Goal: Information Seeking & Learning: Learn about a topic

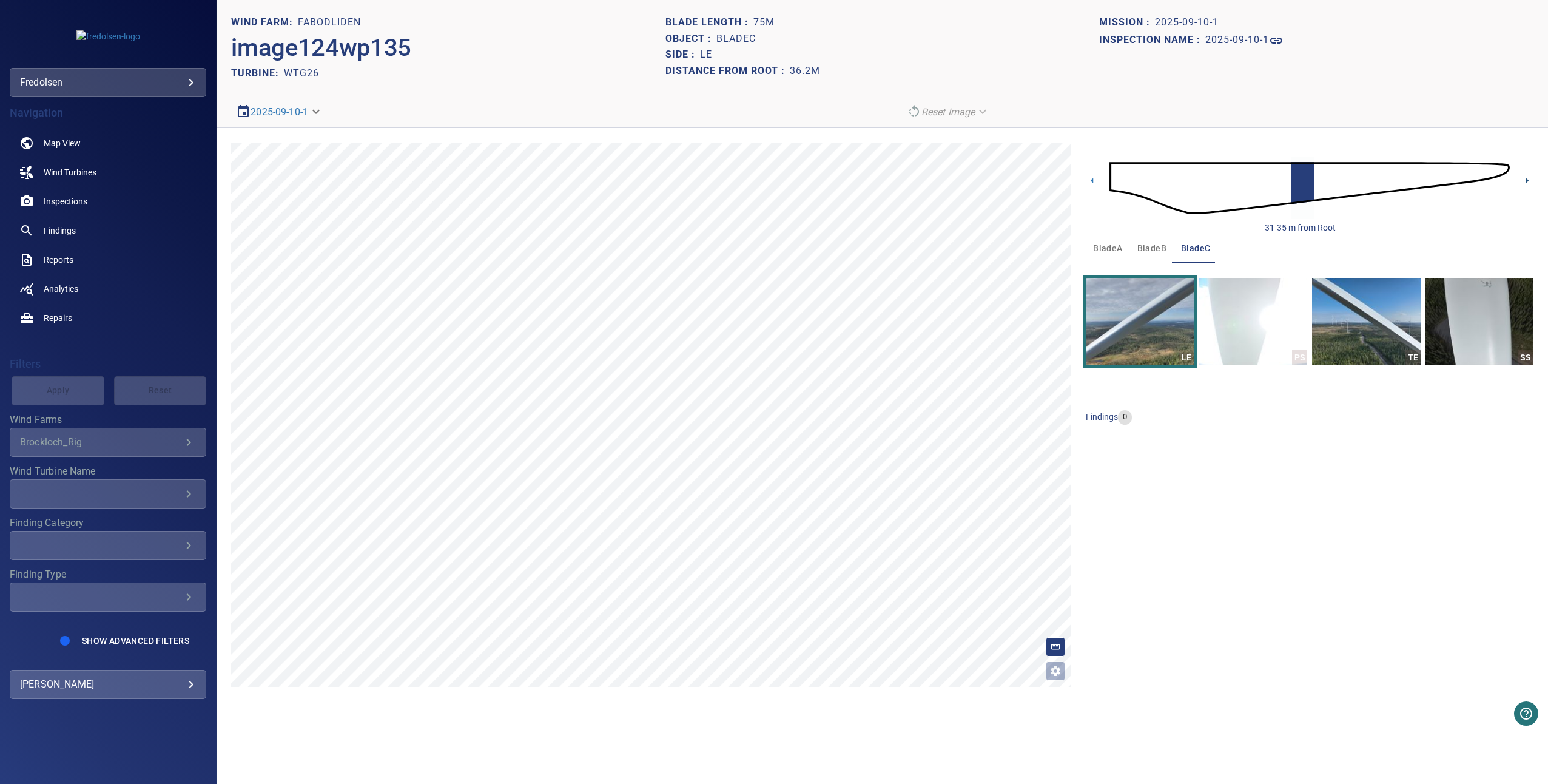
click at [1531, 183] on icon at bounding box center [1527, 181] width 13 height 13
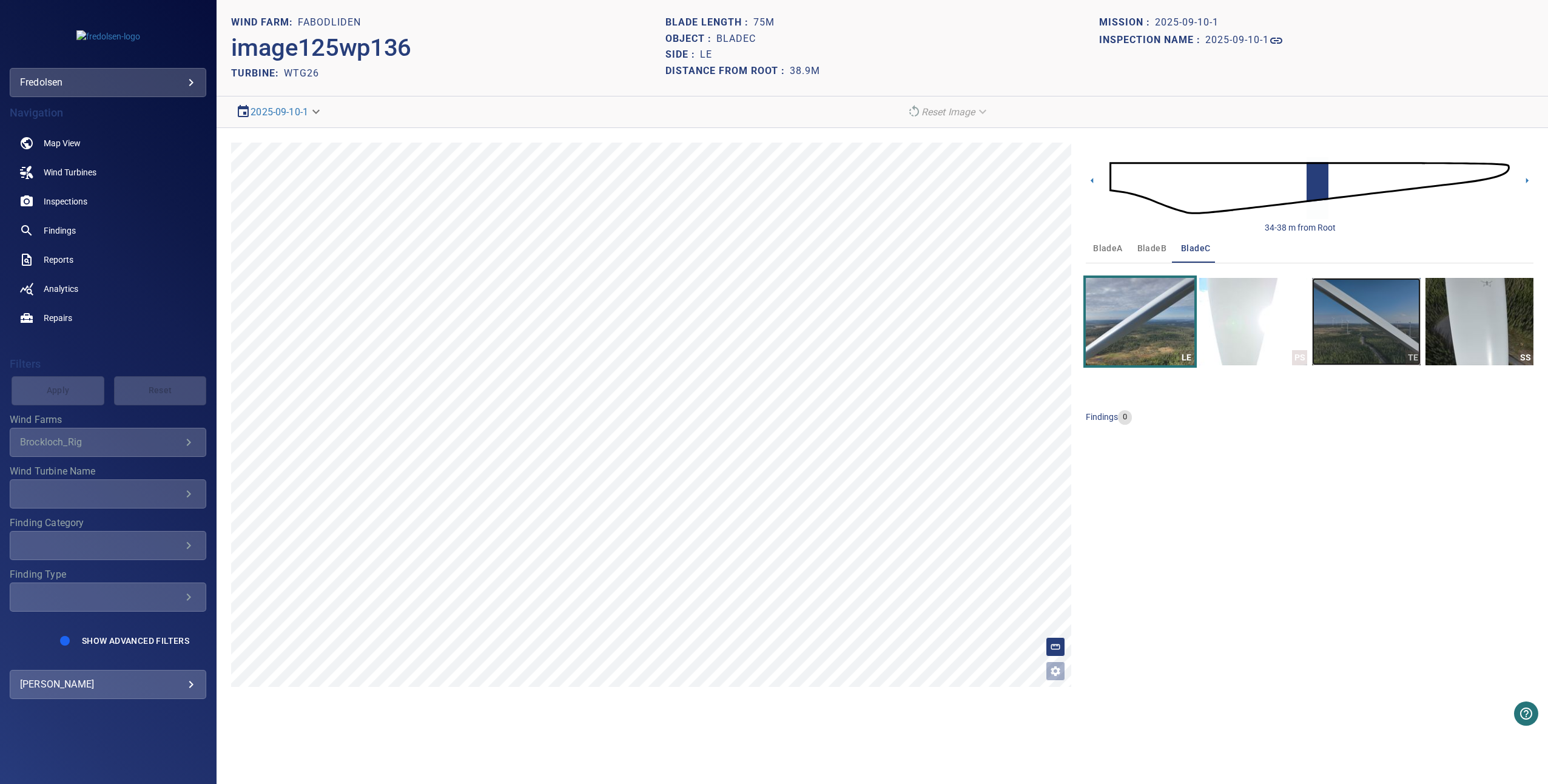
click at [1368, 330] on img "button" at bounding box center [1366, 321] width 108 height 88
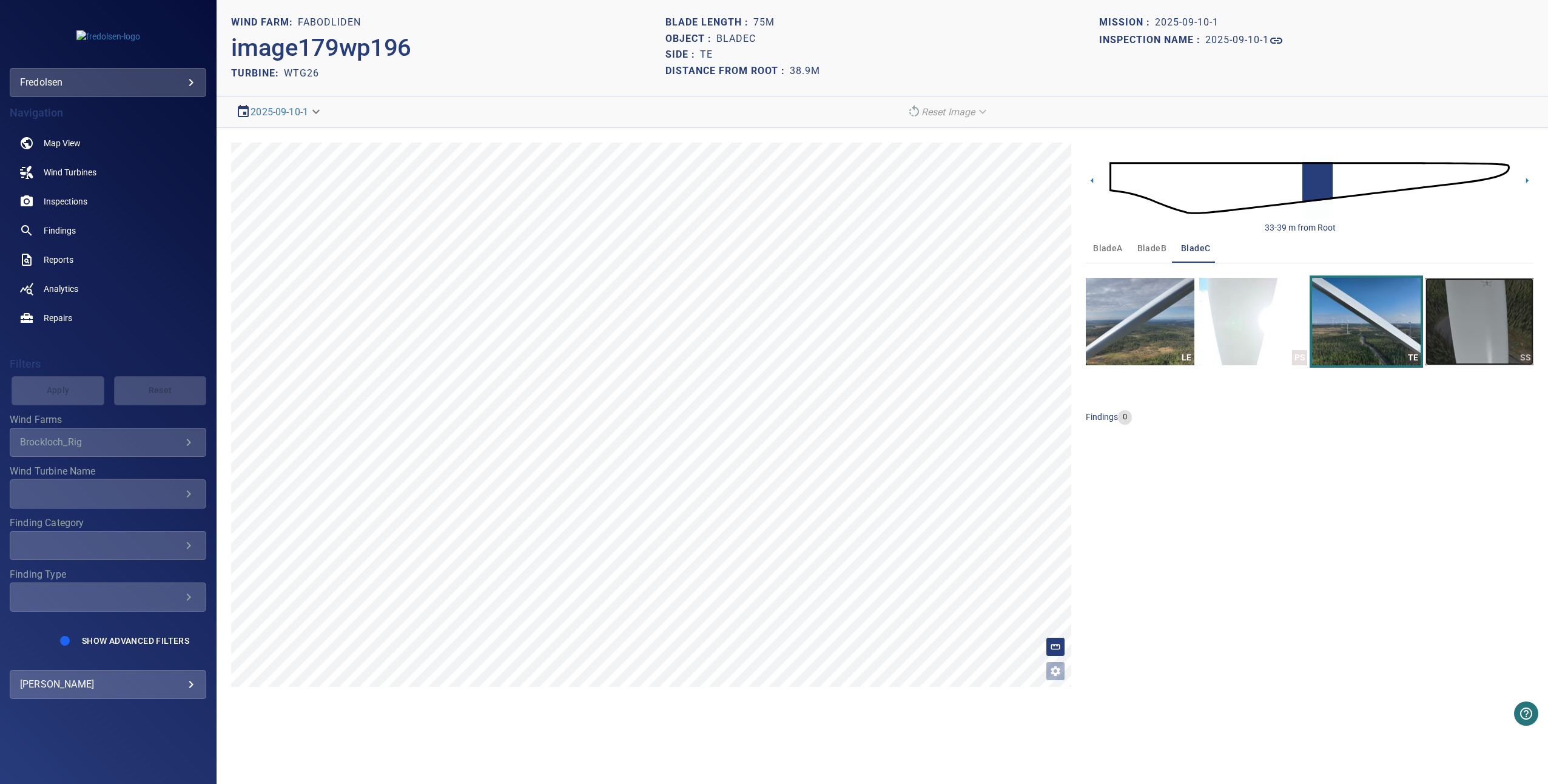
click at [1443, 329] on img "button" at bounding box center [1480, 321] width 108 height 88
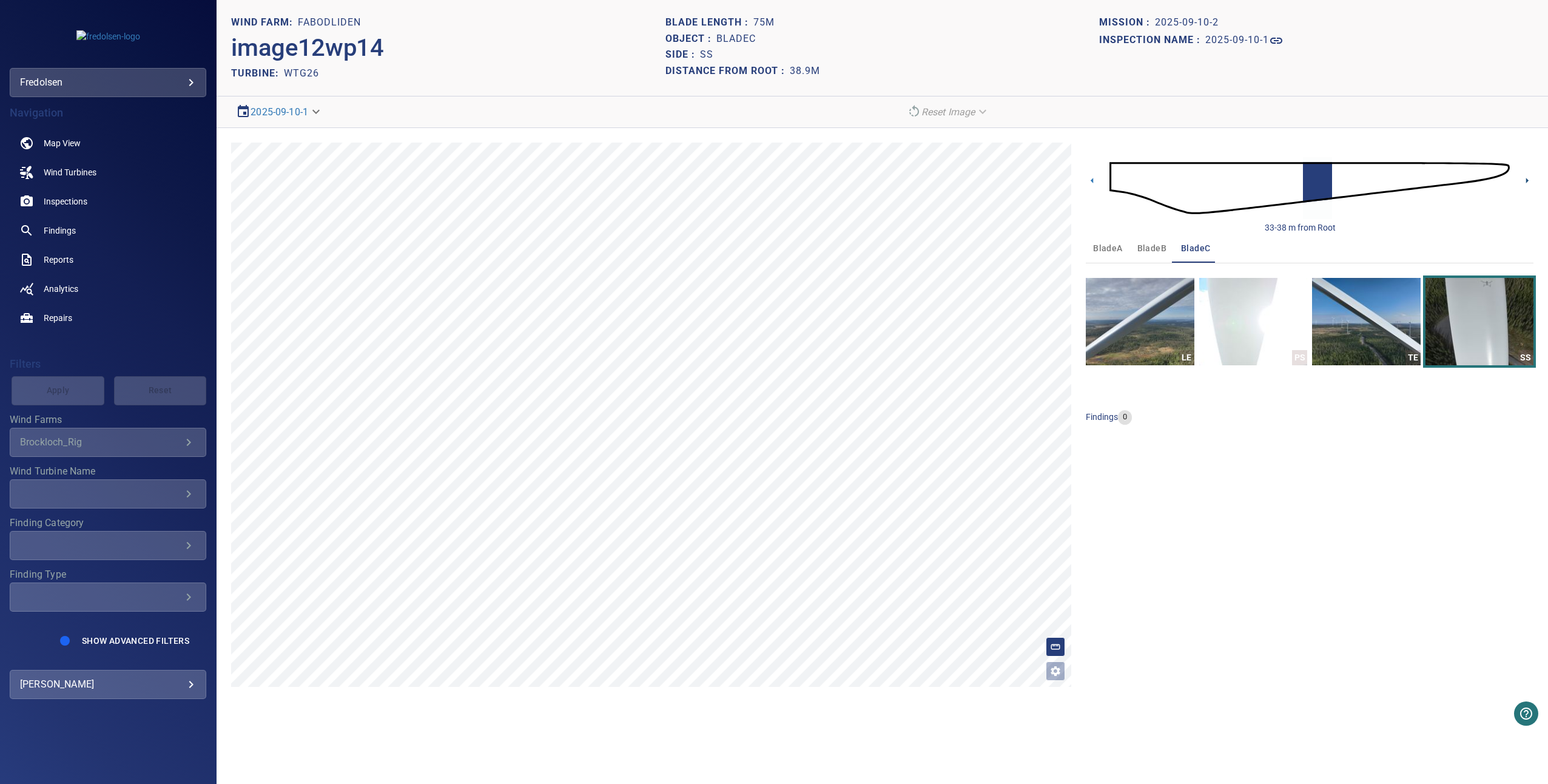
click at [1532, 182] on icon at bounding box center [1527, 181] width 13 height 13
click at [1342, 341] on img "button" at bounding box center [1366, 321] width 108 height 88
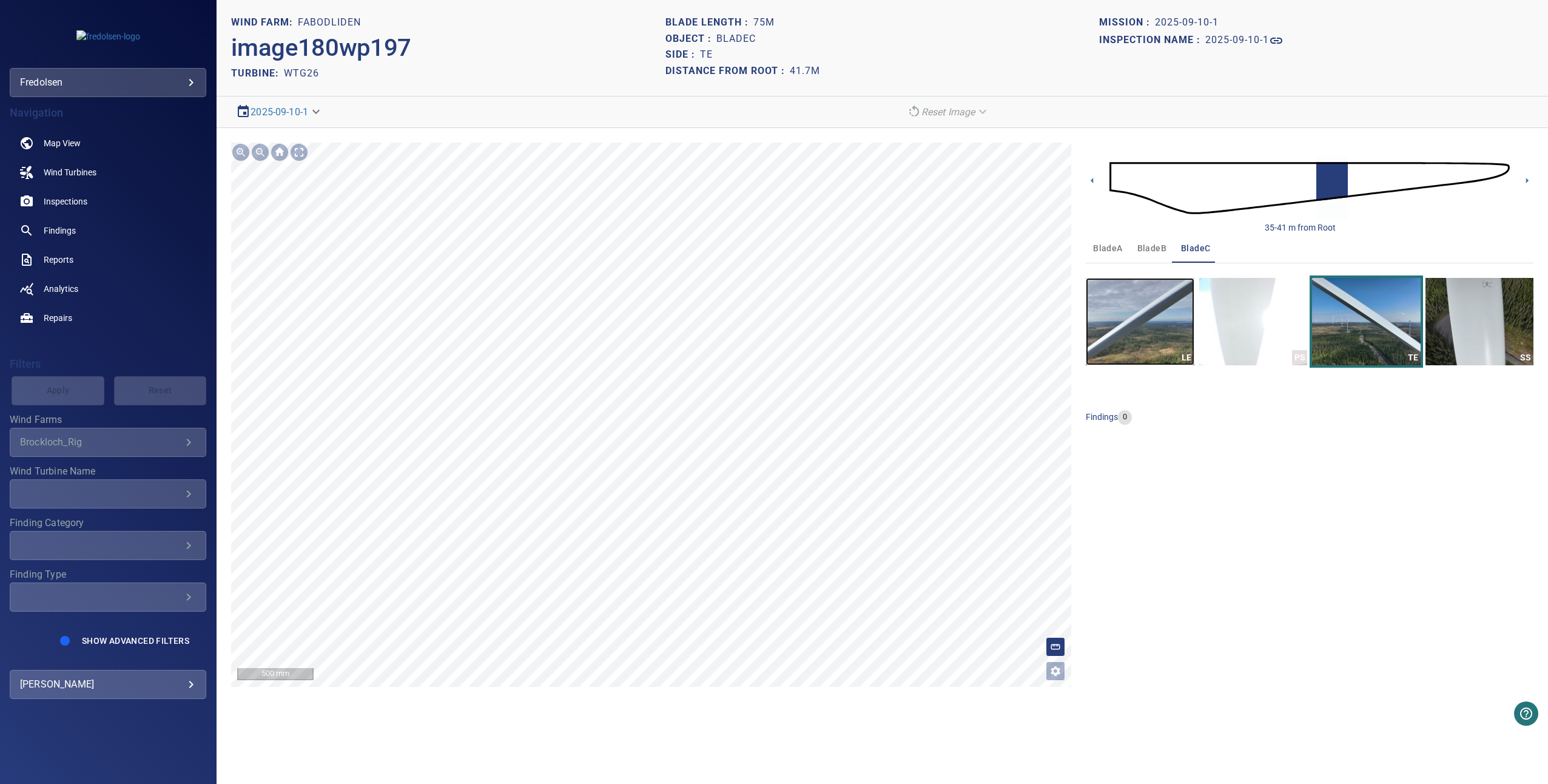
click at [1128, 343] on img "button" at bounding box center [1140, 321] width 108 height 88
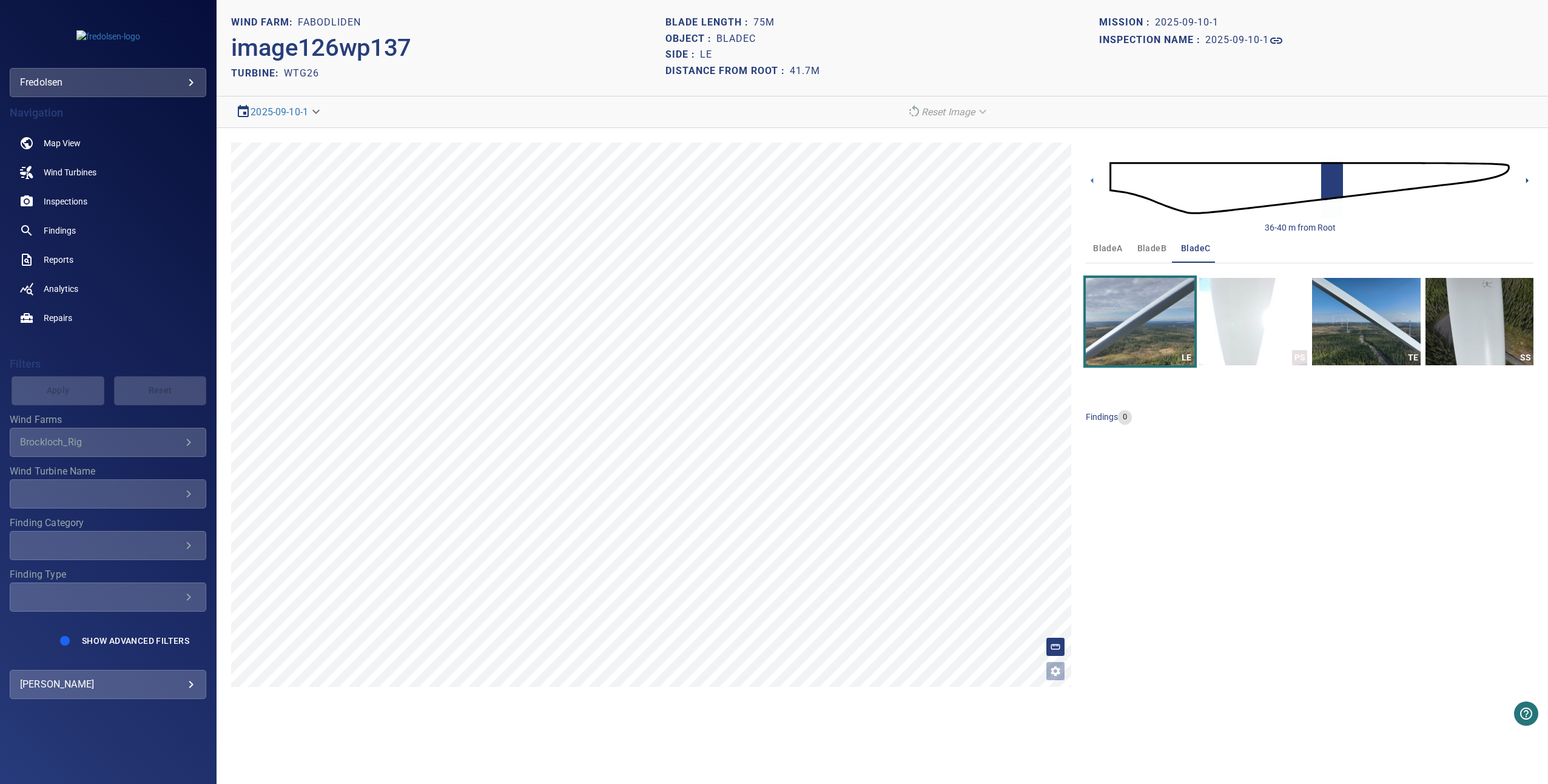
click at [1524, 180] on icon at bounding box center [1527, 181] width 13 height 13
click at [1374, 337] on img "button" at bounding box center [1366, 321] width 108 height 88
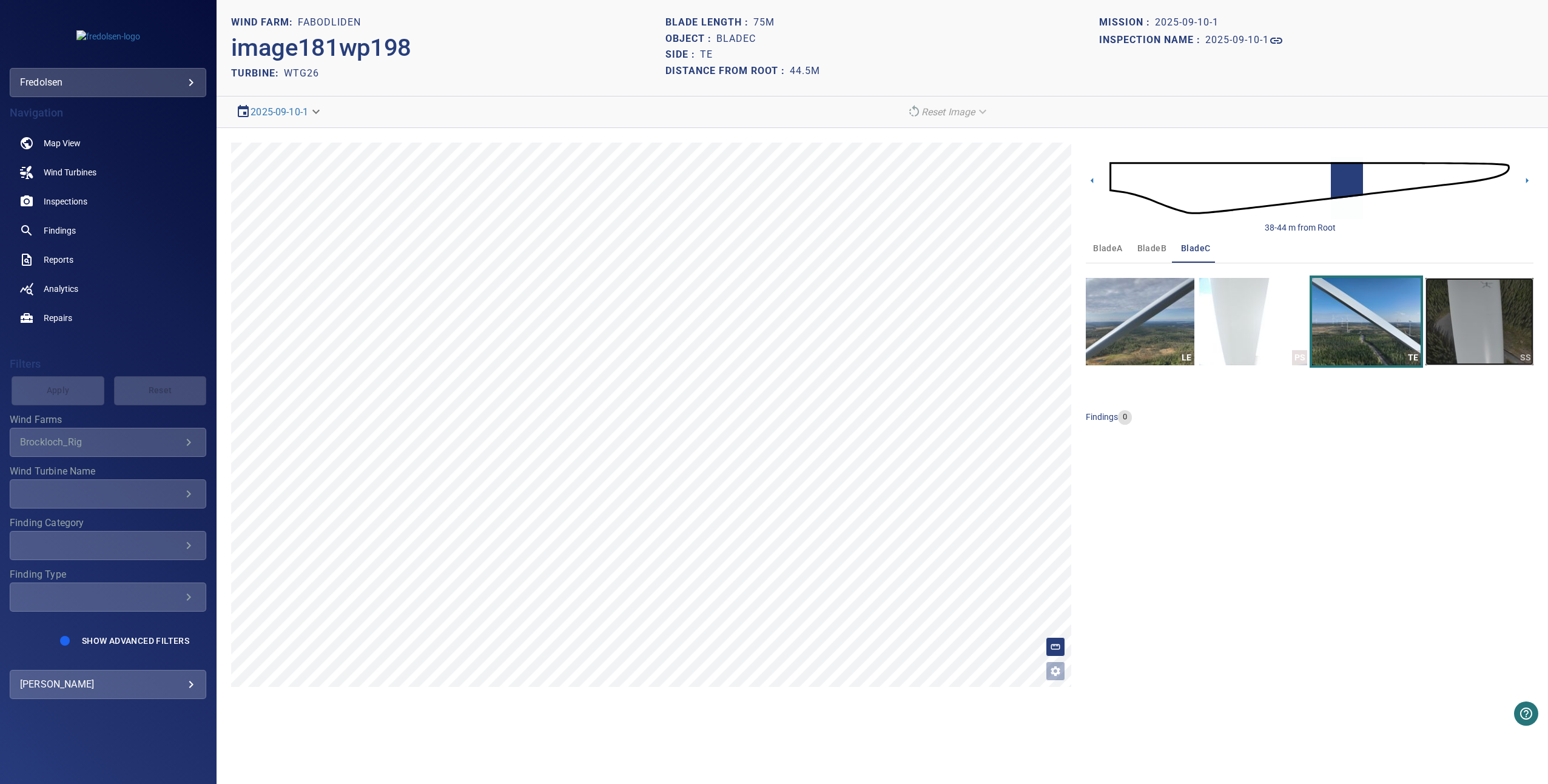
click at [1444, 327] on img "button" at bounding box center [1480, 321] width 108 height 88
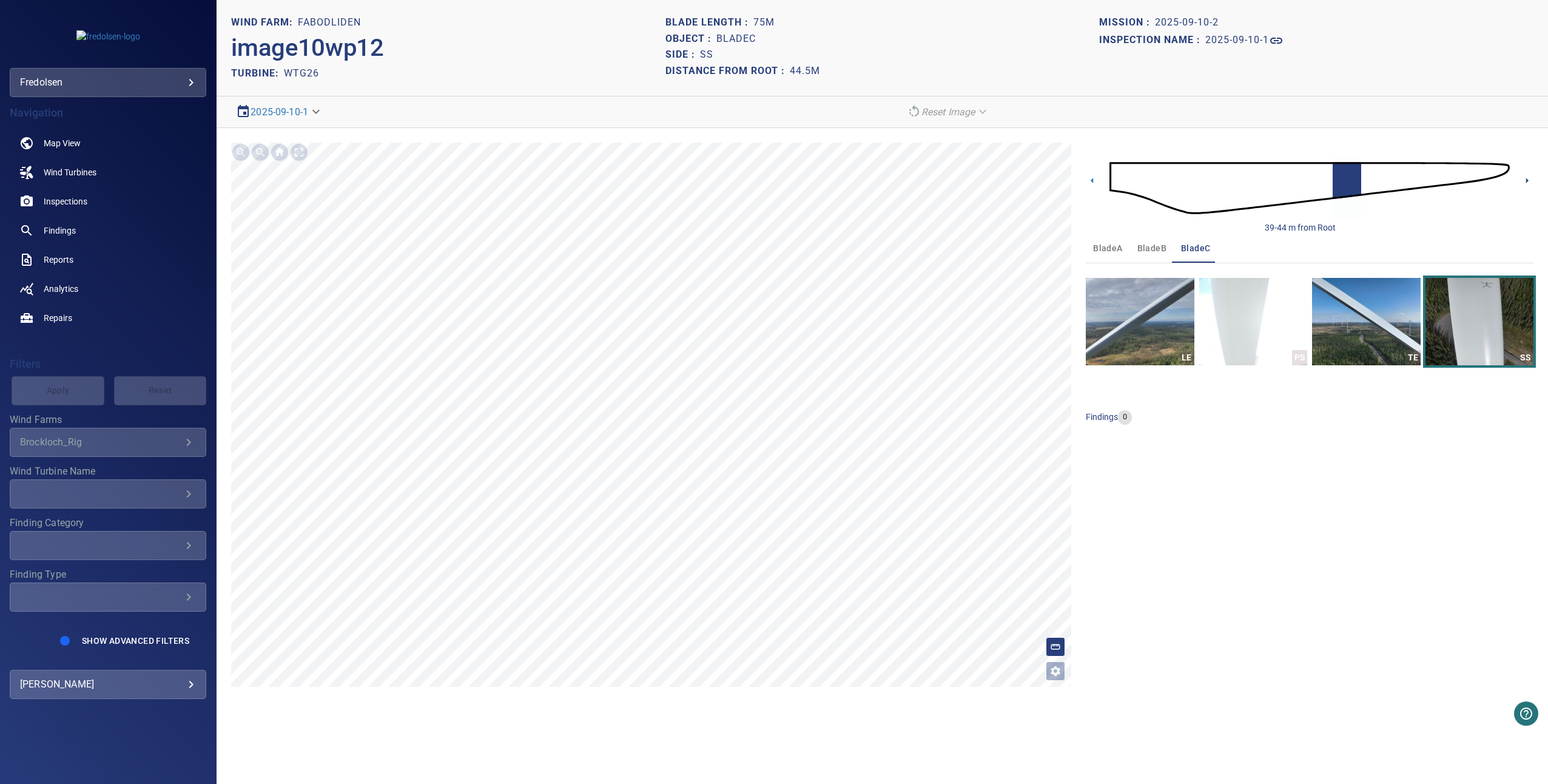
click at [1524, 183] on icon at bounding box center [1527, 181] width 13 height 13
click at [1399, 299] on img "button" at bounding box center [1366, 321] width 108 height 88
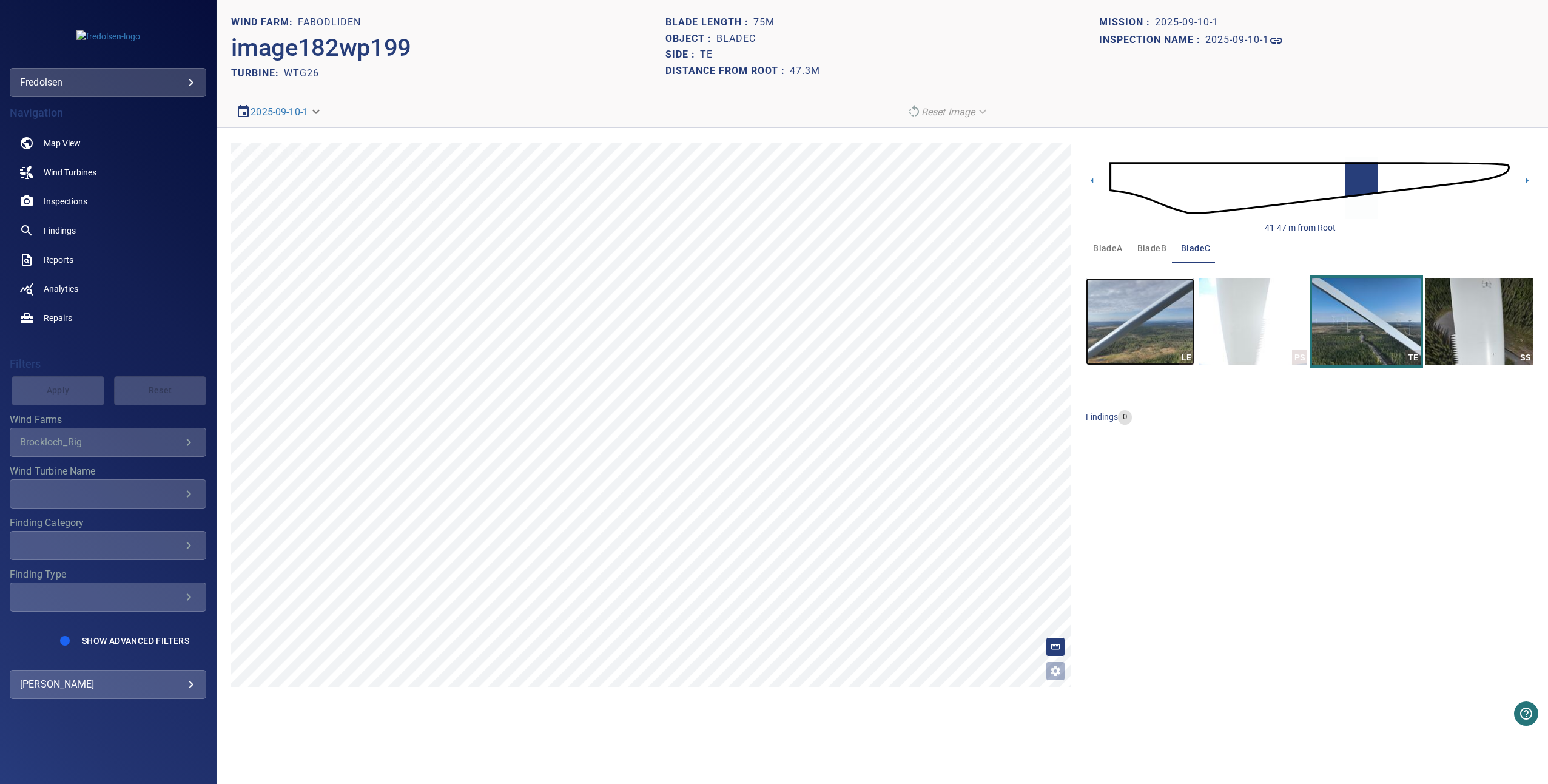
click at [1186, 315] on img "button" at bounding box center [1140, 321] width 108 height 88
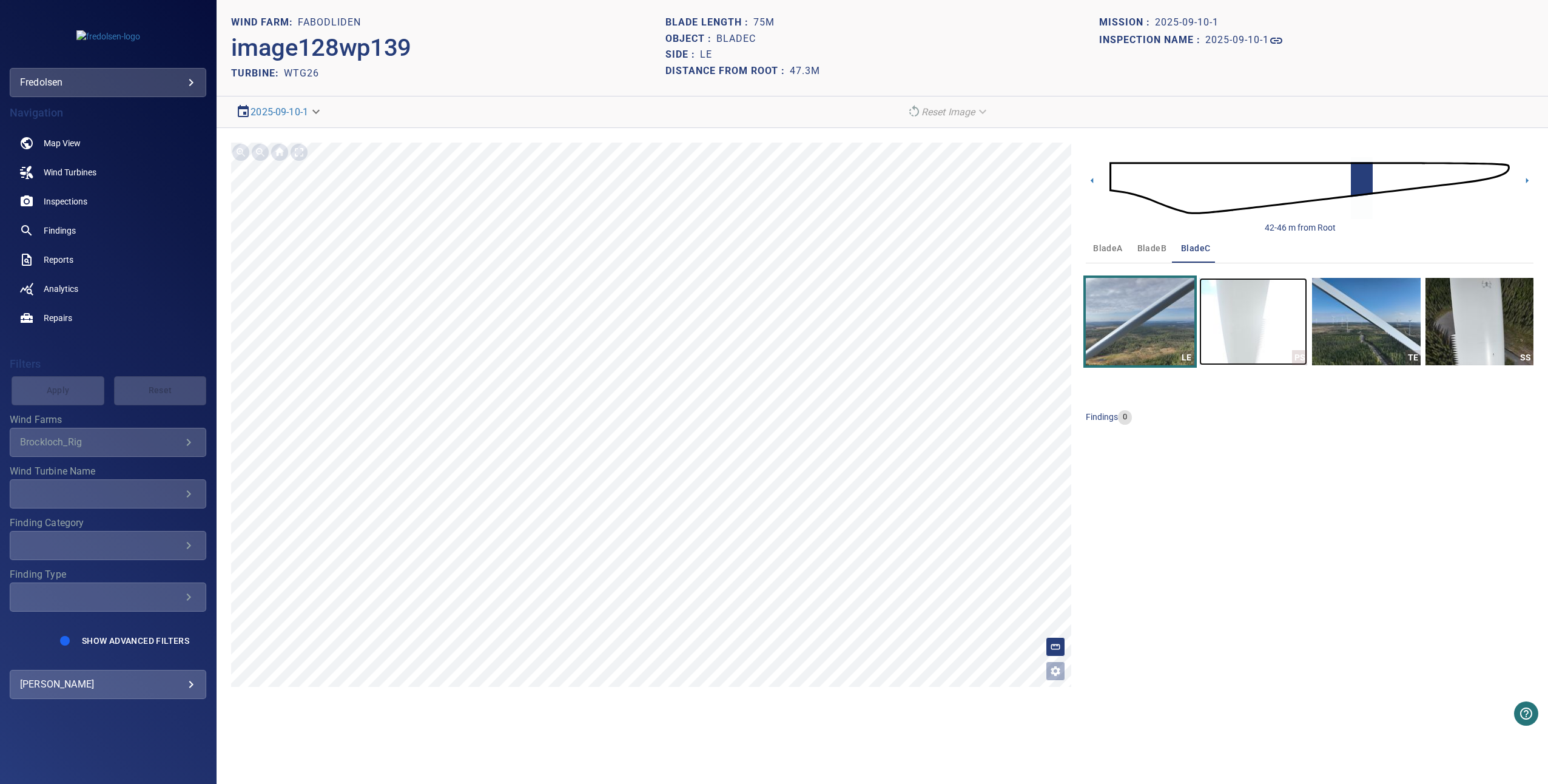
click at [1242, 321] on img "button" at bounding box center [1253, 321] width 108 height 88
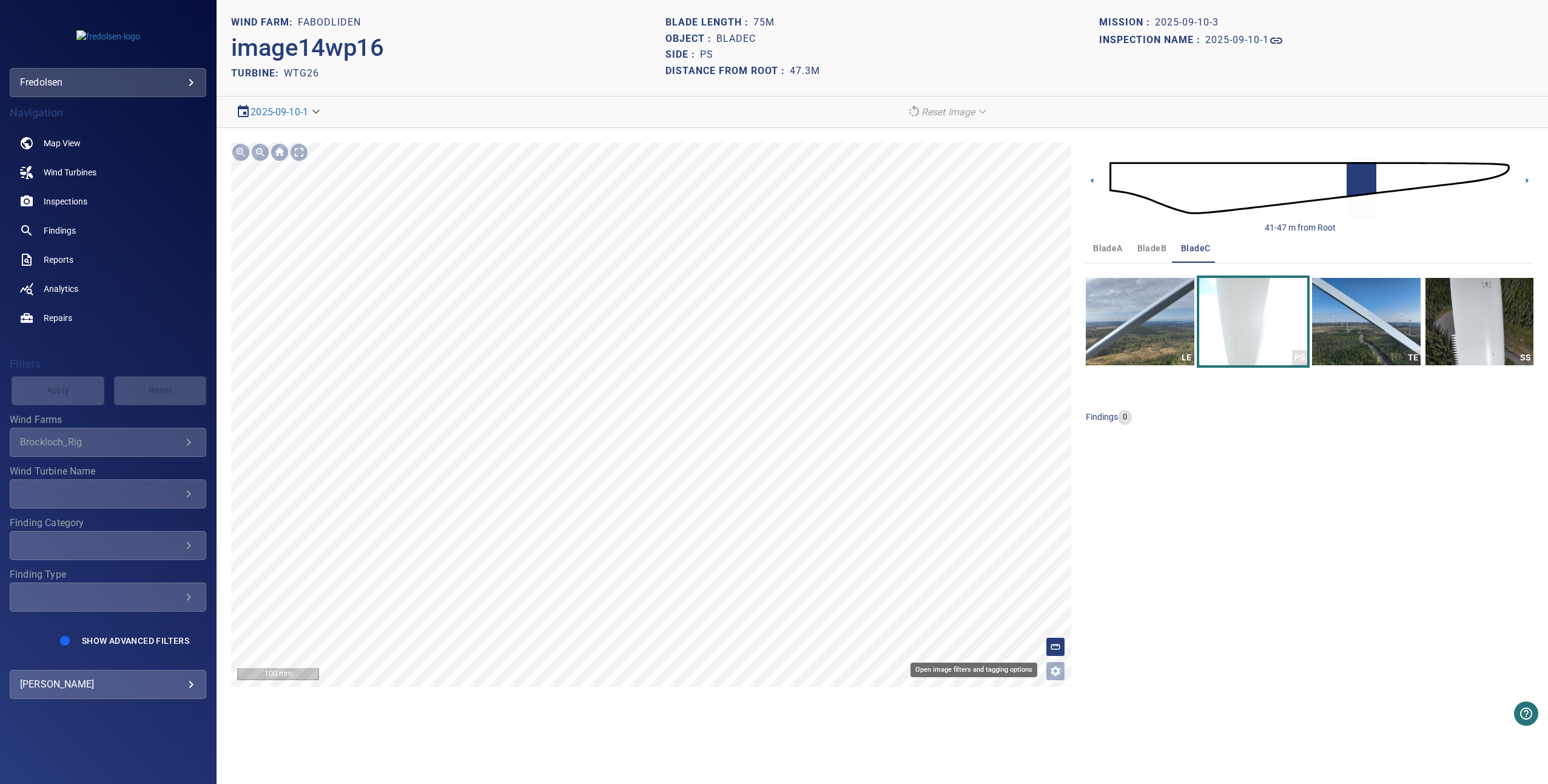
click at [1054, 675] on icon "Open image filters and tagging options" at bounding box center [1055, 670] width 12 height 12
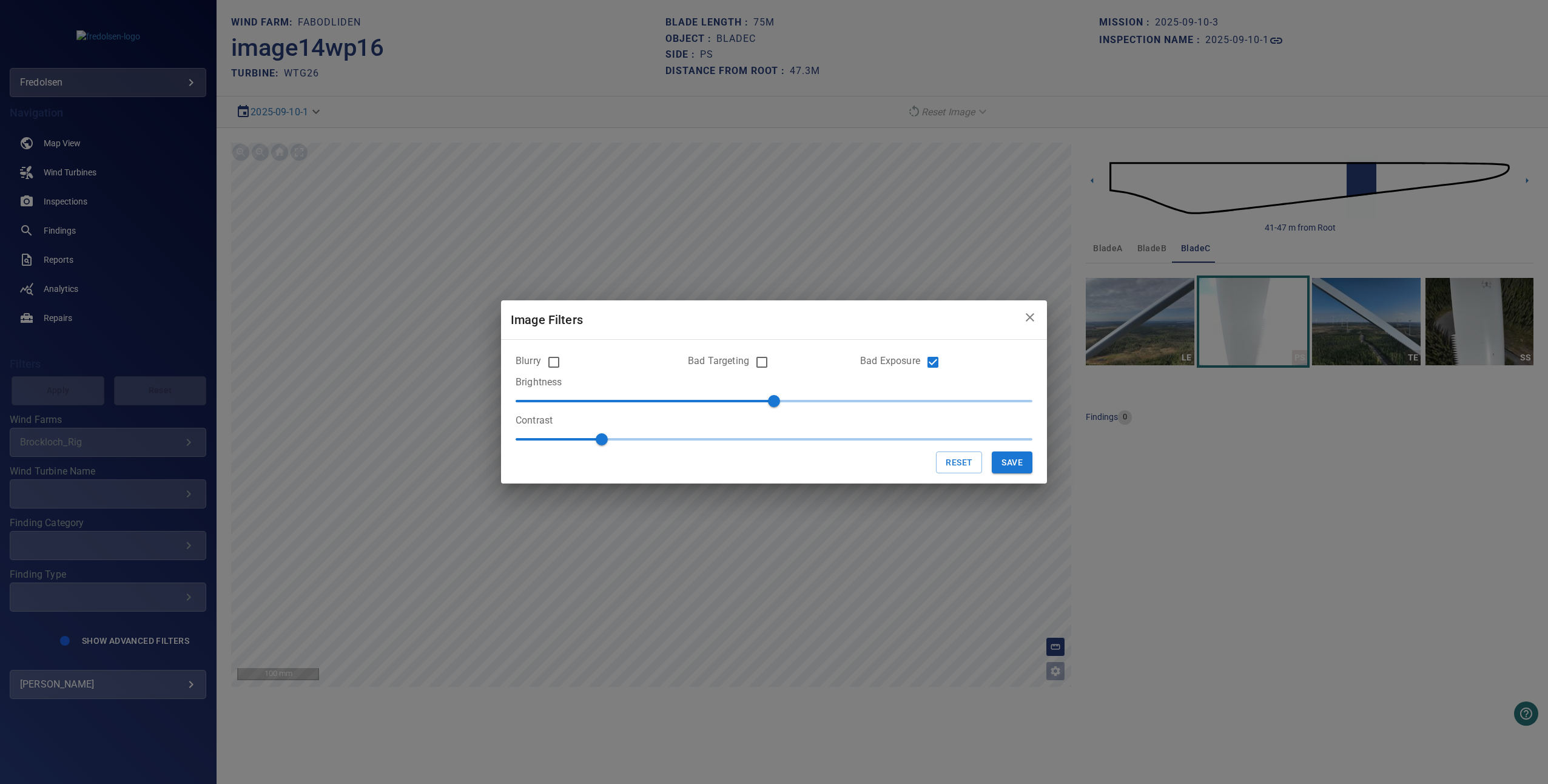
click at [731, 393] on span "0" at bounding box center [774, 401] width 517 height 18
click at [690, 397] on span "-20" at bounding box center [774, 401] width 517 height 18
type input "***"
click at [999, 469] on button "Save" at bounding box center [1012, 463] width 41 height 23
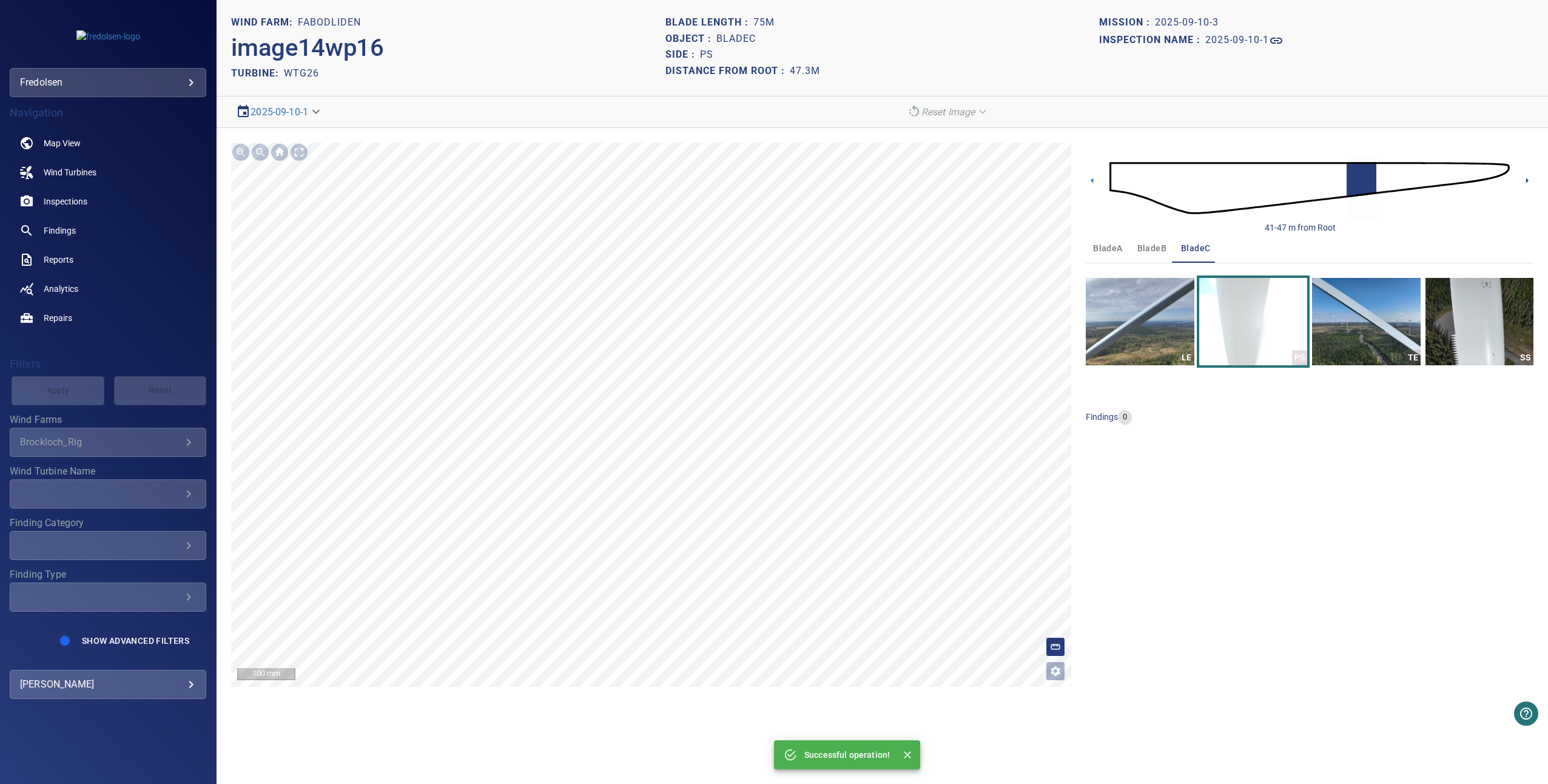
click at [1533, 176] on icon at bounding box center [1527, 181] width 13 height 13
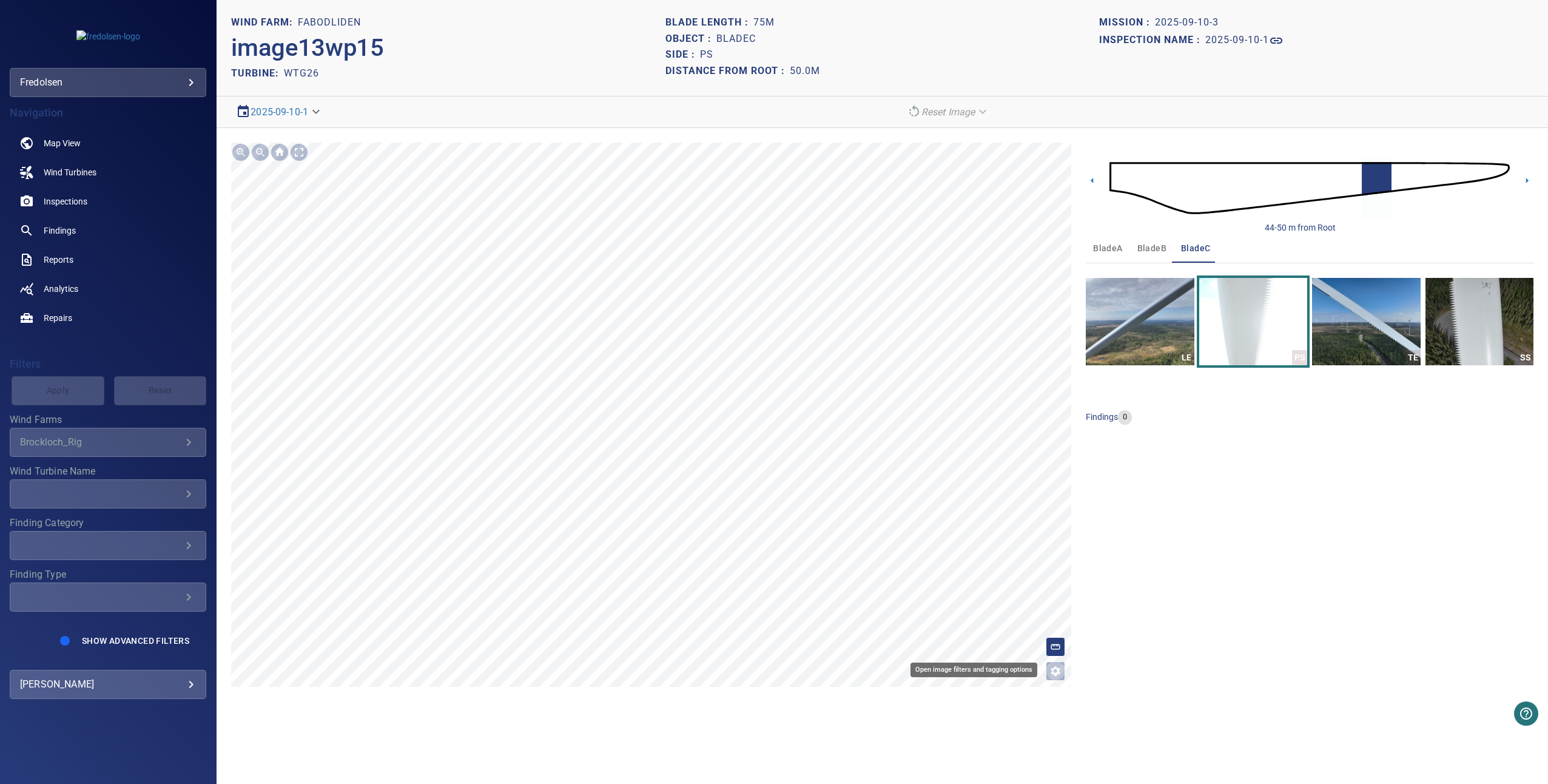
click at [1054, 666] on icon "Open image filters and tagging options" at bounding box center [1055, 670] width 12 height 12
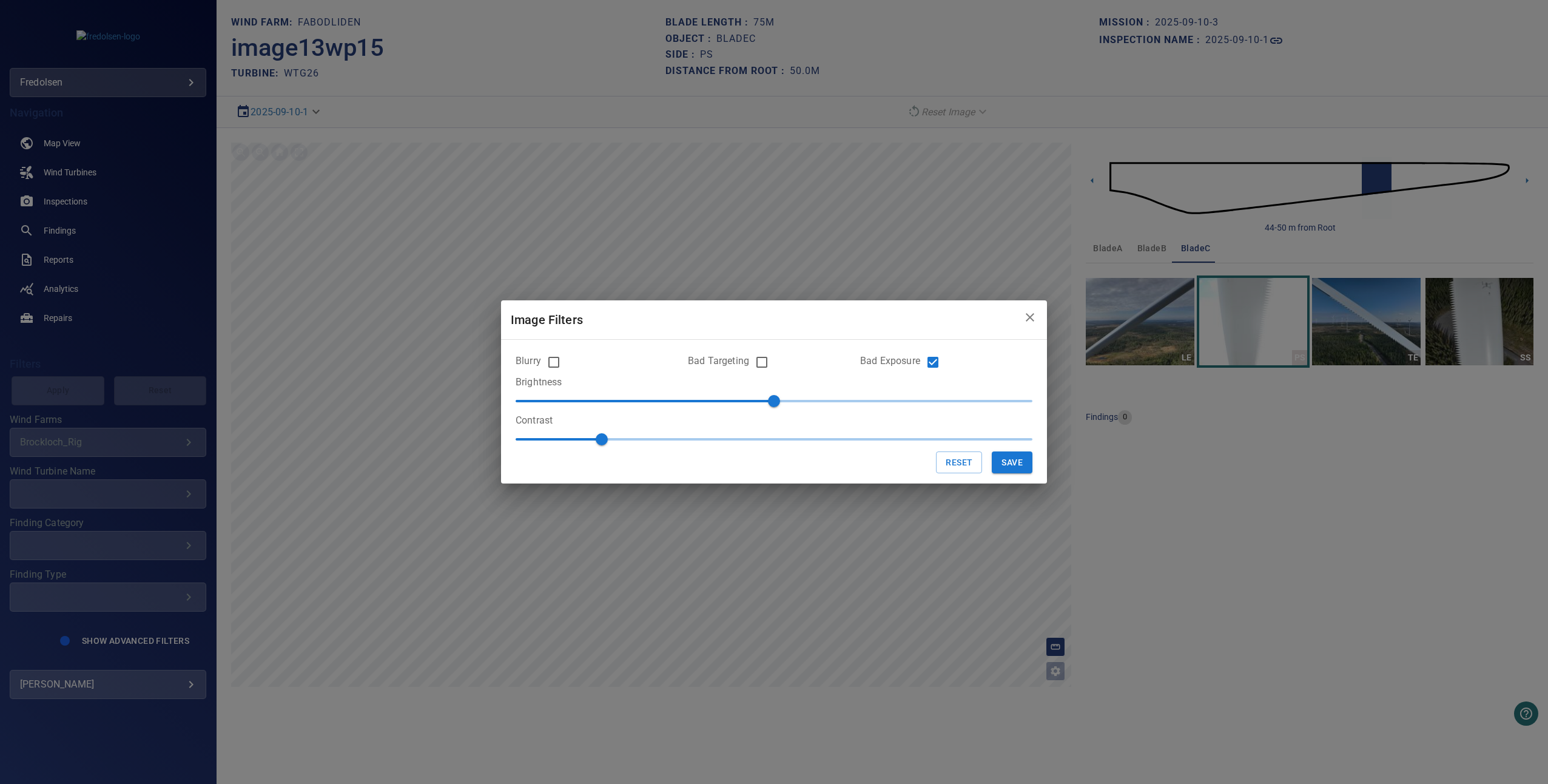
type input "***"
click at [620, 397] on span "0" at bounding box center [774, 401] width 517 height 18
click at [1017, 459] on button "Save" at bounding box center [1012, 463] width 41 height 23
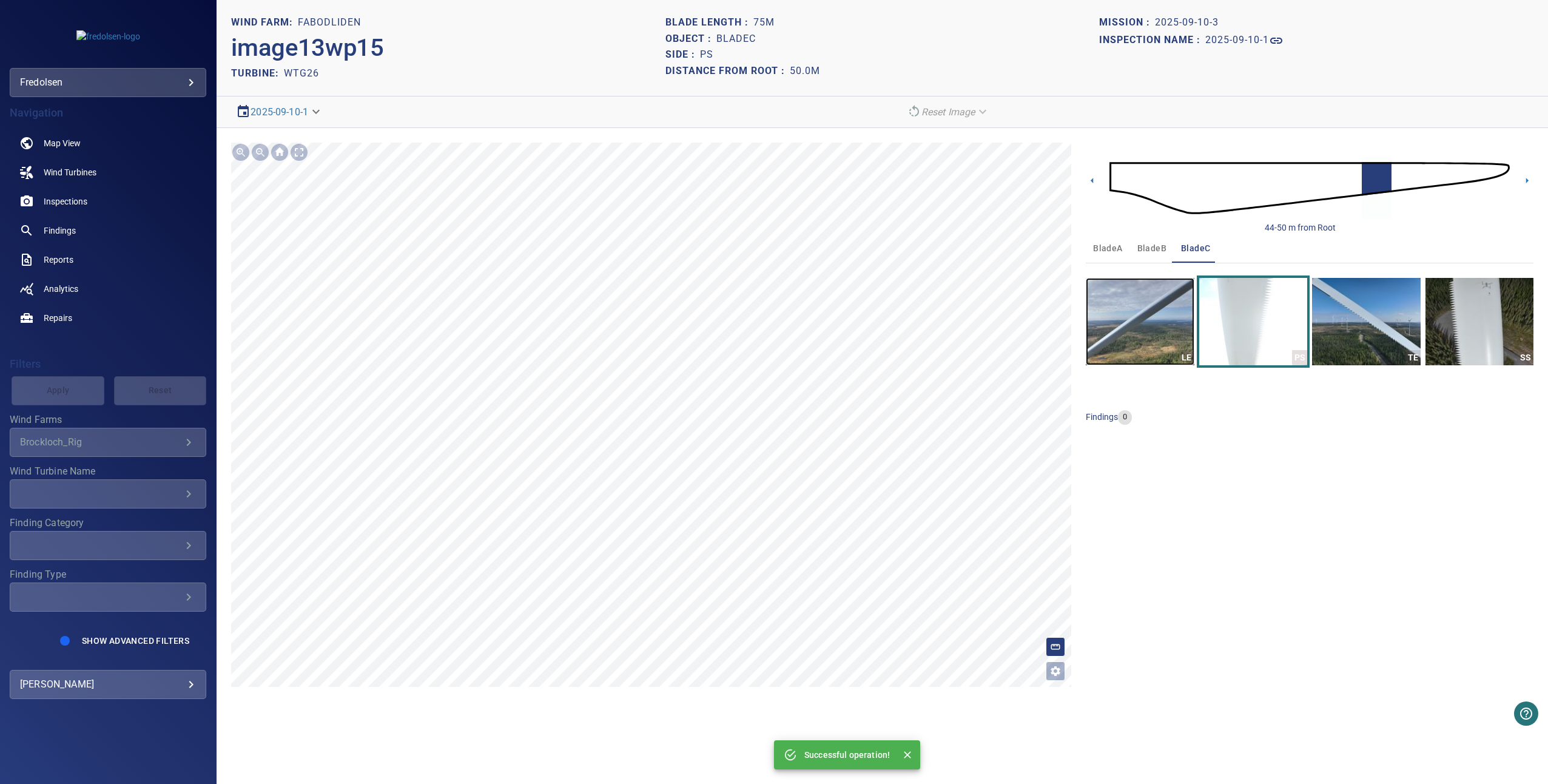
click at [1100, 355] on img "button" at bounding box center [1140, 321] width 108 height 88
click at [1530, 187] on div "45-49 m from Root" at bounding box center [1310, 188] width 448 height 91
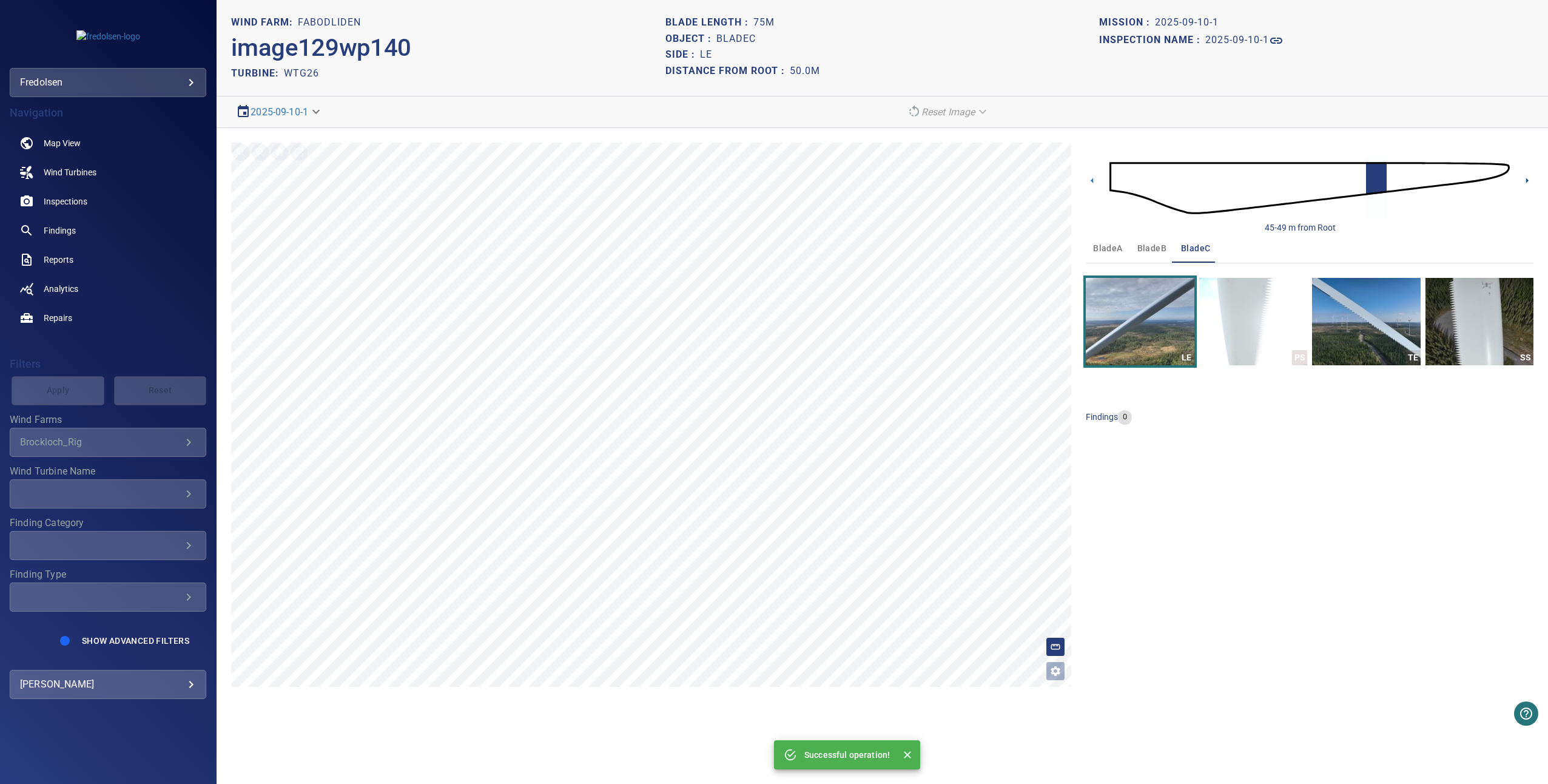
click at [1531, 184] on icon at bounding box center [1527, 181] width 13 height 13
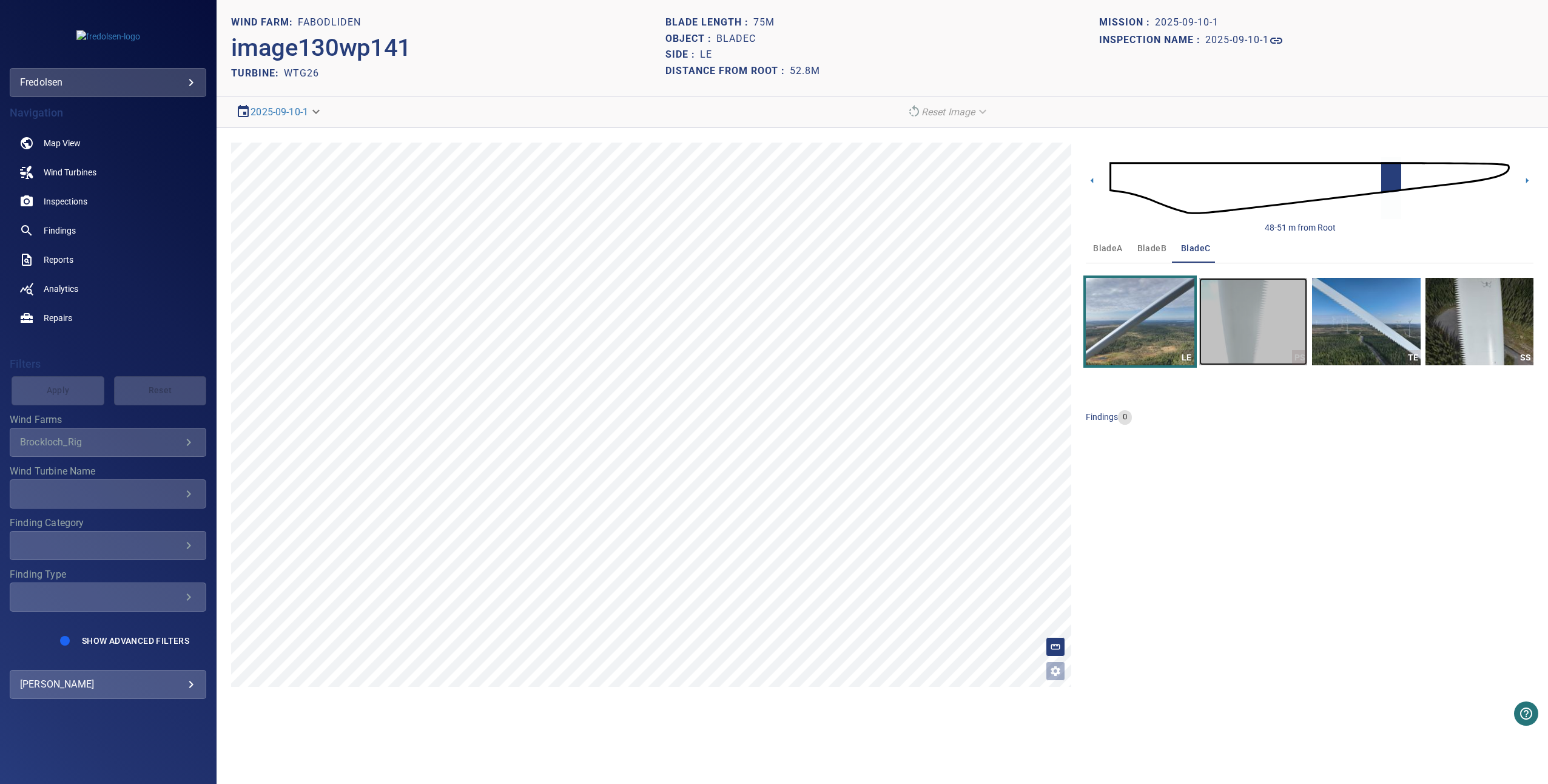
click at [1300, 315] on img "button" at bounding box center [1253, 321] width 108 height 88
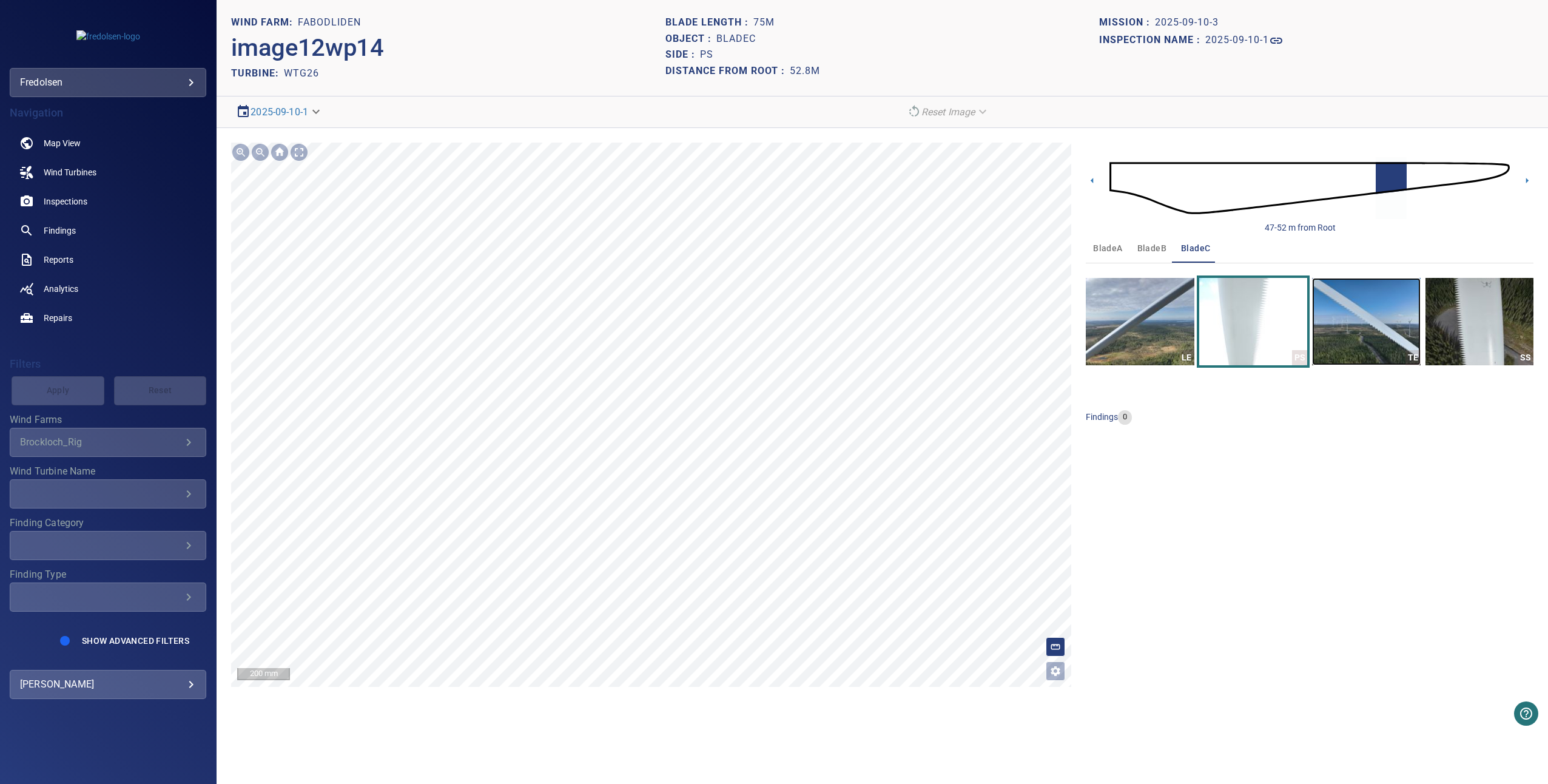
click at [1374, 330] on img "button" at bounding box center [1366, 321] width 108 height 88
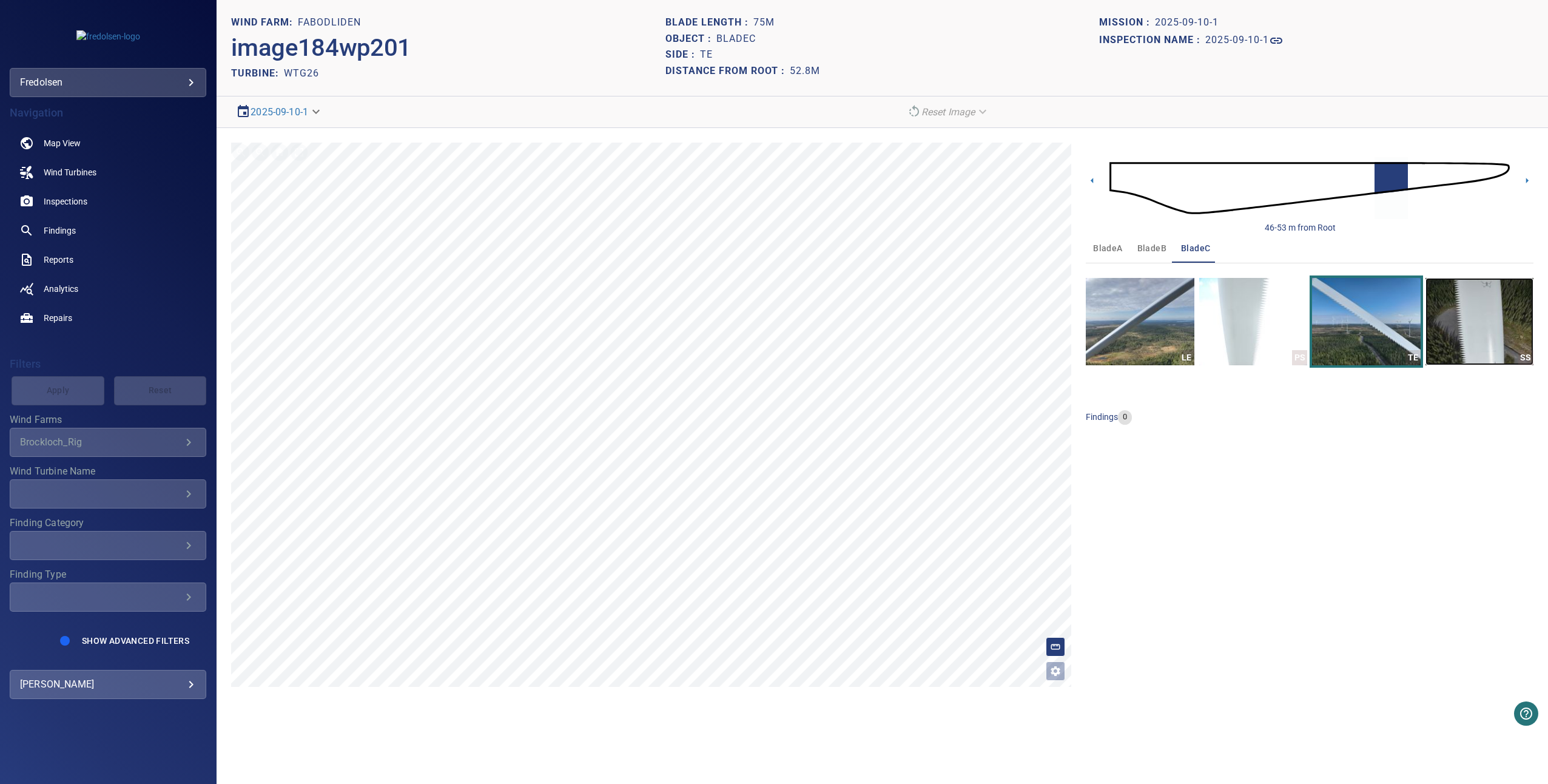
click at [1459, 314] on img "button" at bounding box center [1480, 321] width 108 height 88
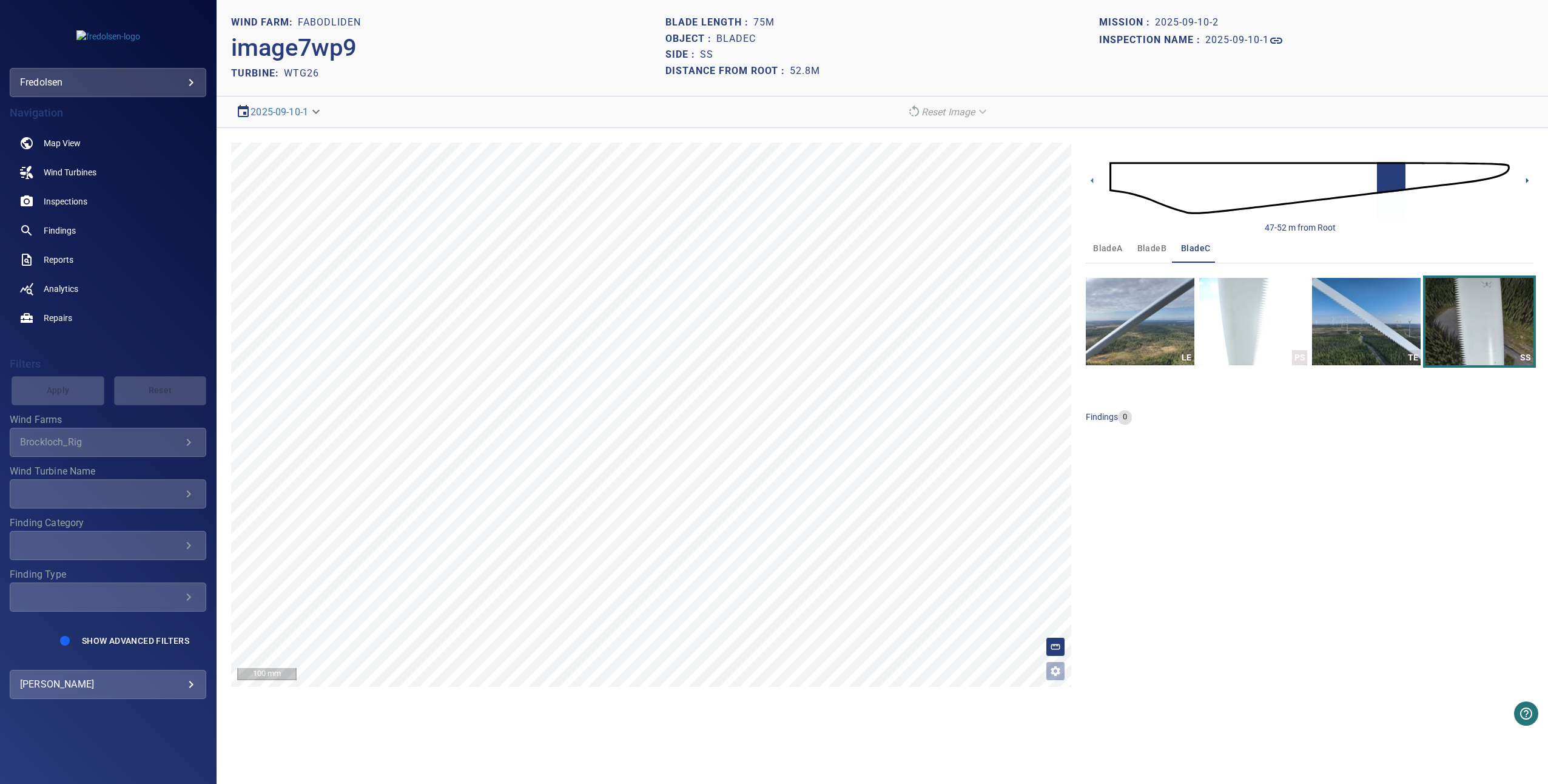
click at [1528, 187] on icon at bounding box center [1527, 181] width 13 height 13
click at [1399, 278] on img "button" at bounding box center [1366, 321] width 108 height 88
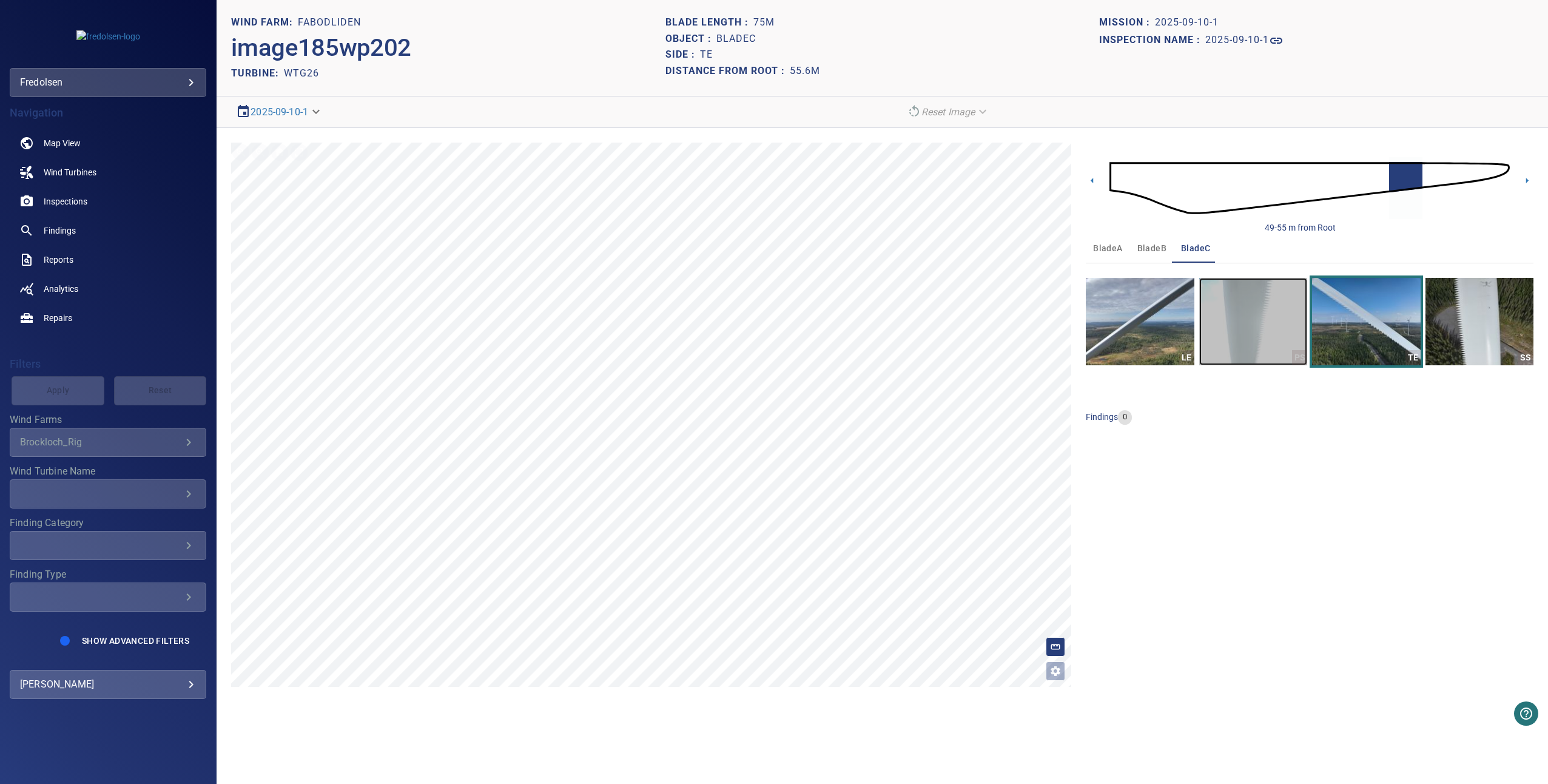
click at [1268, 318] on img "button" at bounding box center [1253, 321] width 108 height 88
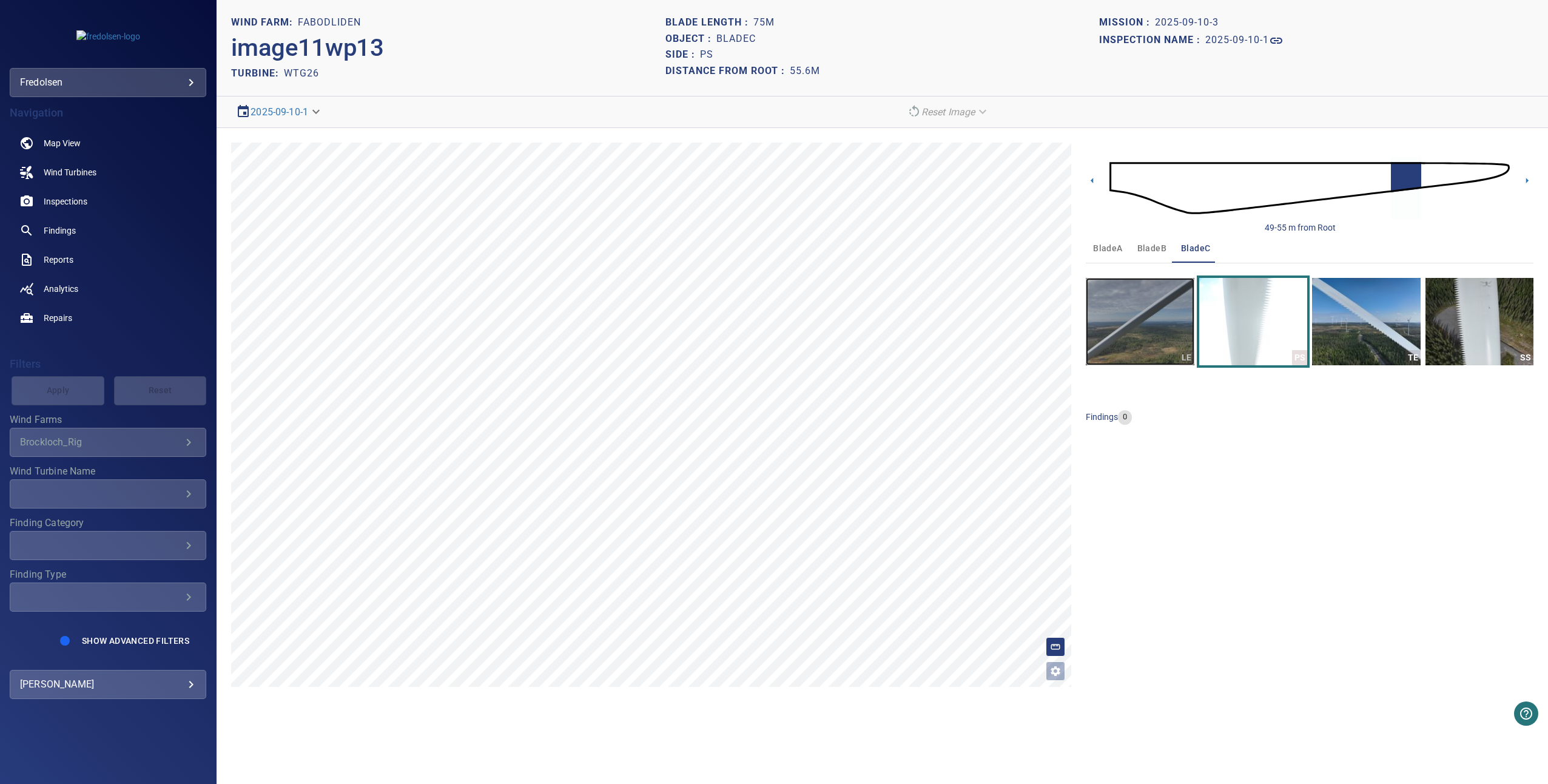
click at [1185, 328] on img "button" at bounding box center [1140, 321] width 108 height 88
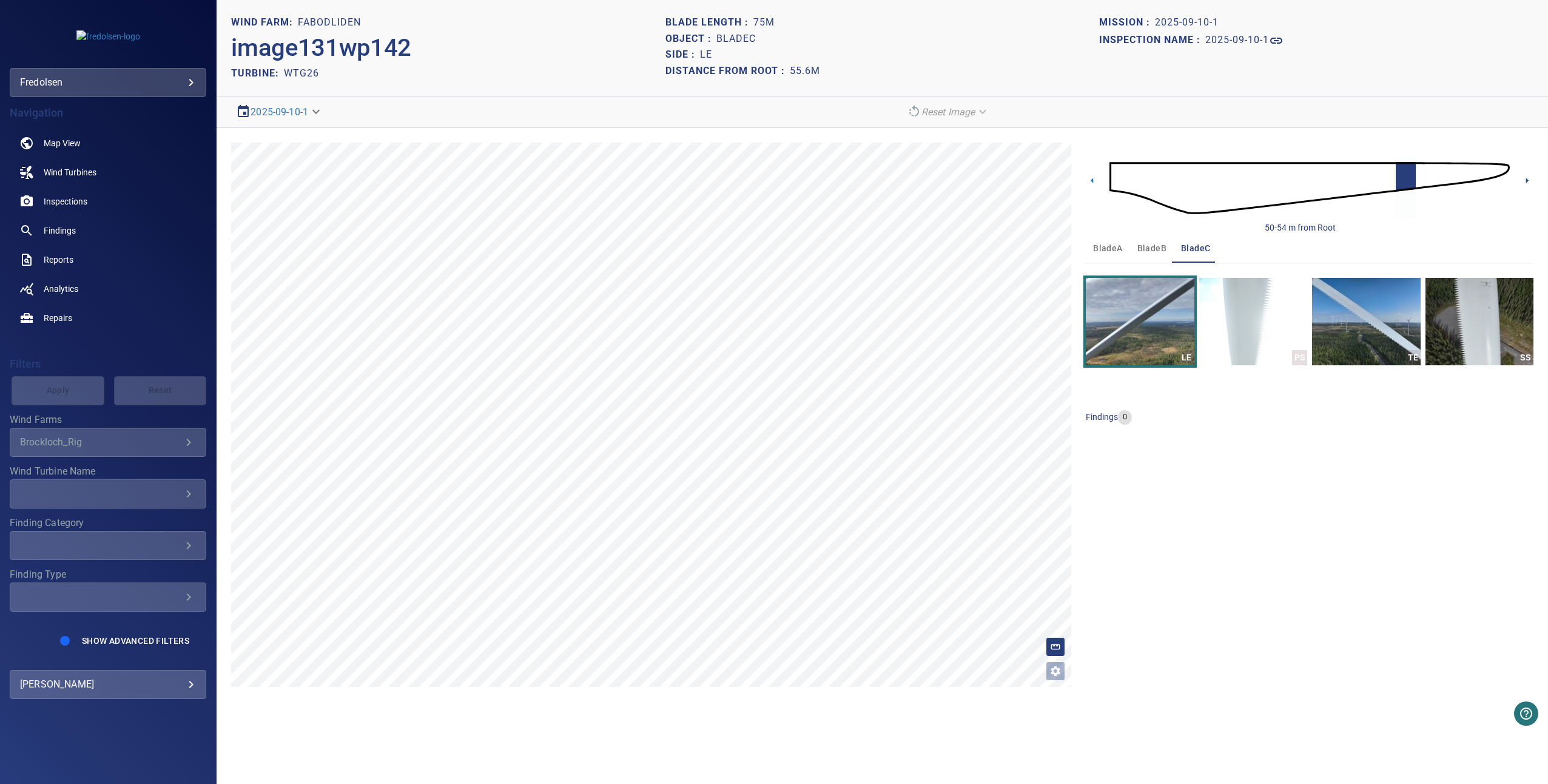
click at [1526, 174] on icon at bounding box center [1527, 181] width 13 height 13
click at [1281, 297] on img "button" at bounding box center [1253, 321] width 108 height 88
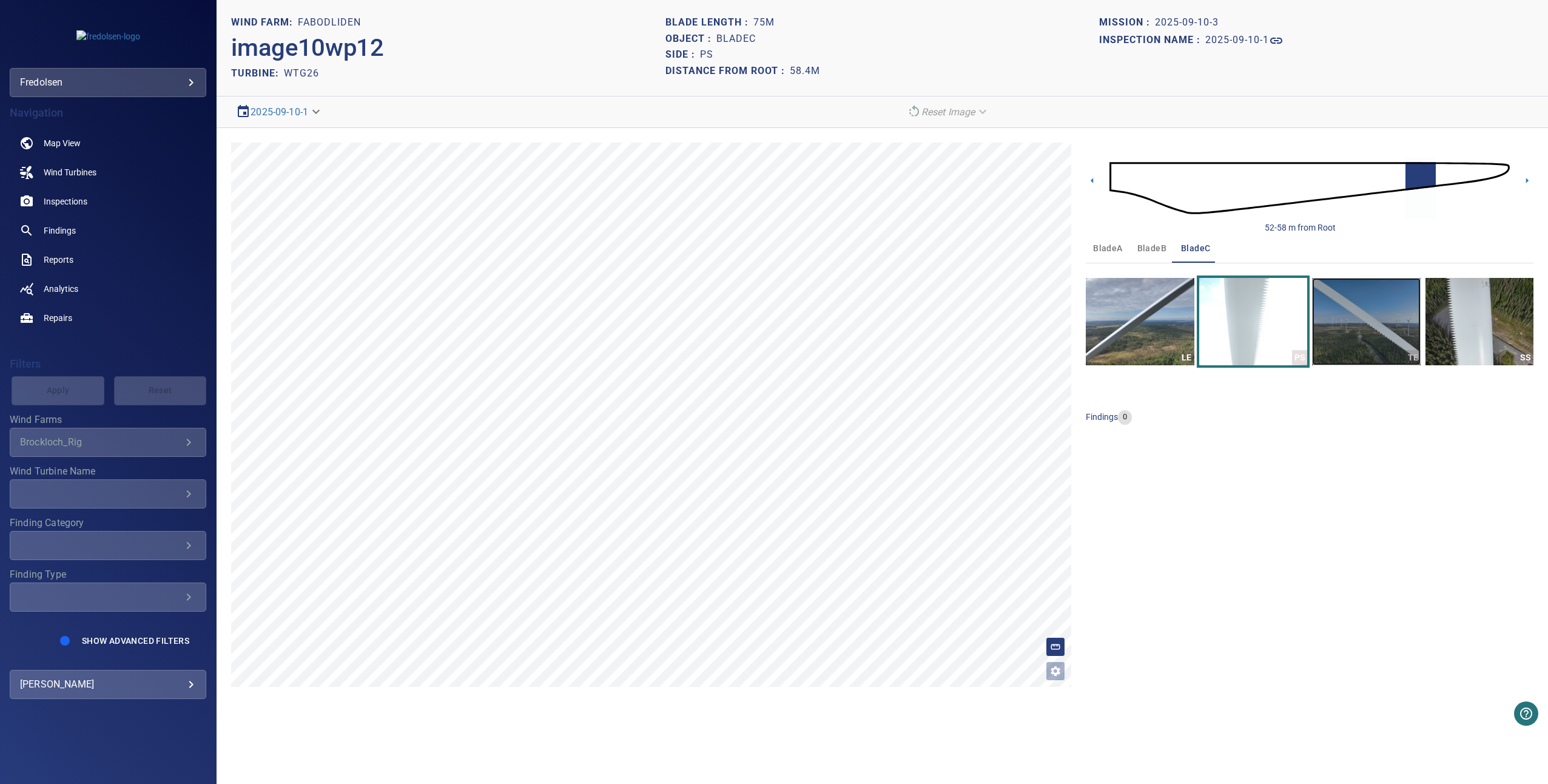
click at [1375, 299] on img "button" at bounding box center [1366, 321] width 108 height 88
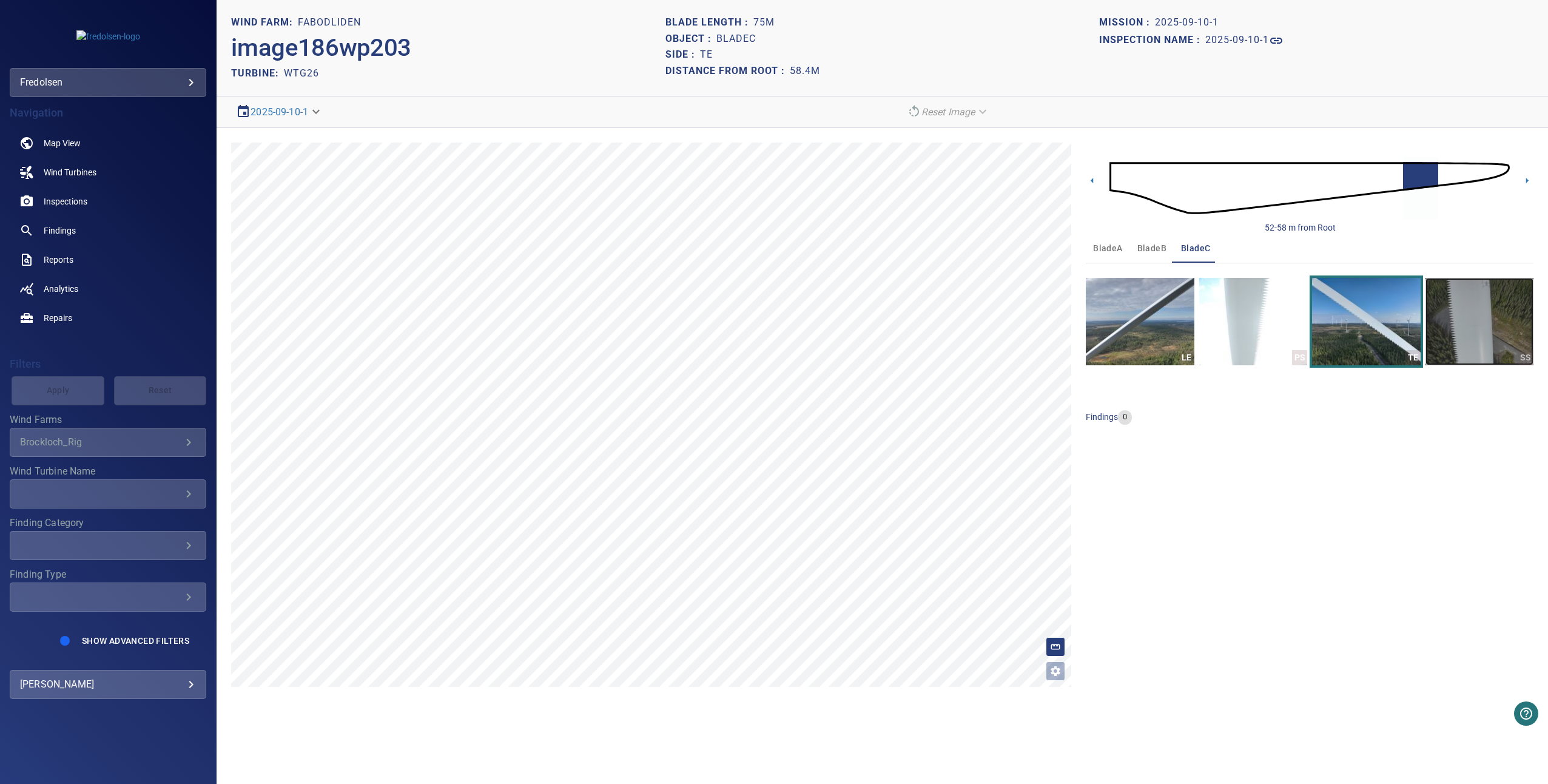
click at [1449, 305] on img "button" at bounding box center [1480, 321] width 108 height 88
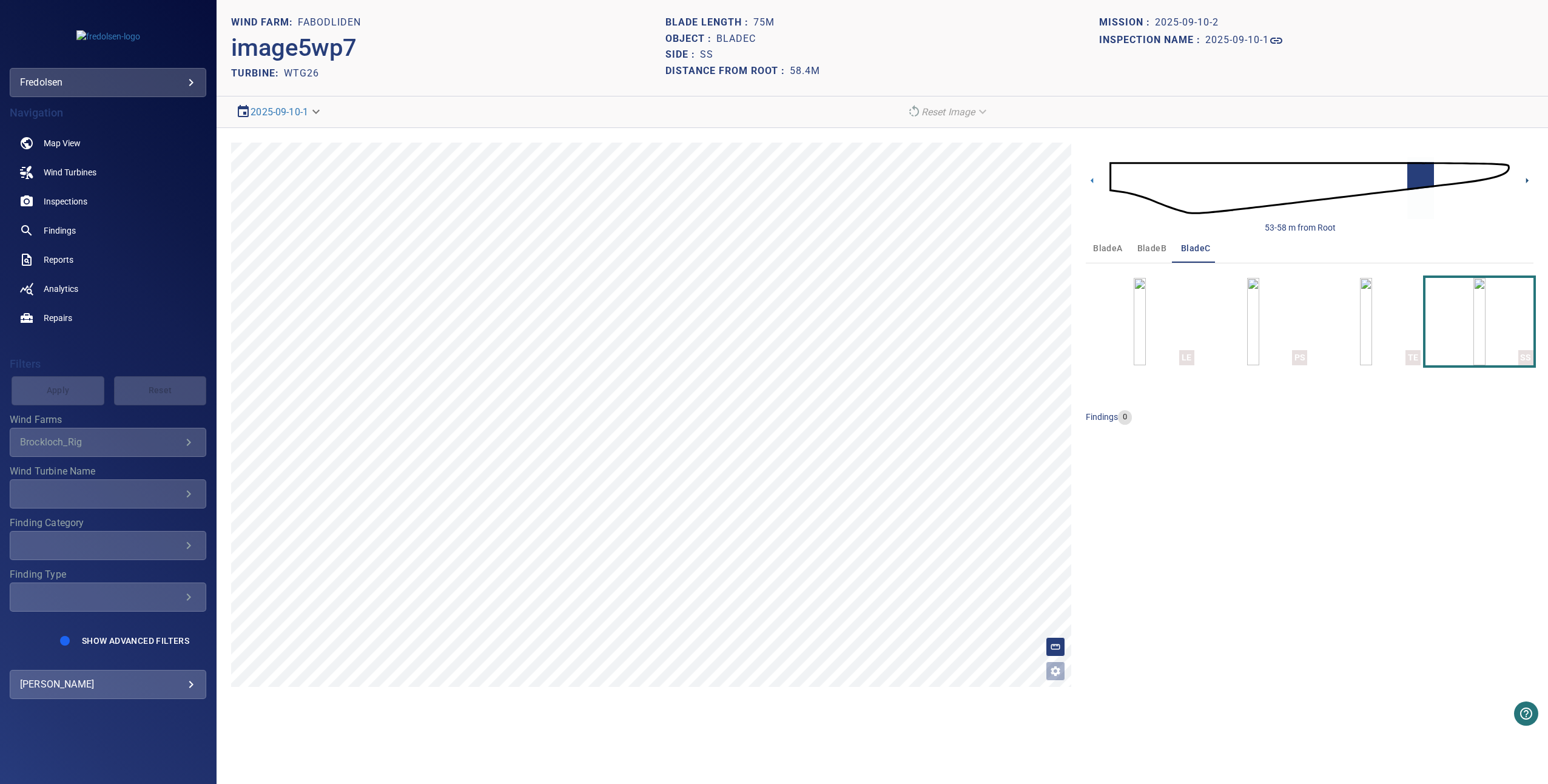
click at [1527, 179] on icon at bounding box center [1527, 181] width 3 height 5
click at [1365, 299] on img "button" at bounding box center [1365, 321] width 12 height 88
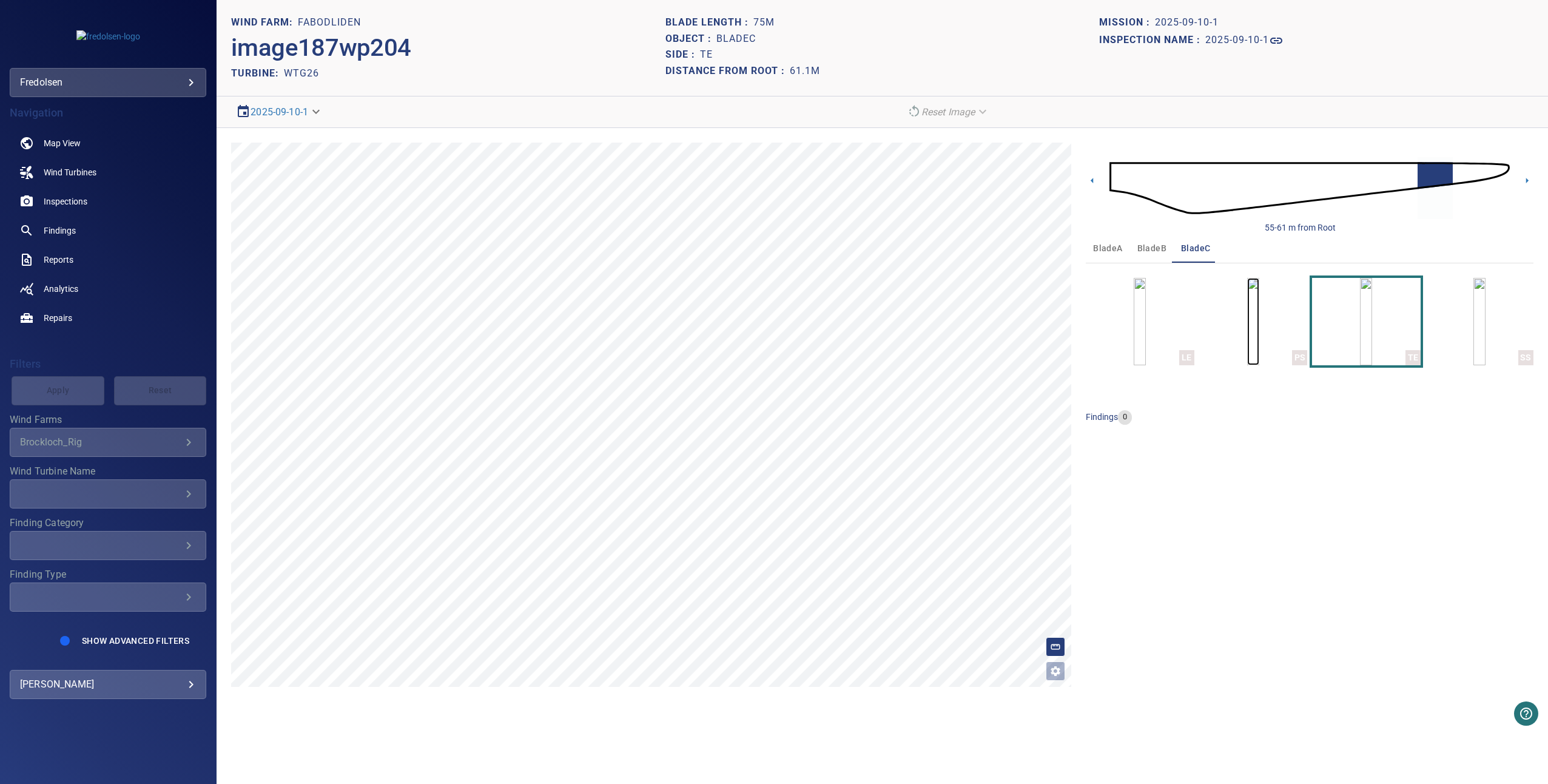
click at [1260, 298] on img "button" at bounding box center [1253, 321] width 12 height 88
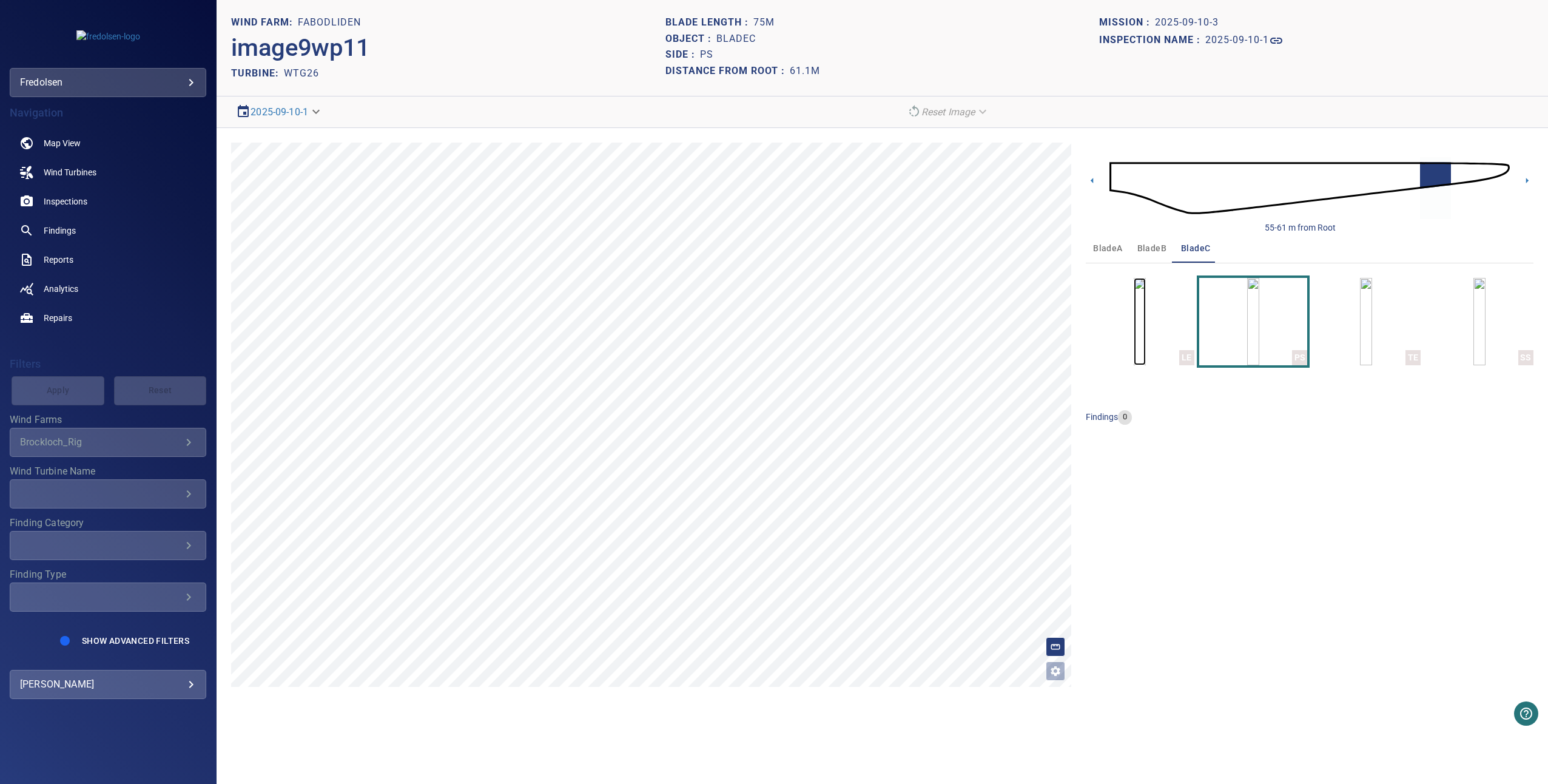
click at [1146, 319] on img "button" at bounding box center [1139, 321] width 12 height 88
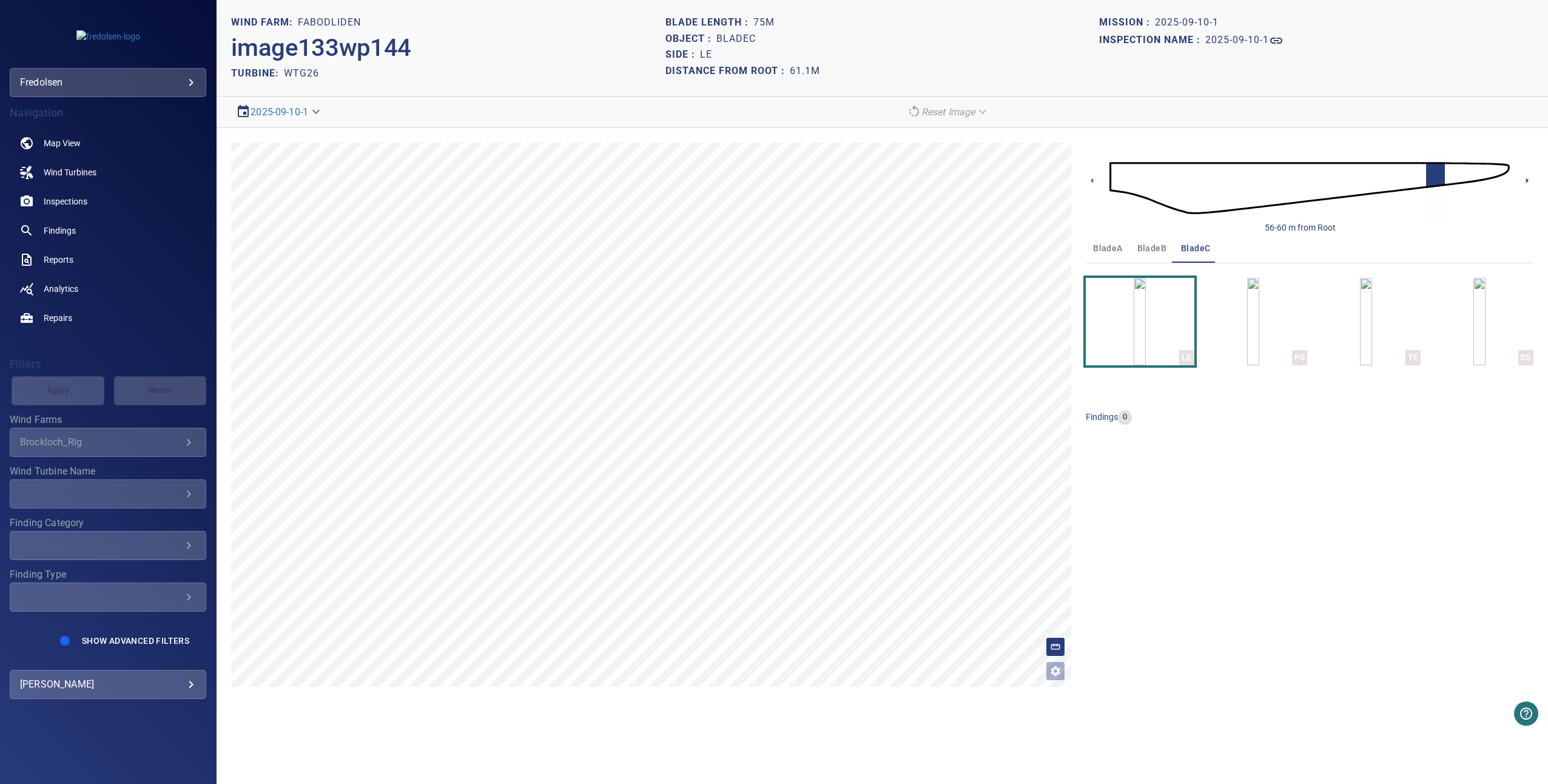
click at [1530, 181] on icon at bounding box center [1527, 181] width 13 height 13
click at [1360, 304] on img "button" at bounding box center [1365, 321] width 12 height 88
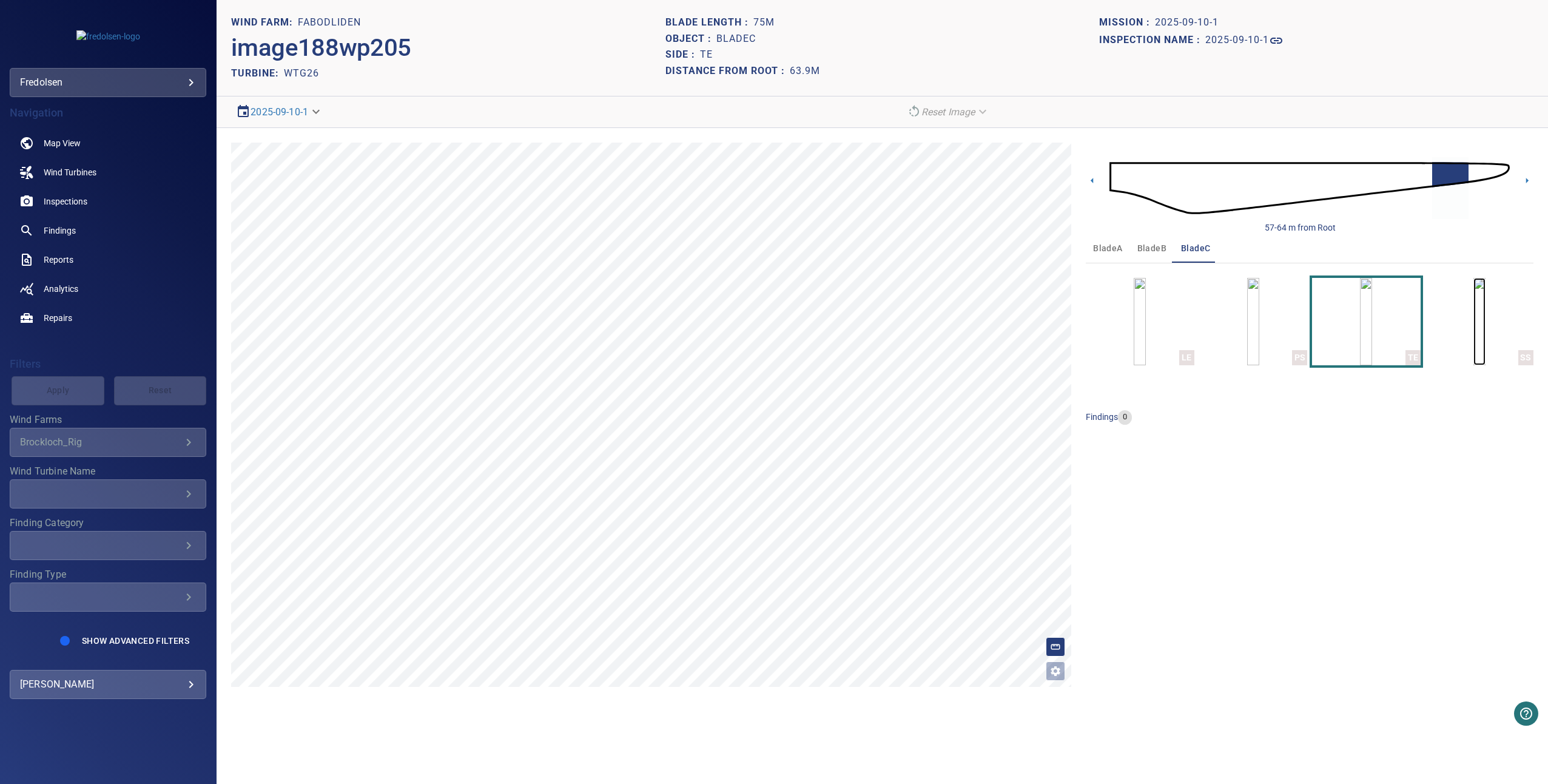
click at [1473, 285] on img "button" at bounding box center [1479, 321] width 12 height 88
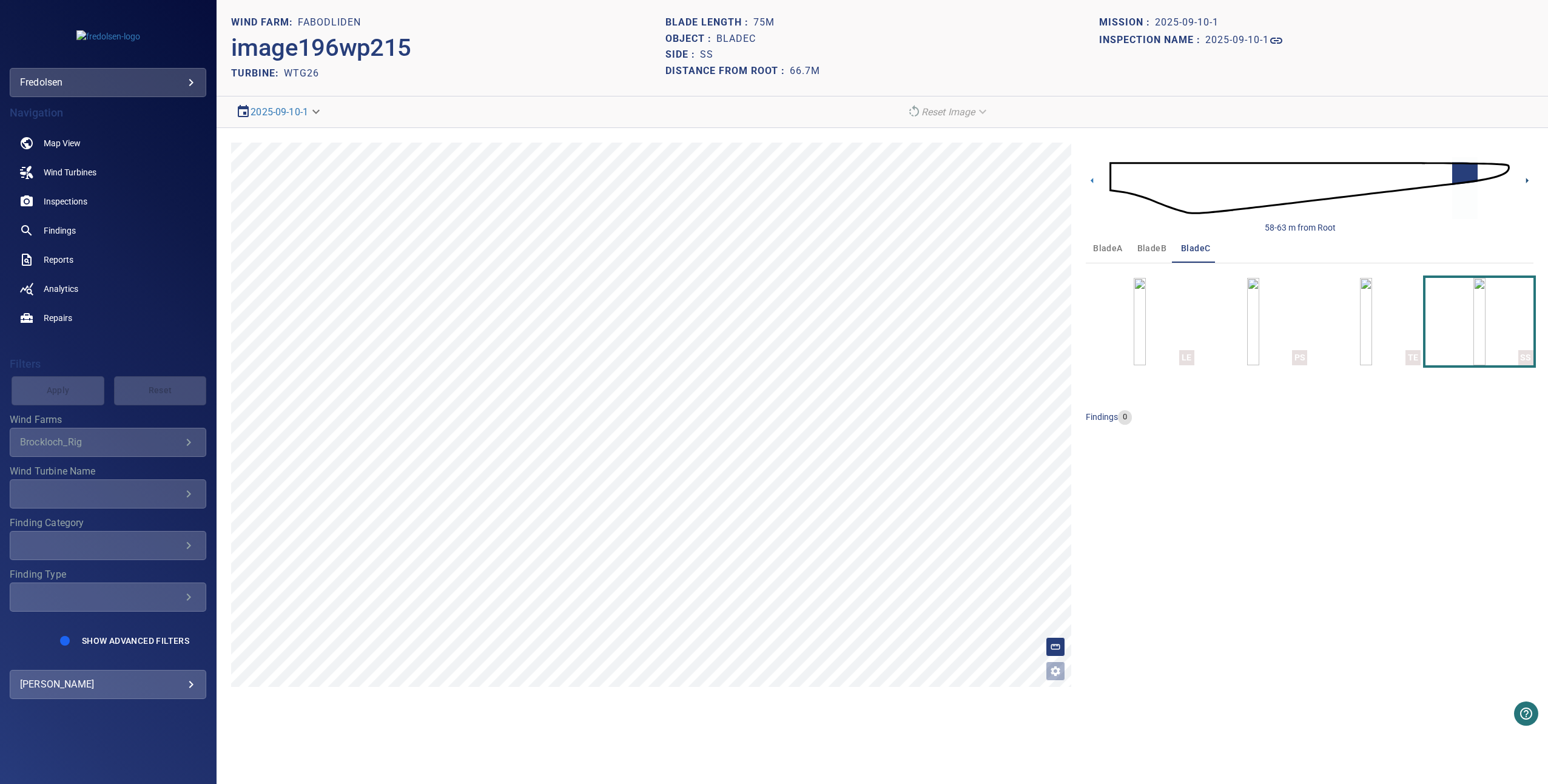
click at [1522, 179] on icon at bounding box center [1527, 181] width 13 height 13
click at [1372, 319] on img "button" at bounding box center [1365, 321] width 12 height 88
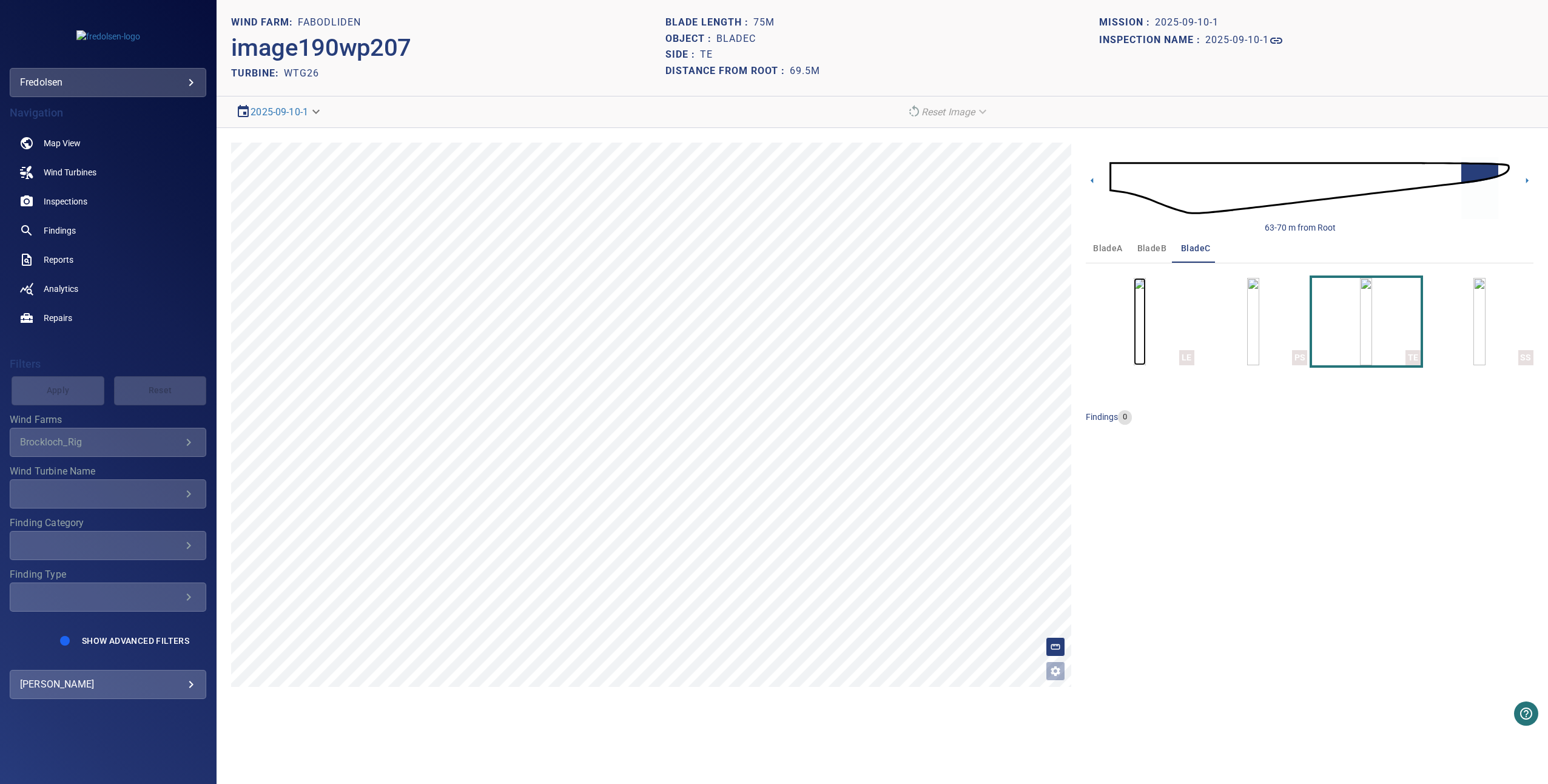
click at [1146, 313] on img "button" at bounding box center [1139, 321] width 12 height 88
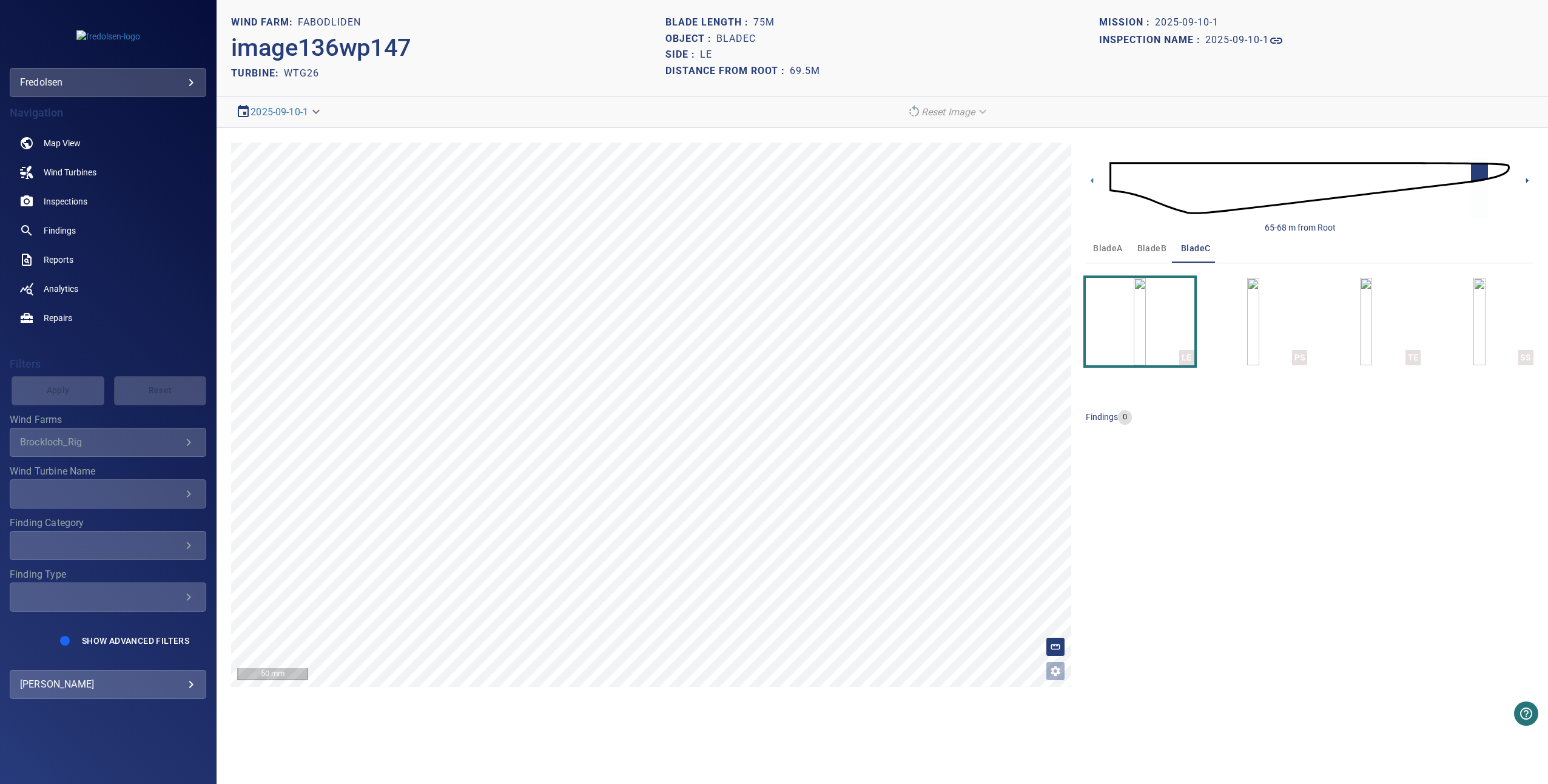
click at [1531, 182] on icon at bounding box center [1527, 181] width 13 height 13
click at [1248, 328] on img "button" at bounding box center [1253, 321] width 12 height 88
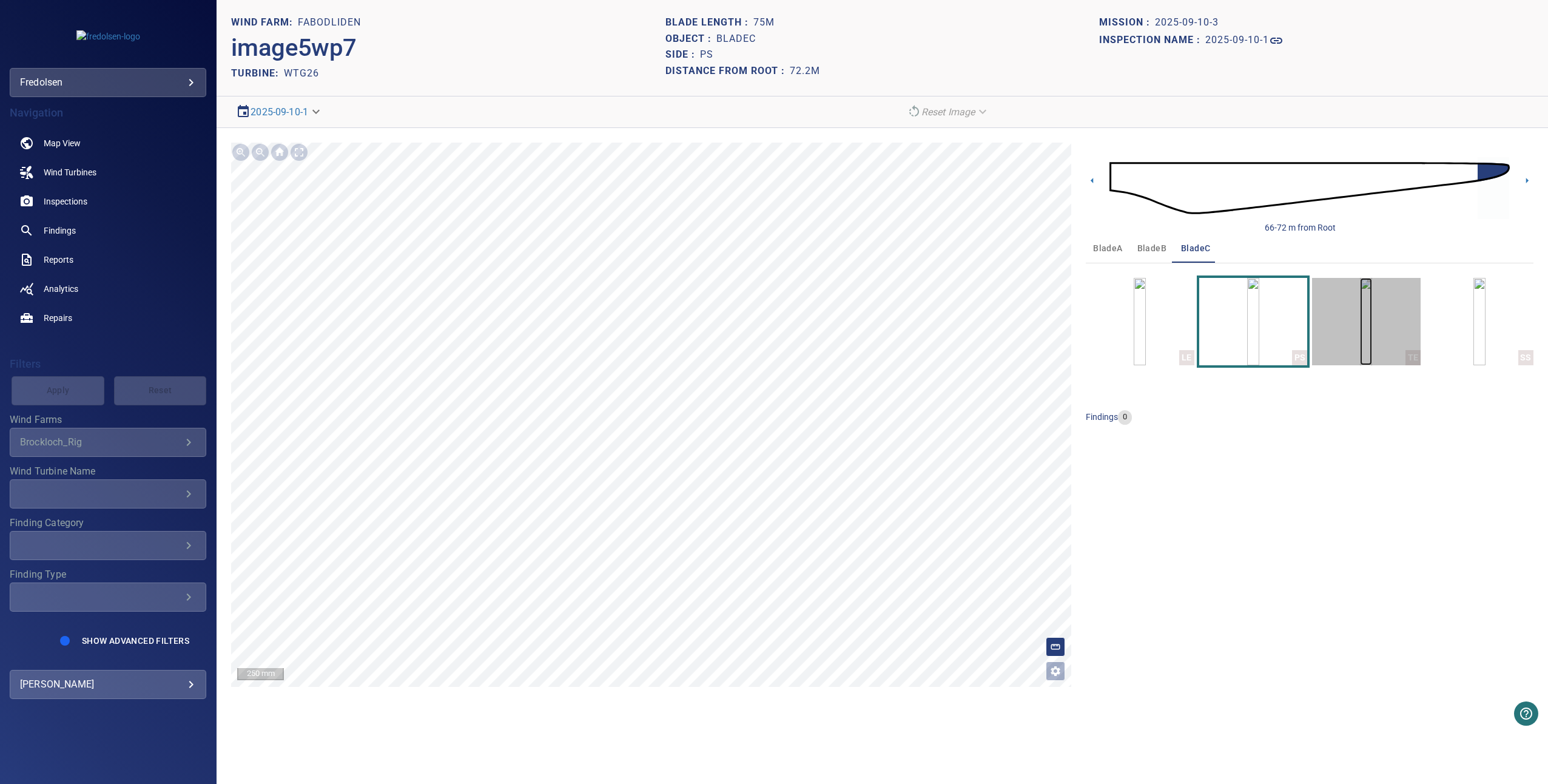
click at [1372, 338] on img "button" at bounding box center [1365, 321] width 12 height 88
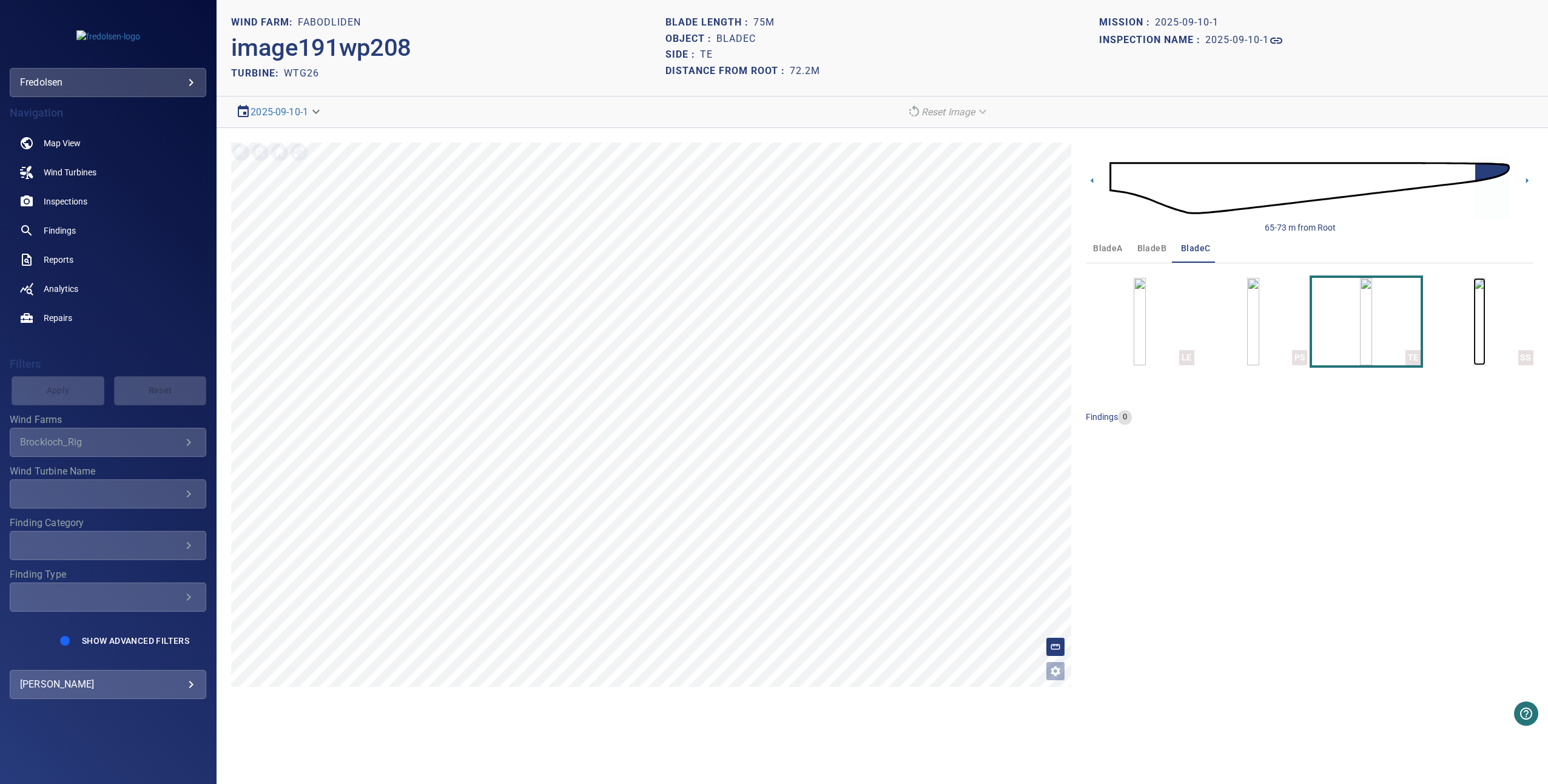
click at [1486, 341] on img "button" at bounding box center [1479, 321] width 12 height 88
click at [1528, 180] on icon at bounding box center [1527, 181] width 3 height 5
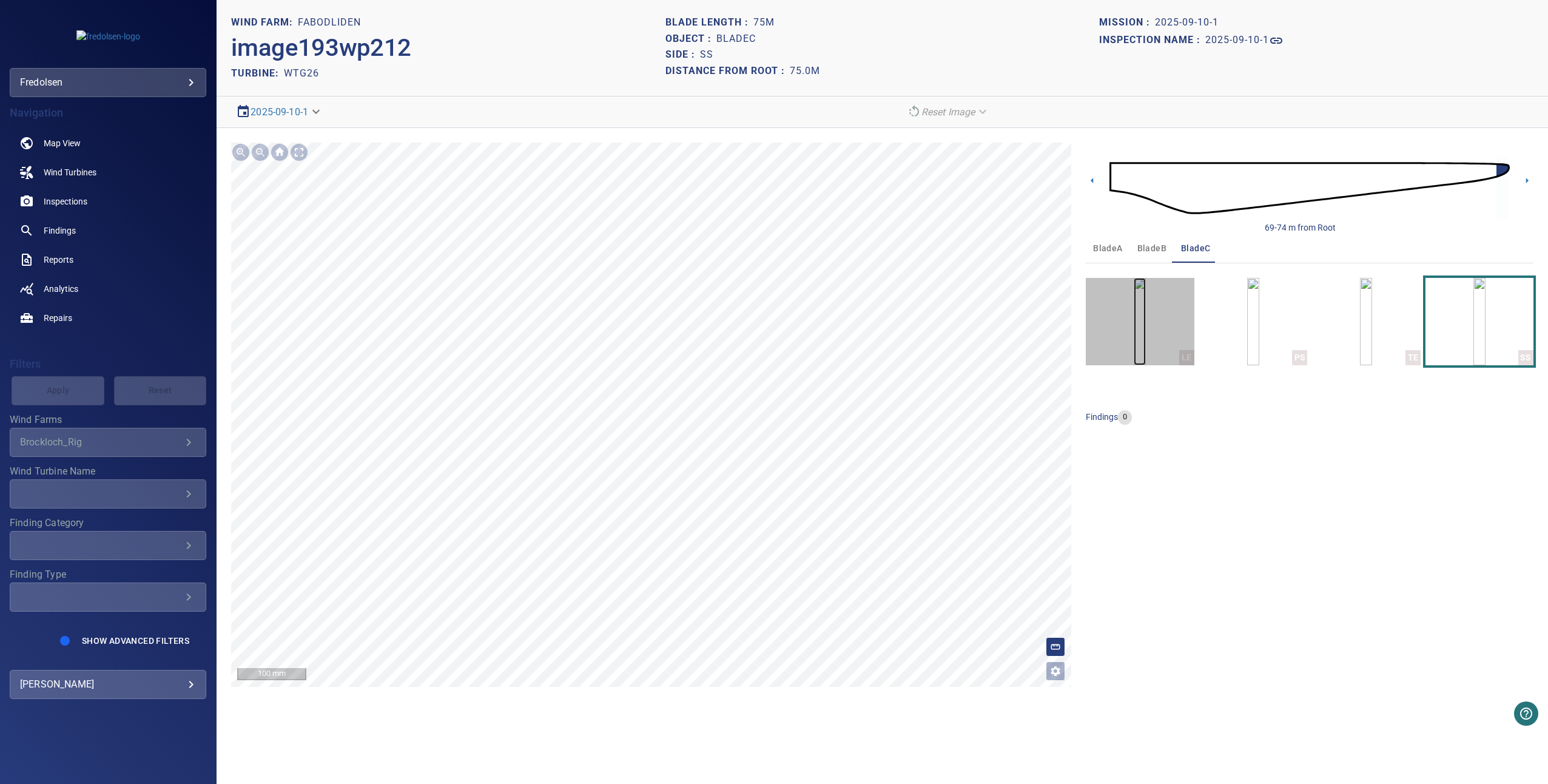
click at [1134, 305] on img "button" at bounding box center [1139, 321] width 12 height 88
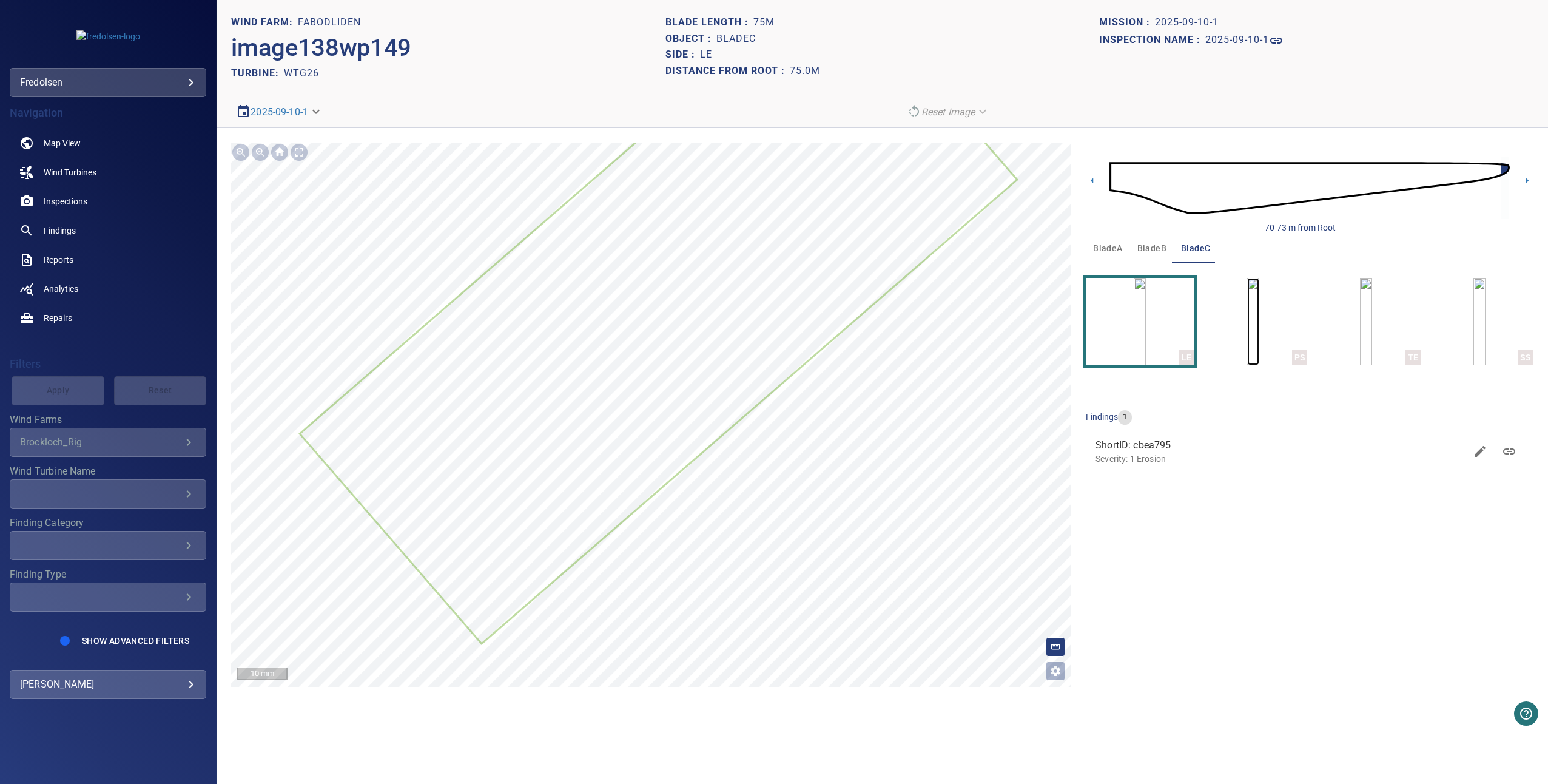
click at [1260, 308] on img "button" at bounding box center [1253, 321] width 12 height 88
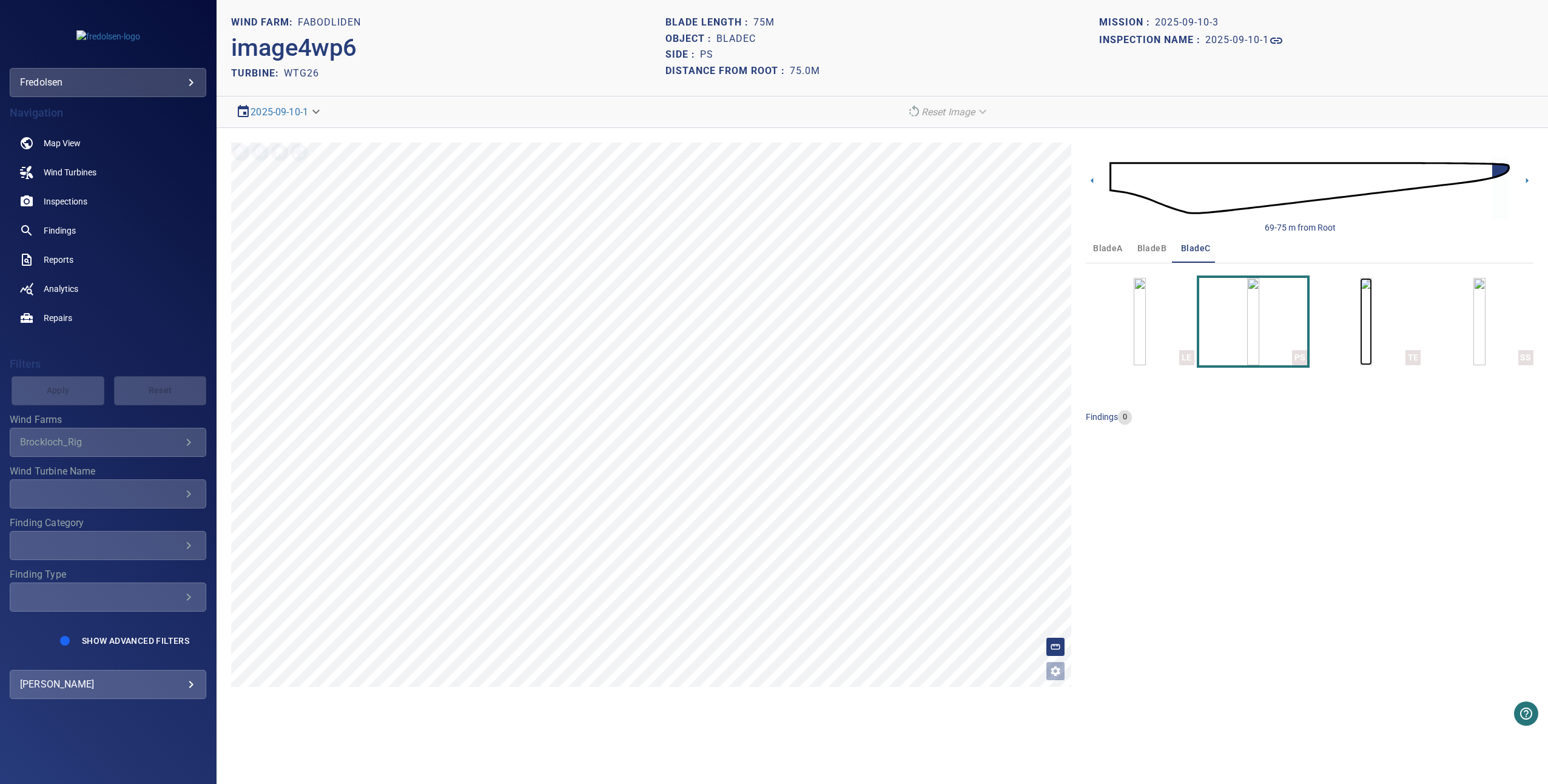
click at [1362, 311] on img "button" at bounding box center [1365, 321] width 12 height 88
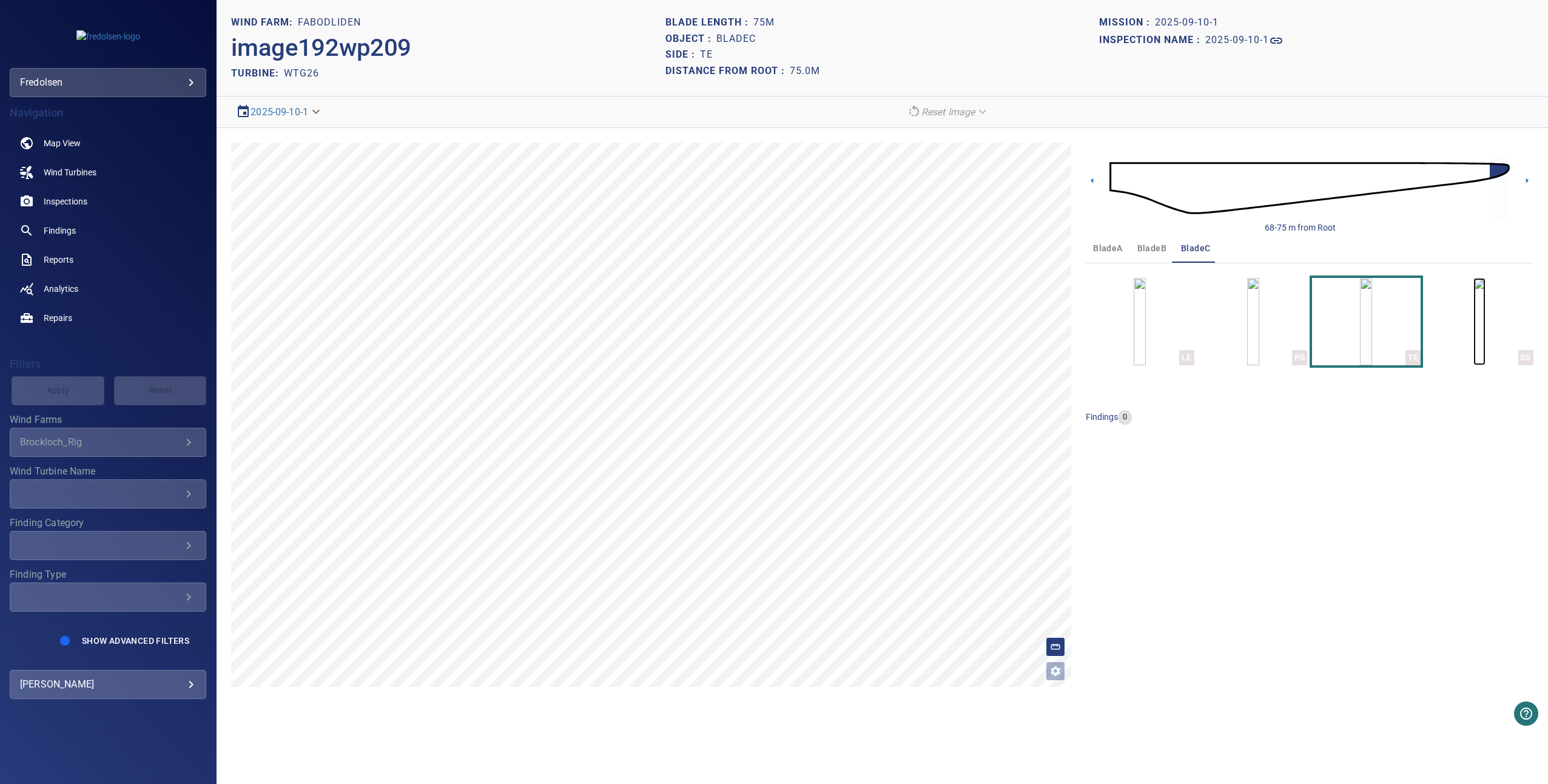
click at [1473, 316] on img "button" at bounding box center [1479, 321] width 12 height 88
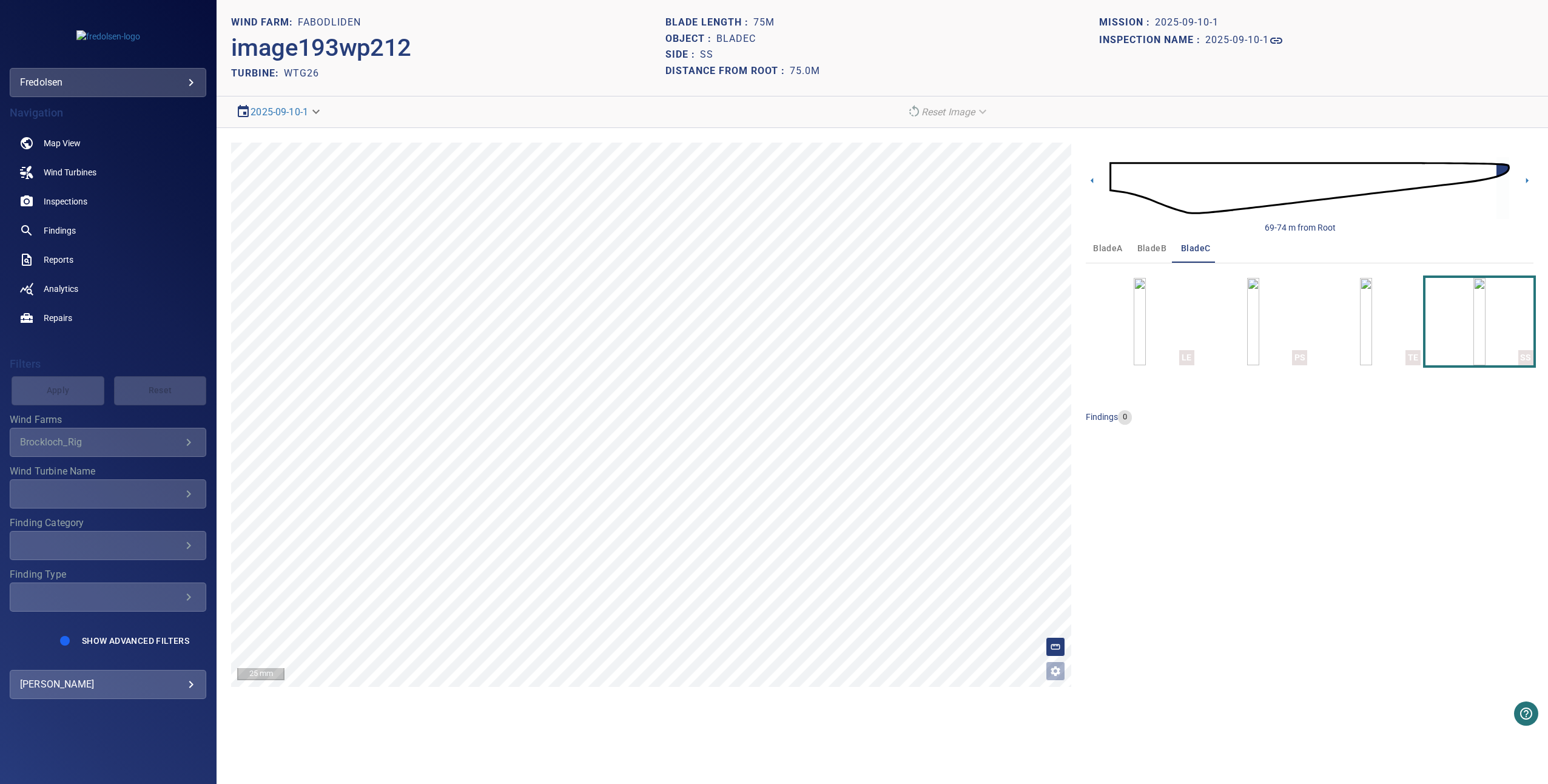
click at [309, 68] on h2 "WTG26" at bounding box center [301, 73] width 36 height 12
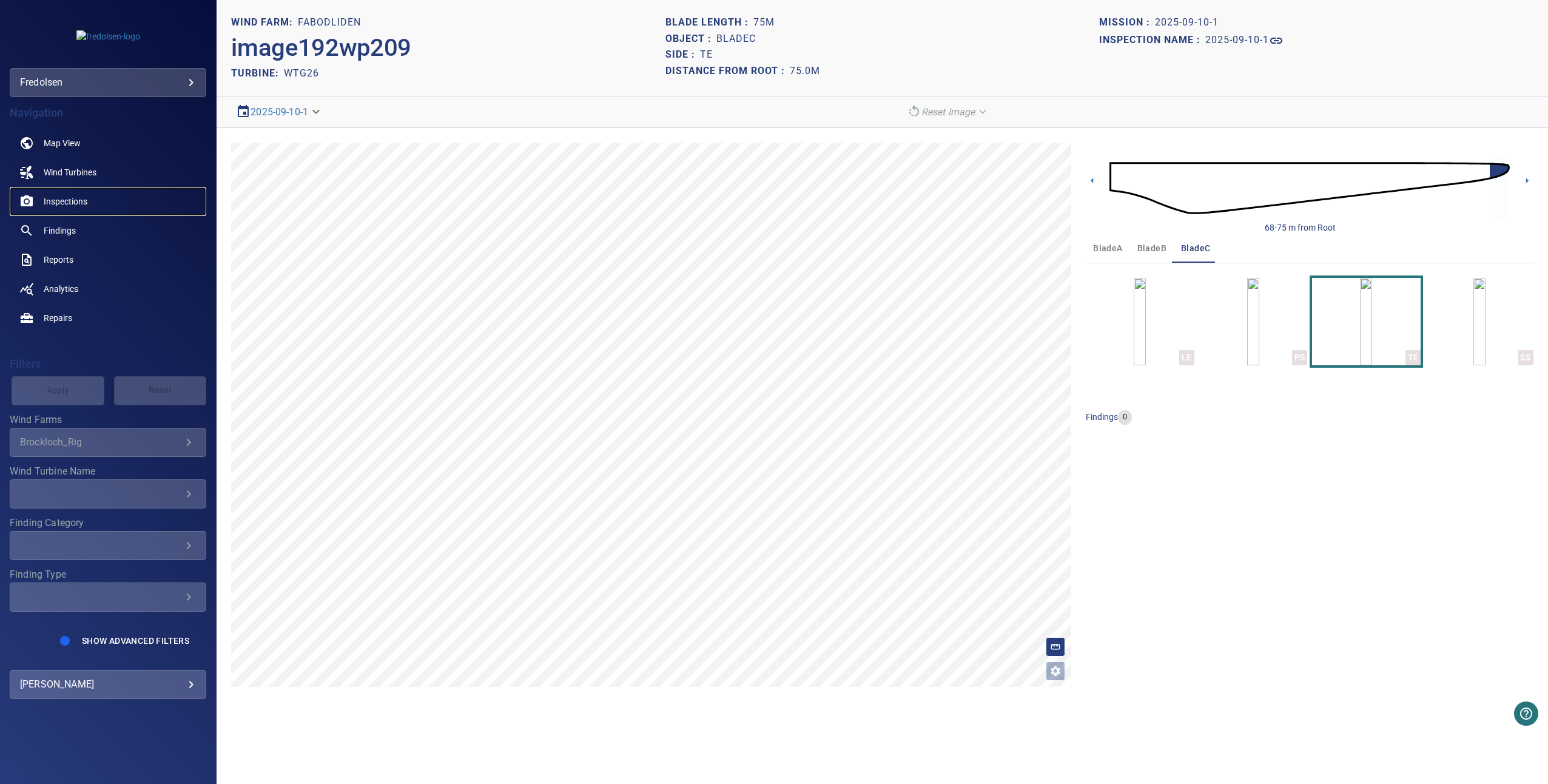
click at [72, 204] on span "Inspections" at bounding box center [66, 201] width 44 height 12
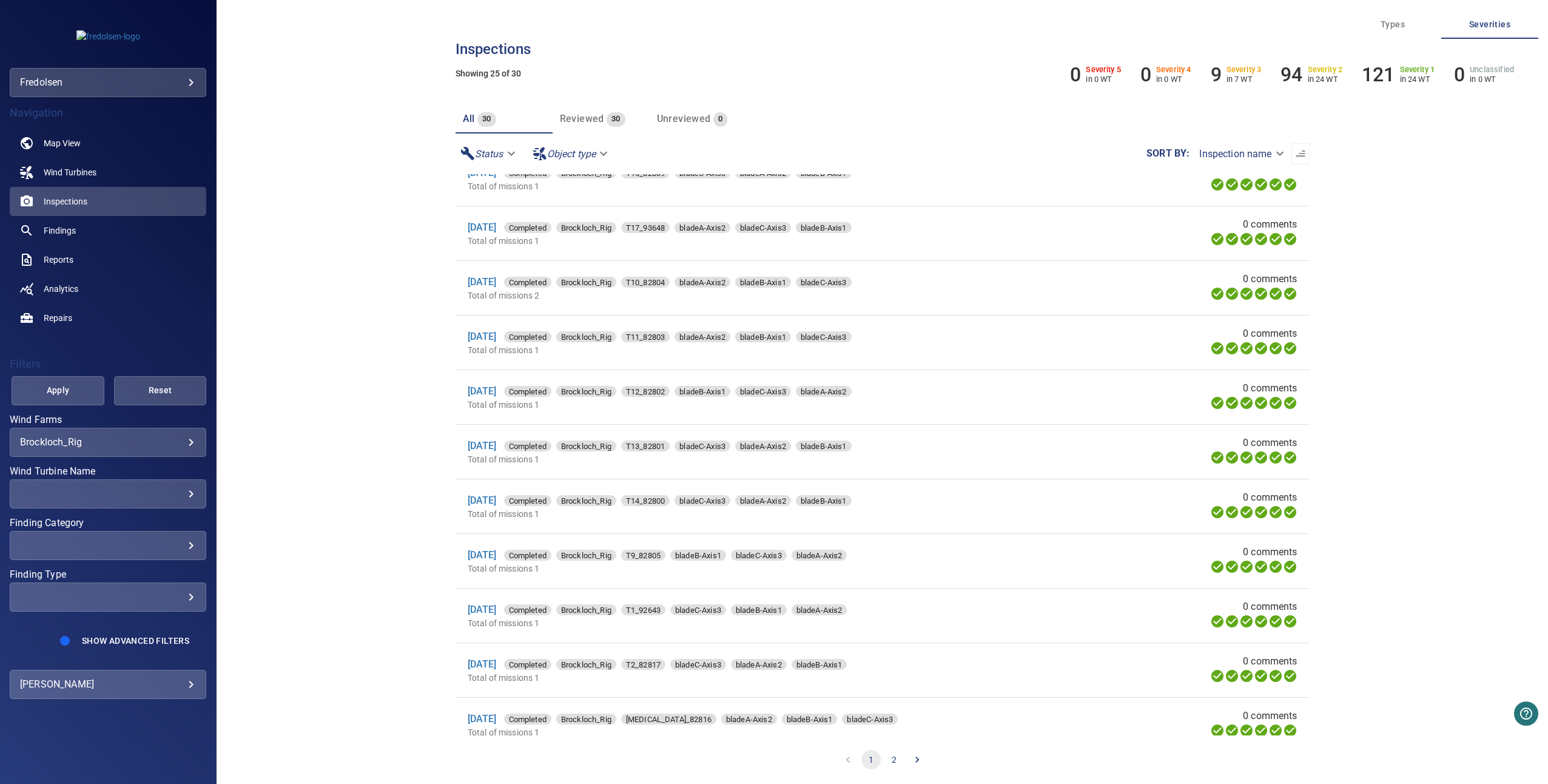
scroll to position [758, 0]
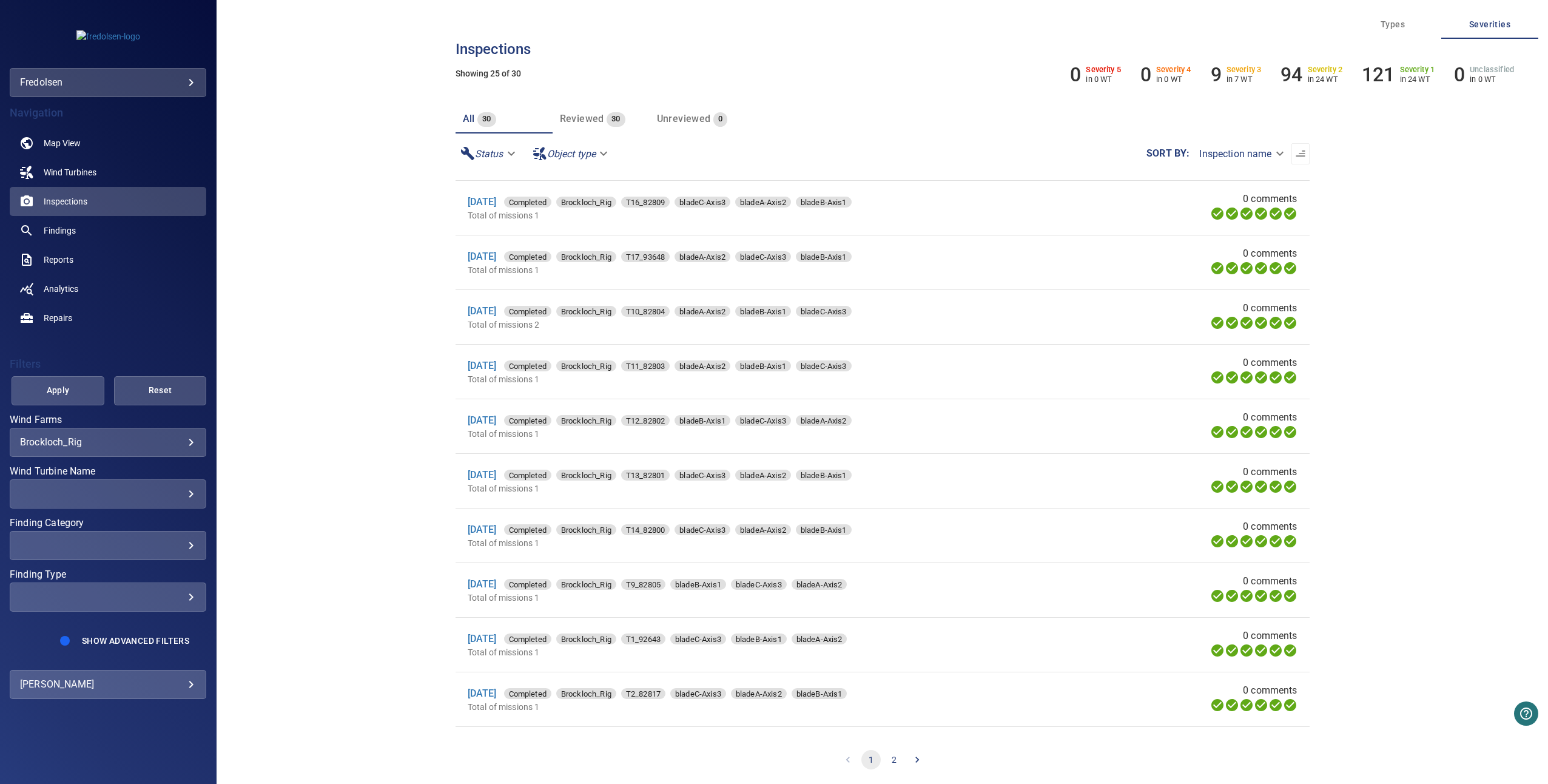
click at [102, 446] on body "**********" at bounding box center [774, 392] width 1548 height 784
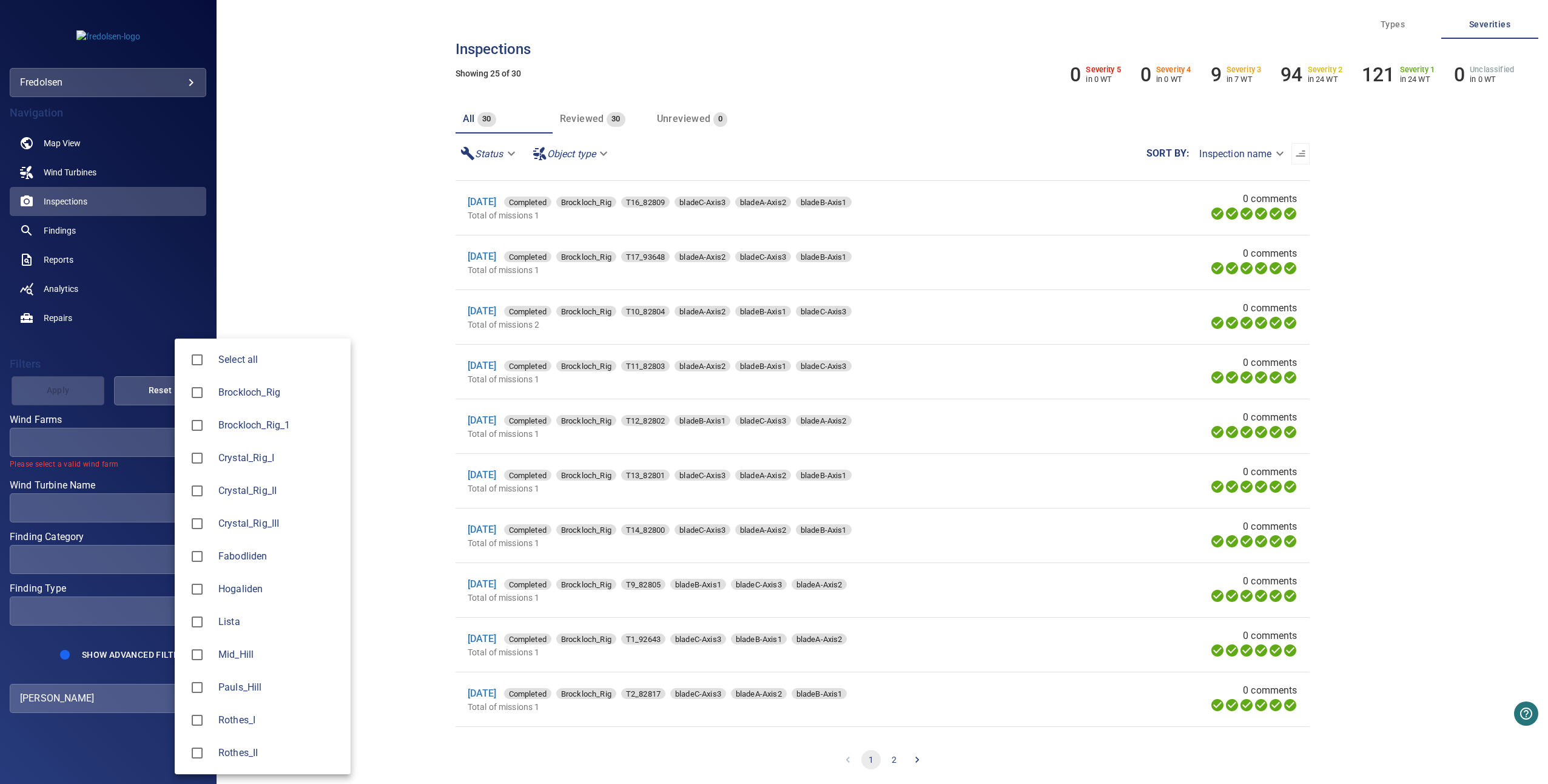
scroll to position [0, 0]
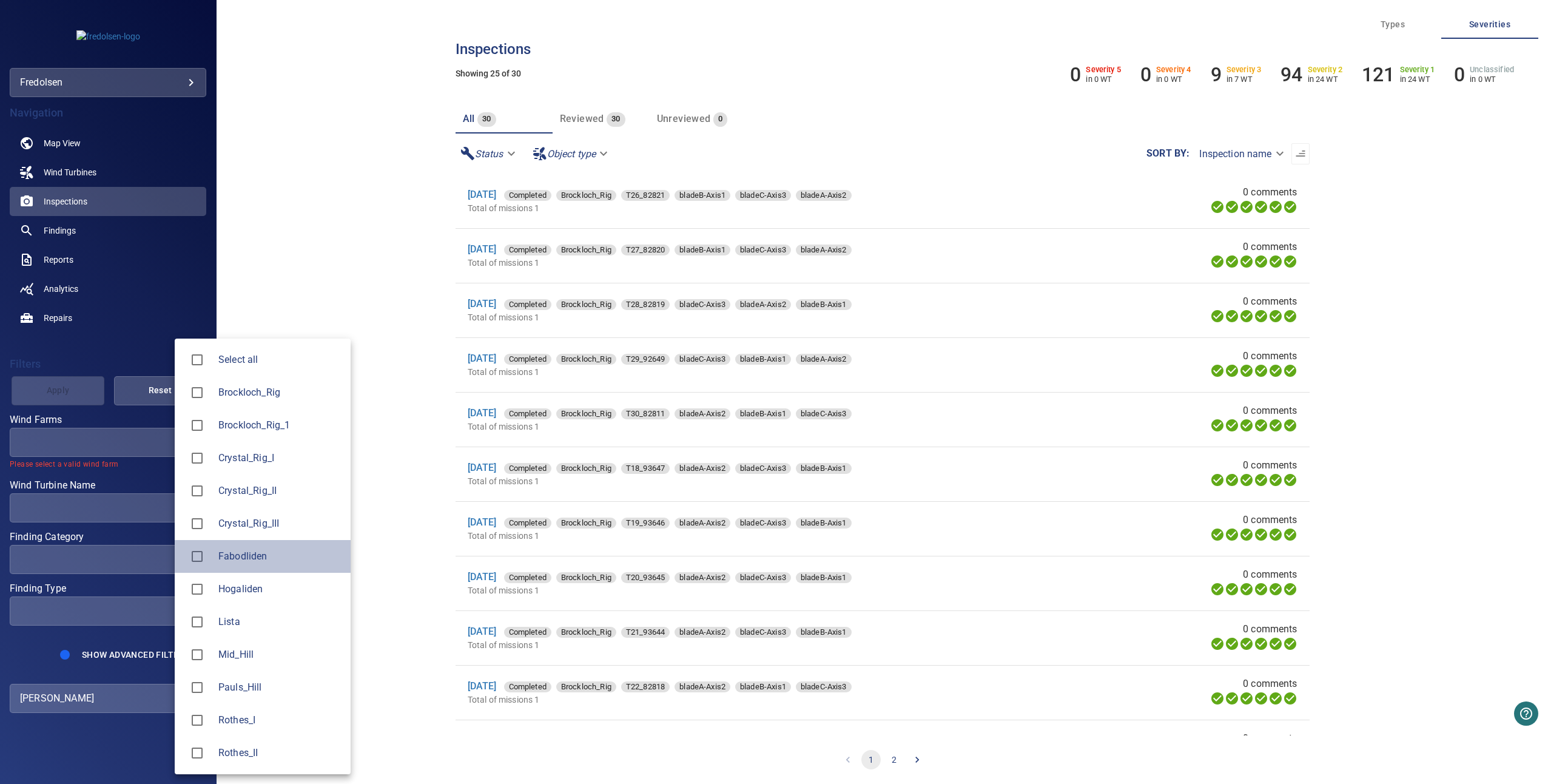
click at [211, 559] on div at bounding box center [201, 557] width 34 height 26
type input "**********"
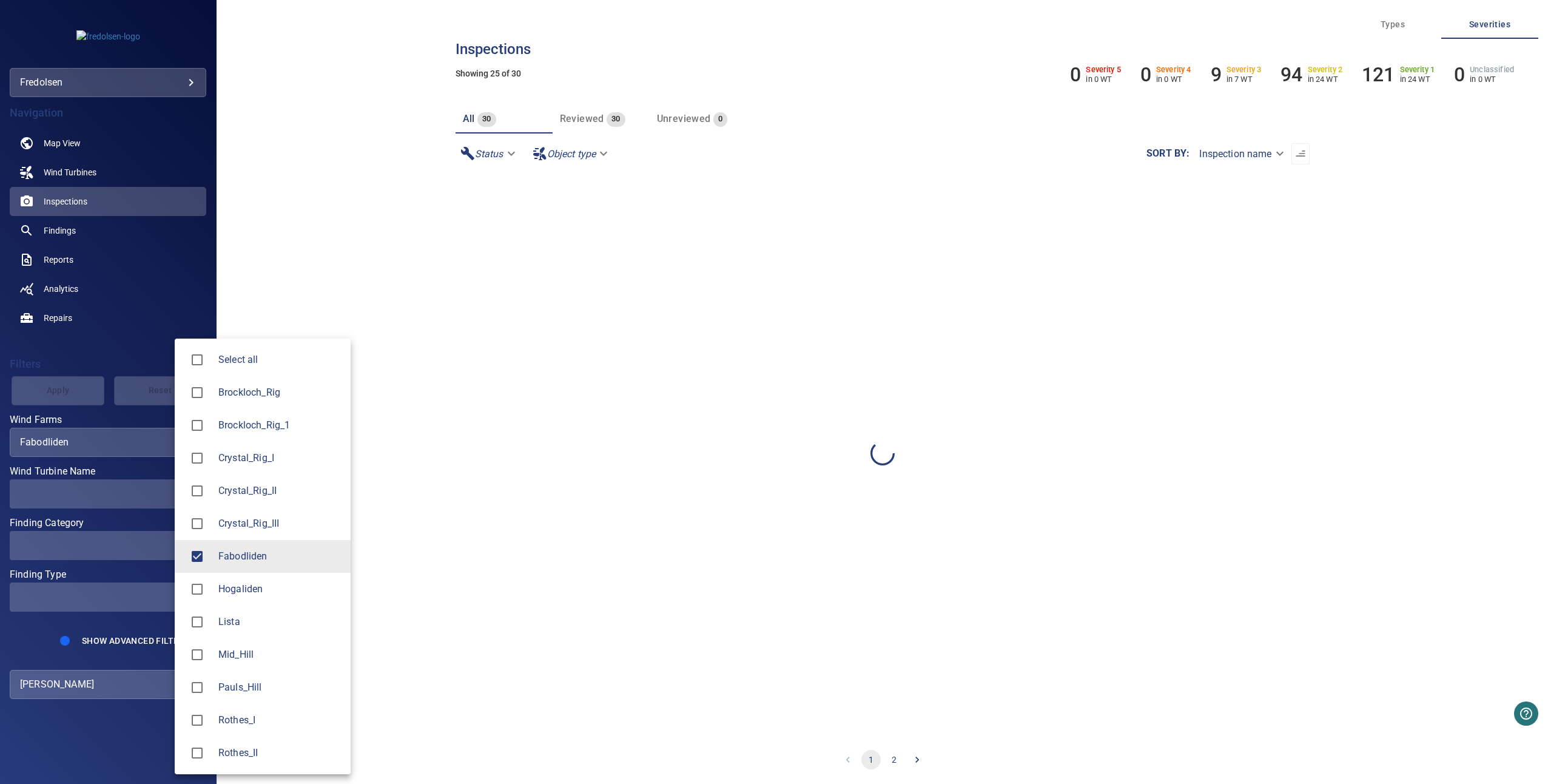
click at [141, 463] on div at bounding box center [774, 392] width 1548 height 784
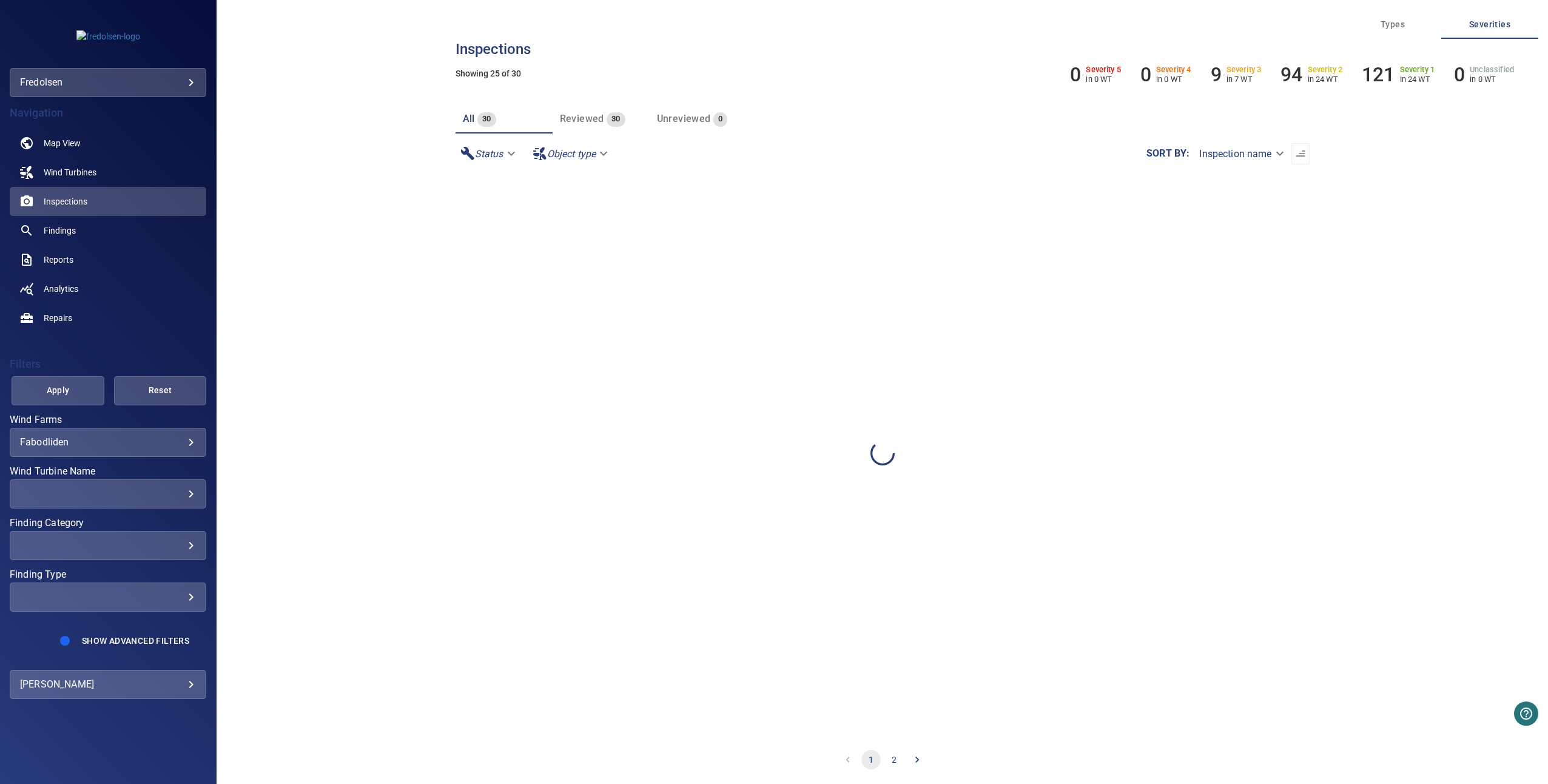
click at [75, 391] on div "Select all Brockloch_Rig Brockloch_Rig_1 Crystal_Rig_I Crystal_Rig_II Crystal_R…" at bounding box center [774, 392] width 1548 height 784
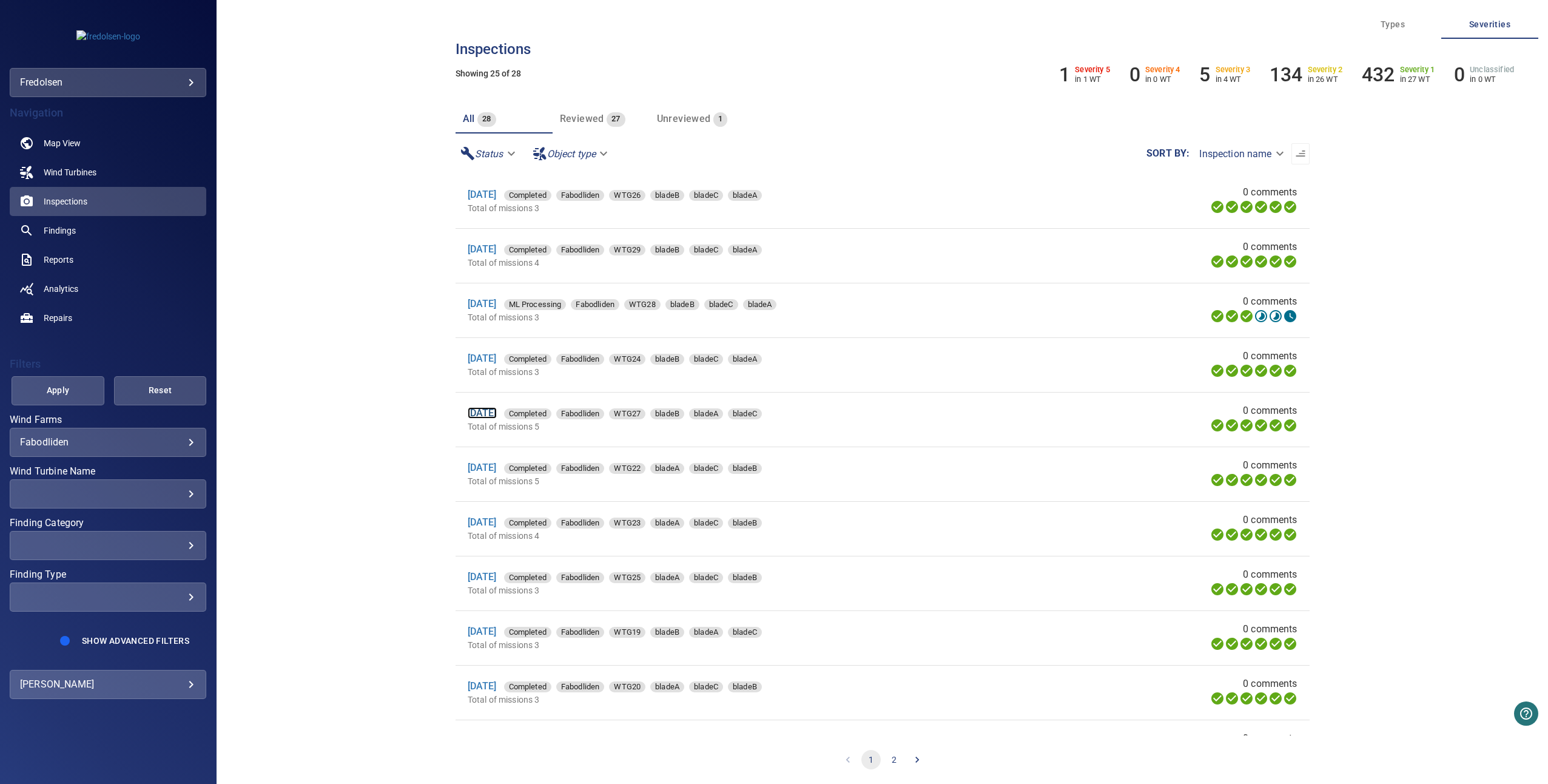
click at [496, 419] on link "[DATE]" at bounding box center [482, 413] width 29 height 12
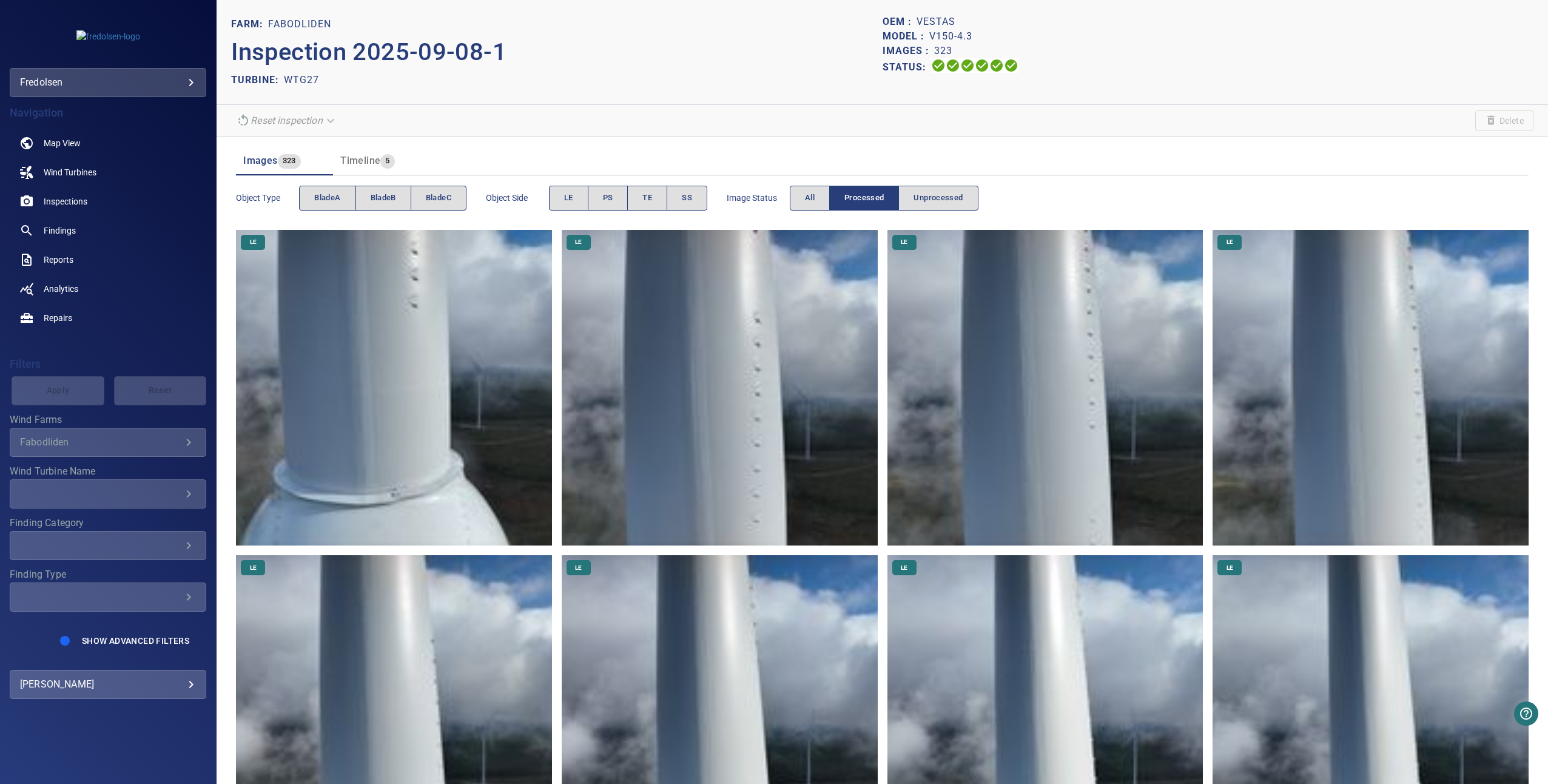
click at [486, 408] on img at bounding box center [394, 388] width 316 height 316
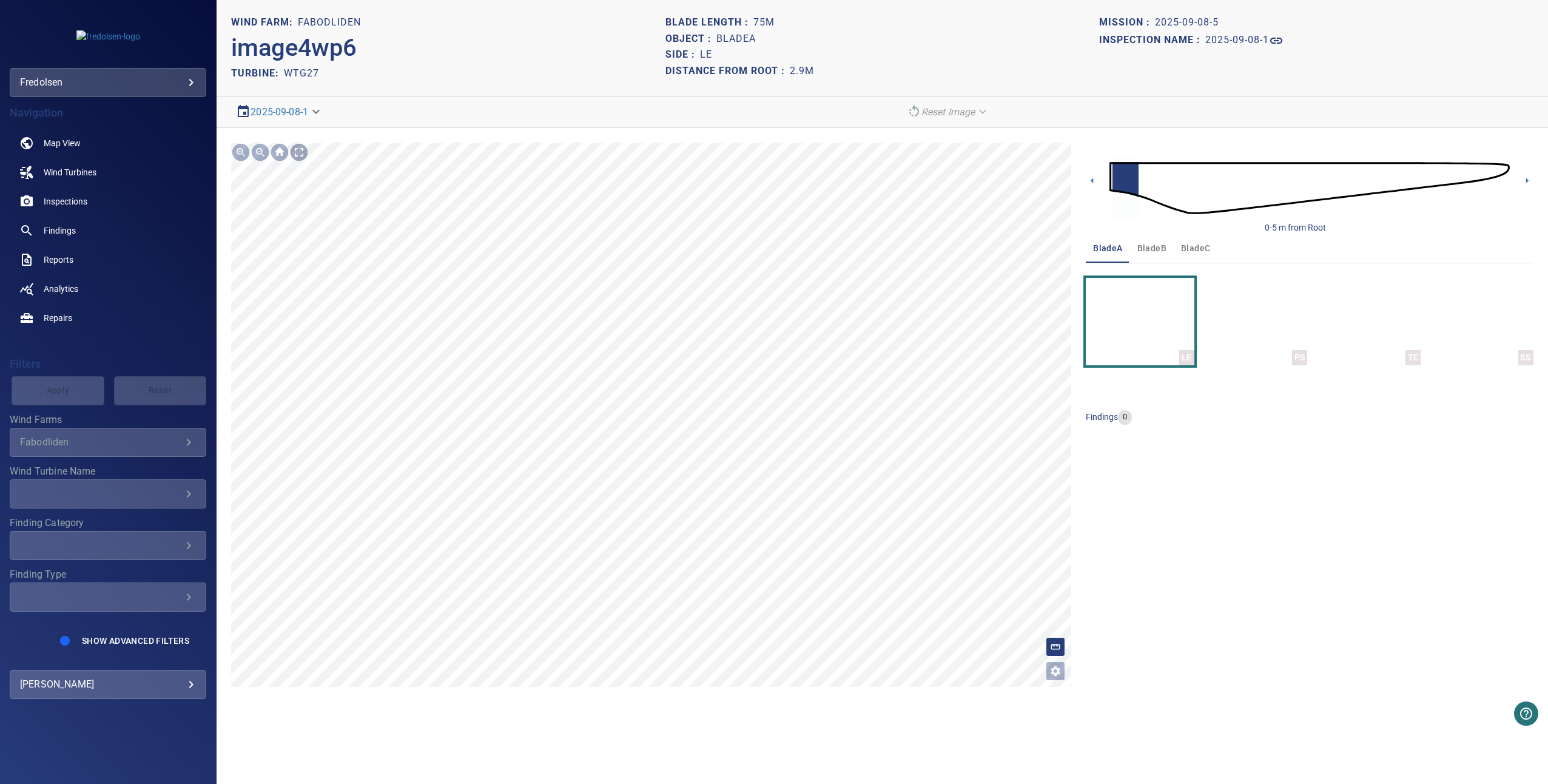
click at [305, 148] on div at bounding box center [298, 152] width 19 height 19
click at [1526, 180] on icon at bounding box center [1527, 181] width 13 height 13
click at [1260, 299] on img "button" at bounding box center [1253, 321] width 12 height 88
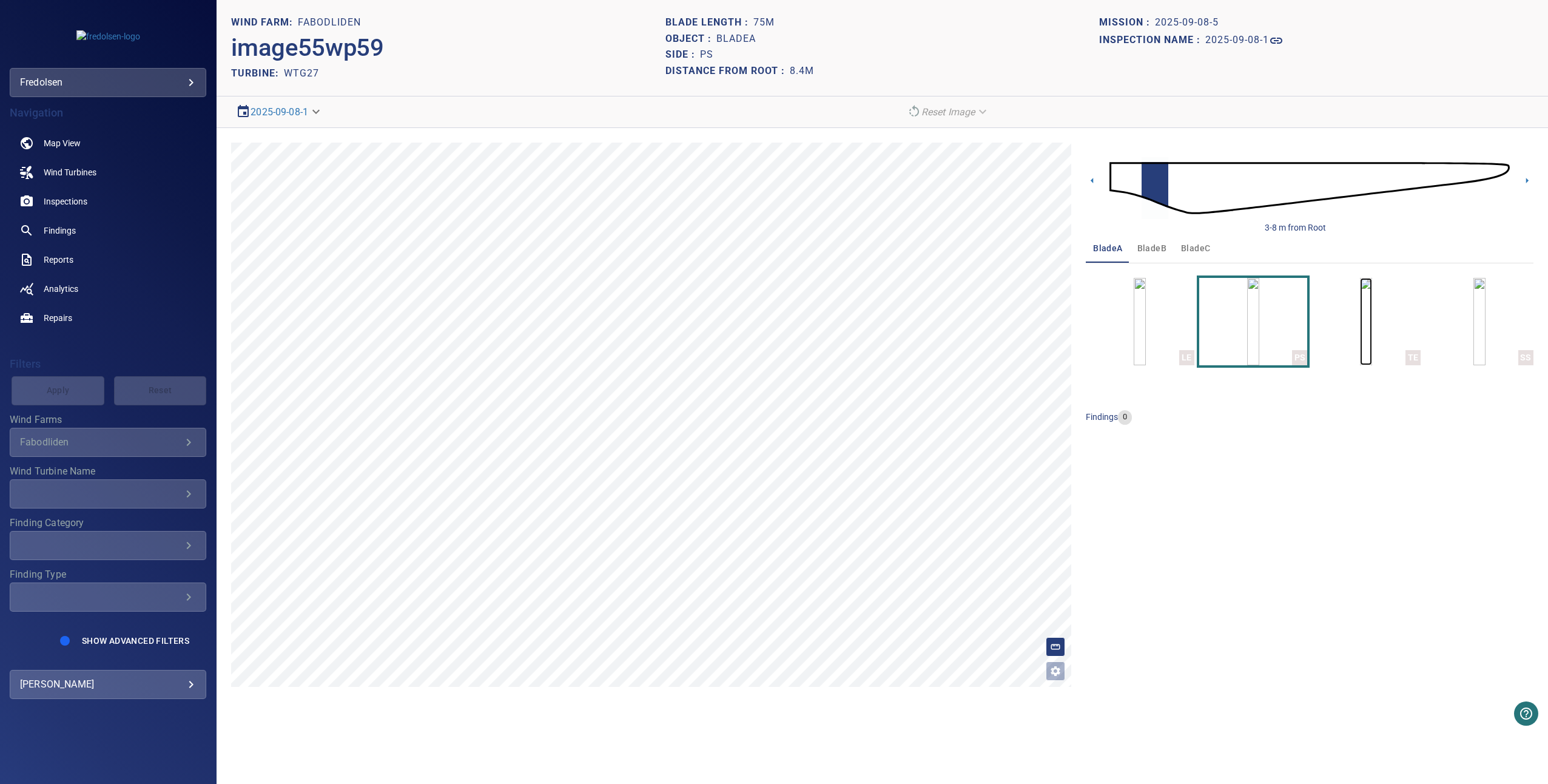
click at [1372, 311] on img "button" at bounding box center [1365, 321] width 12 height 88
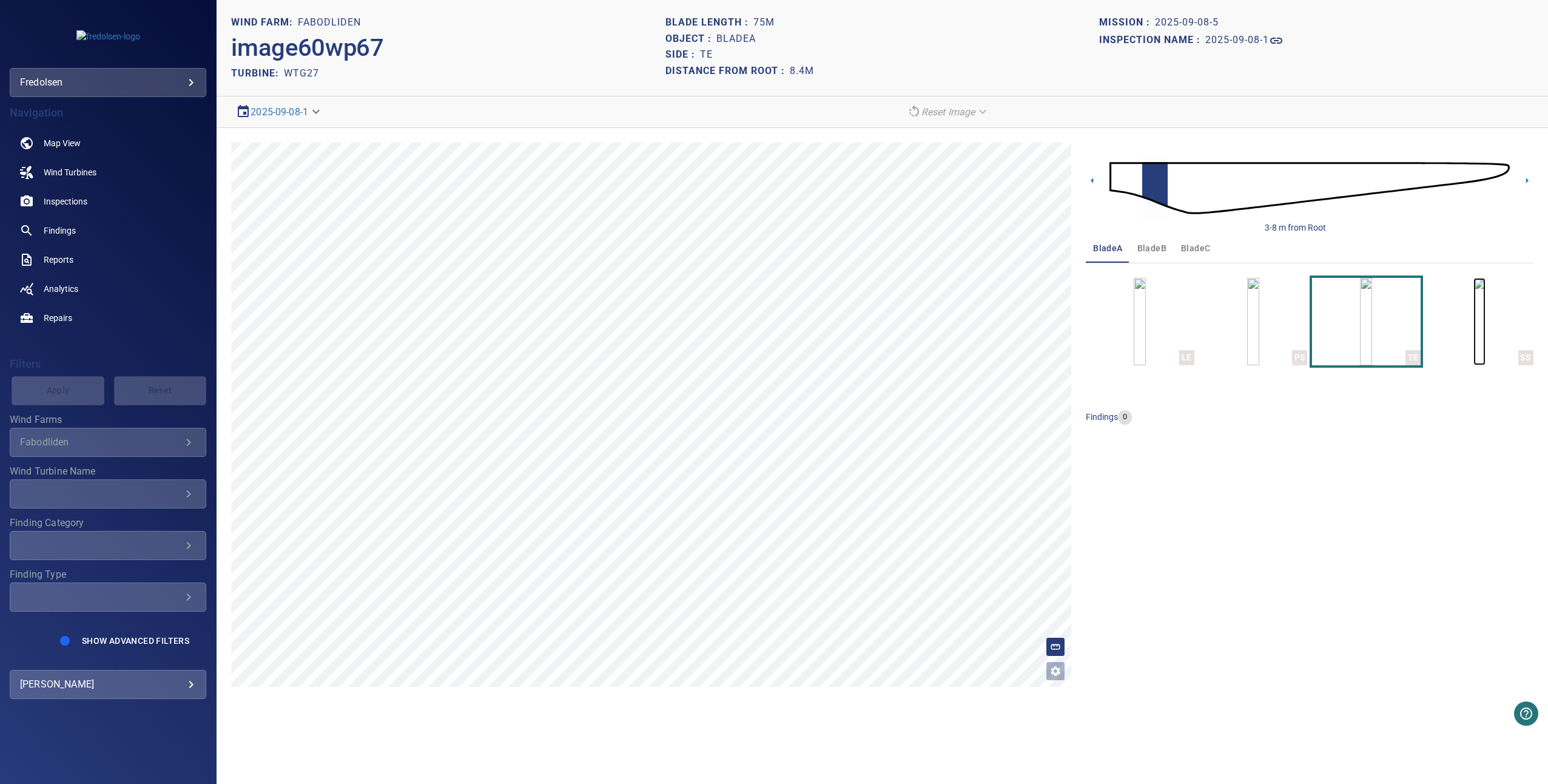
click at [1473, 319] on img "button" at bounding box center [1479, 321] width 12 height 88
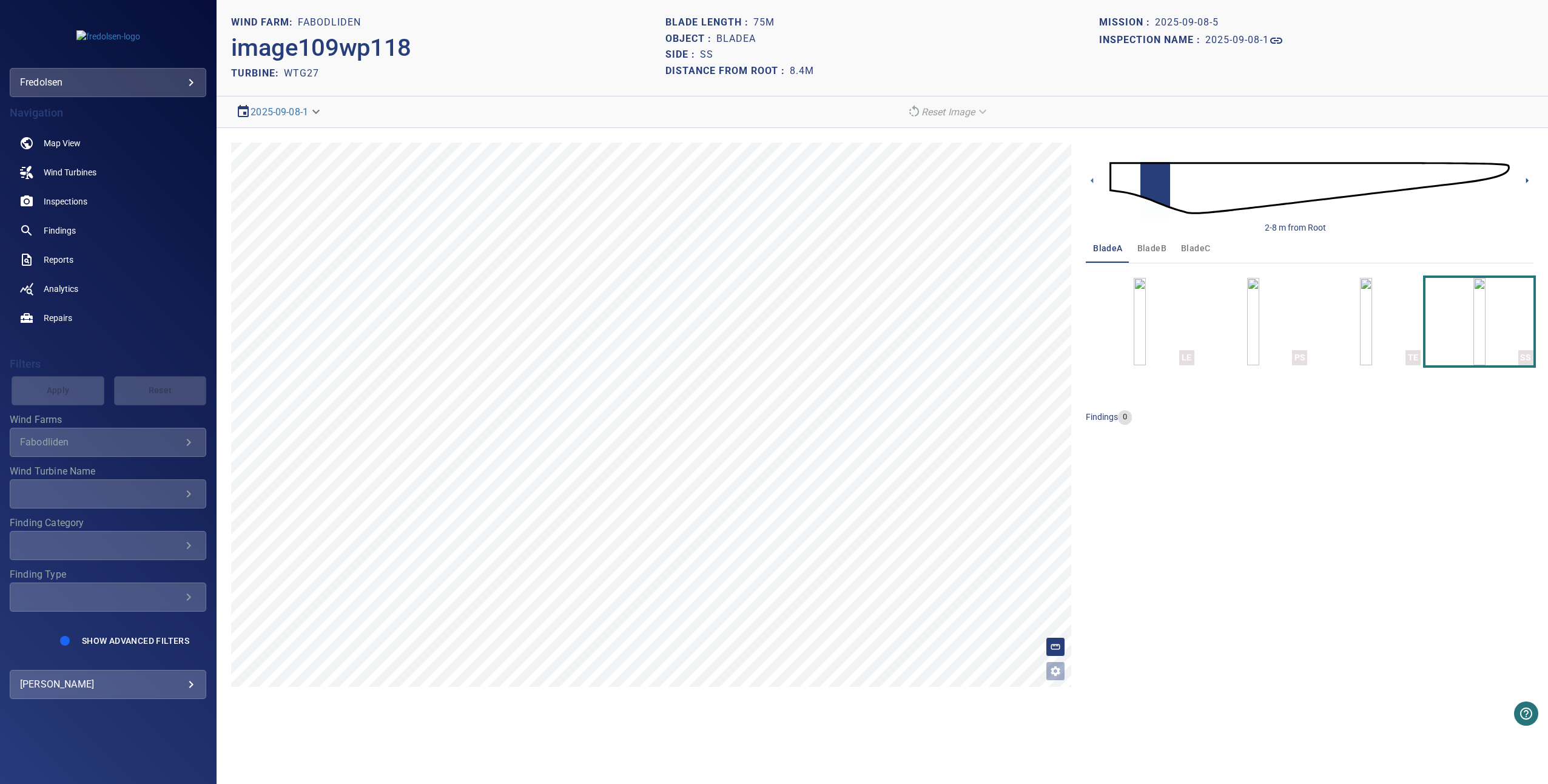
click at [1529, 182] on icon at bounding box center [1527, 181] width 13 height 13
click at [1146, 308] on img "button" at bounding box center [1139, 321] width 12 height 88
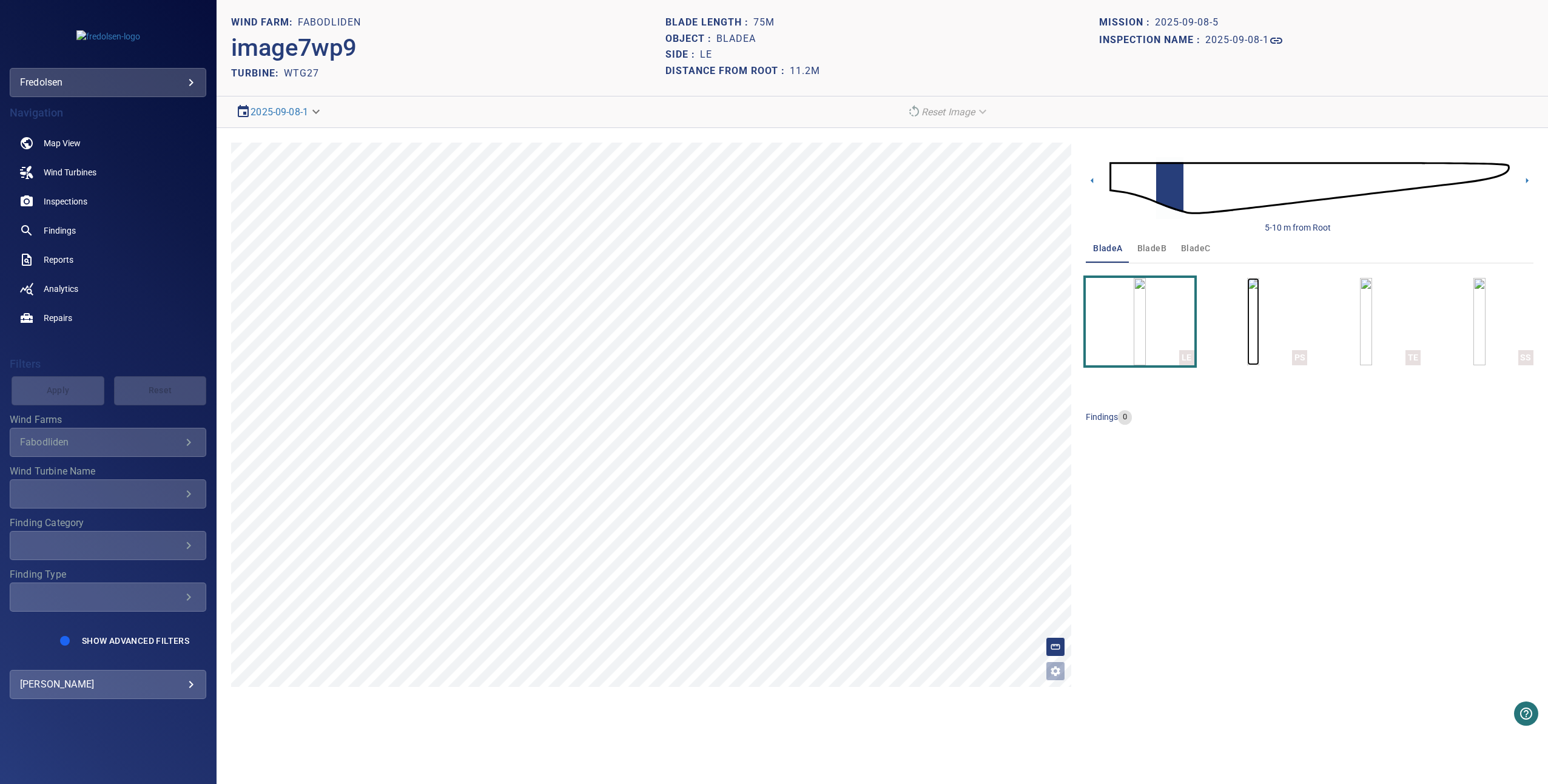
click at [1248, 327] on img "button" at bounding box center [1253, 321] width 12 height 88
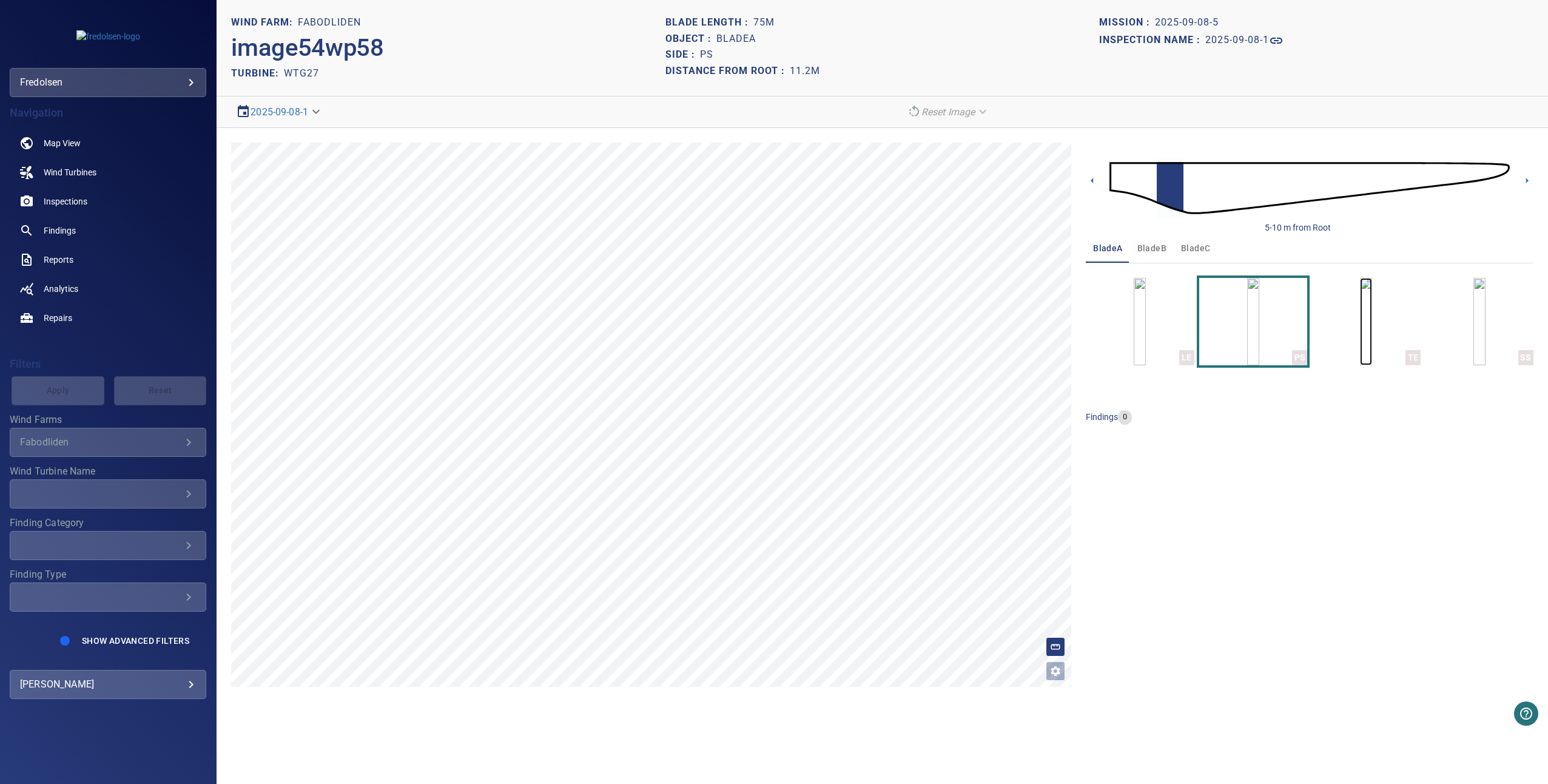
click at [1360, 341] on img "button" at bounding box center [1365, 321] width 12 height 88
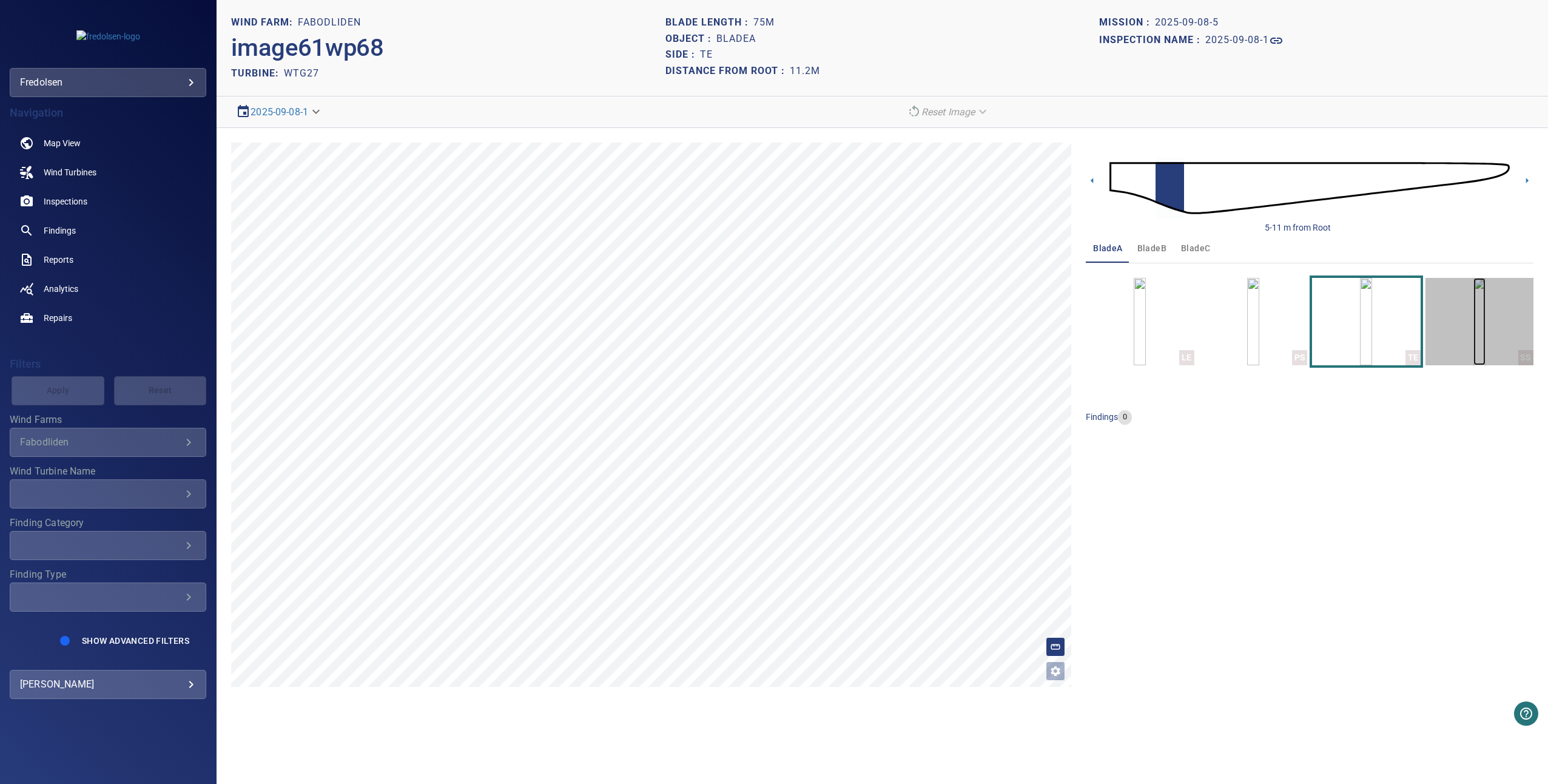
click at [1486, 341] on img "button" at bounding box center [1479, 321] width 12 height 88
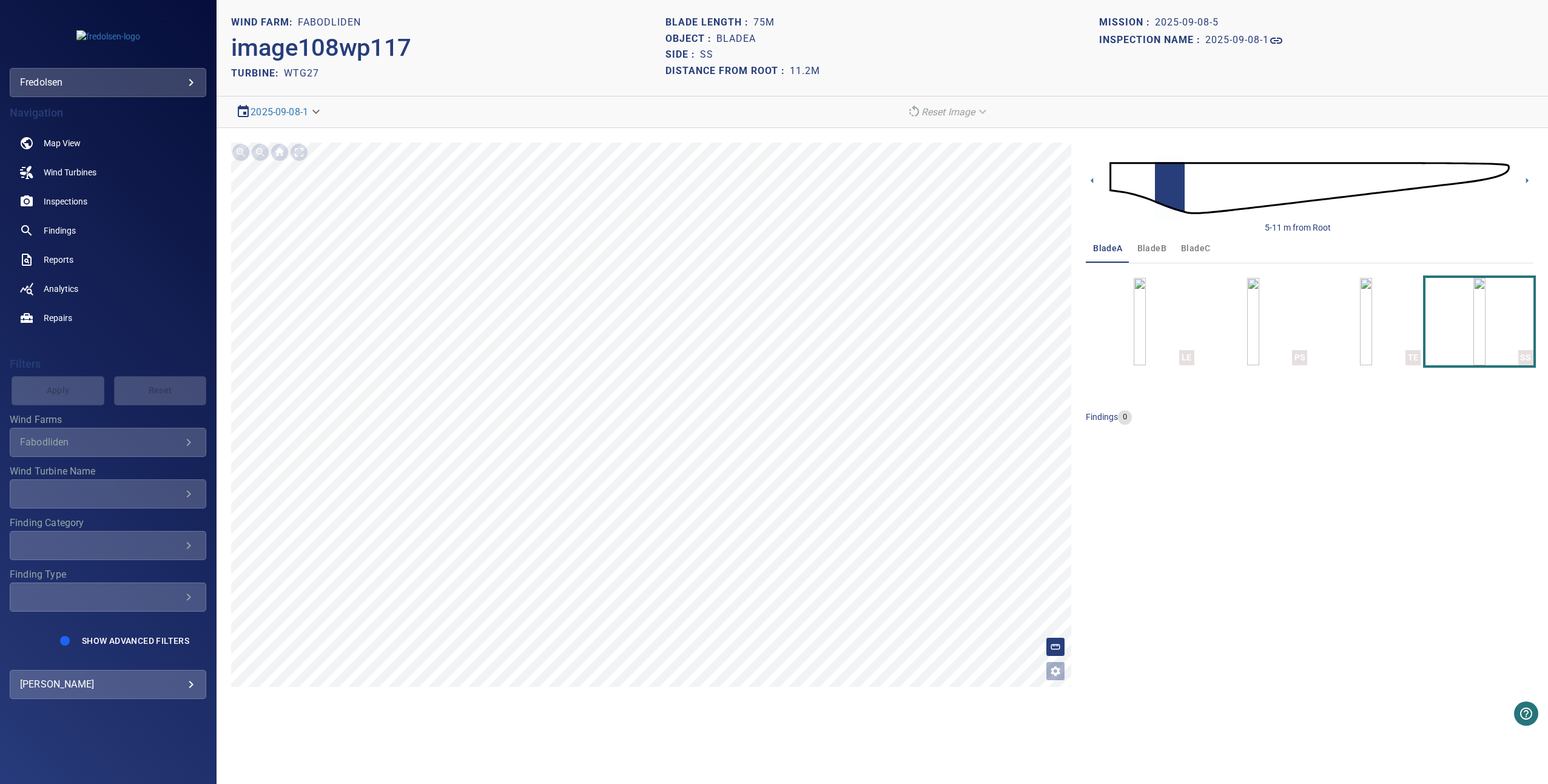
click at [1146, 242] on span "bladeB" at bounding box center [1152, 248] width 29 height 16
click at [1134, 289] on img "button" at bounding box center [1139, 321] width 12 height 88
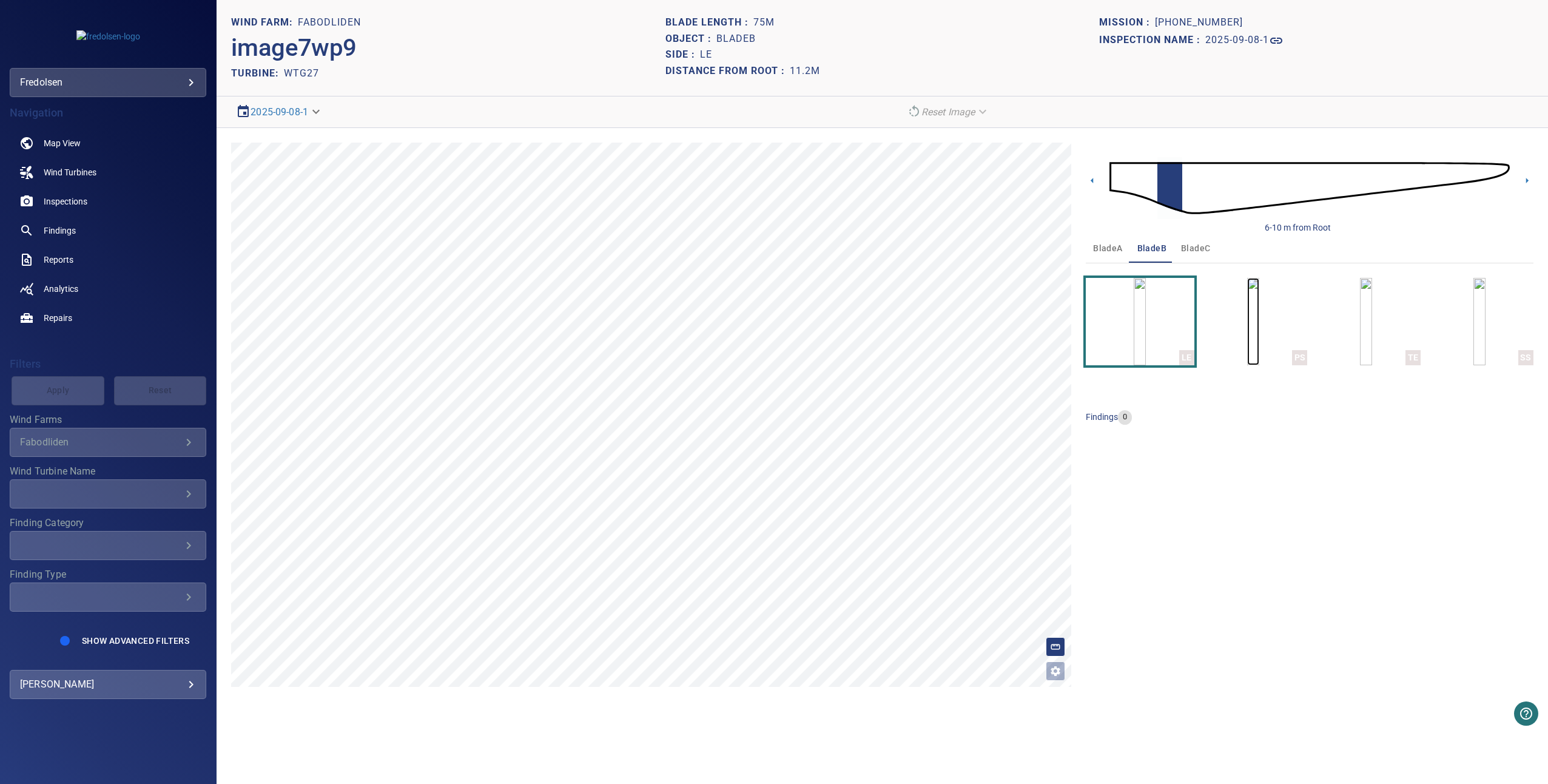
click at [1249, 319] on img "button" at bounding box center [1253, 321] width 12 height 88
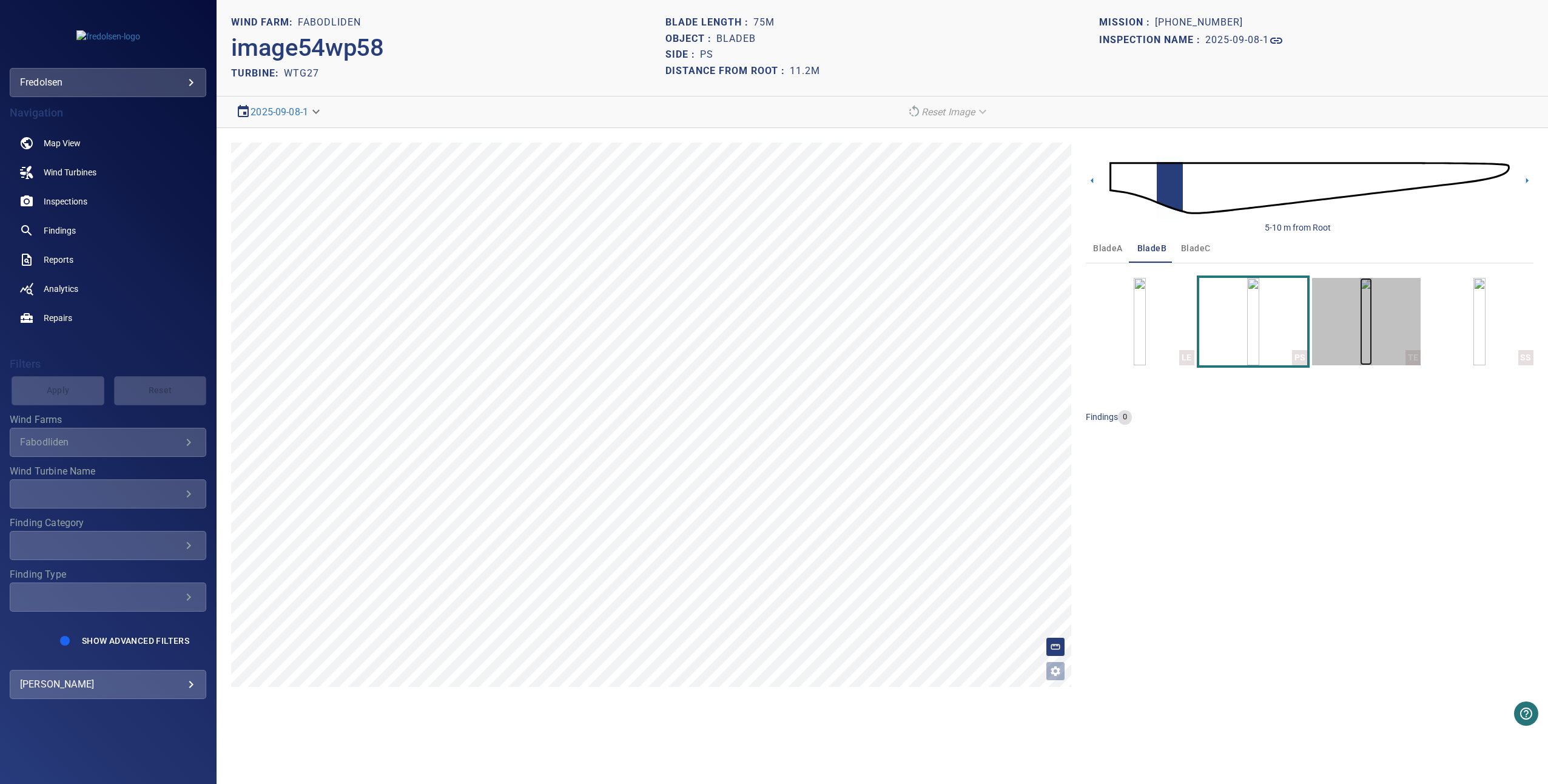
click at [1360, 340] on img "button" at bounding box center [1365, 321] width 12 height 88
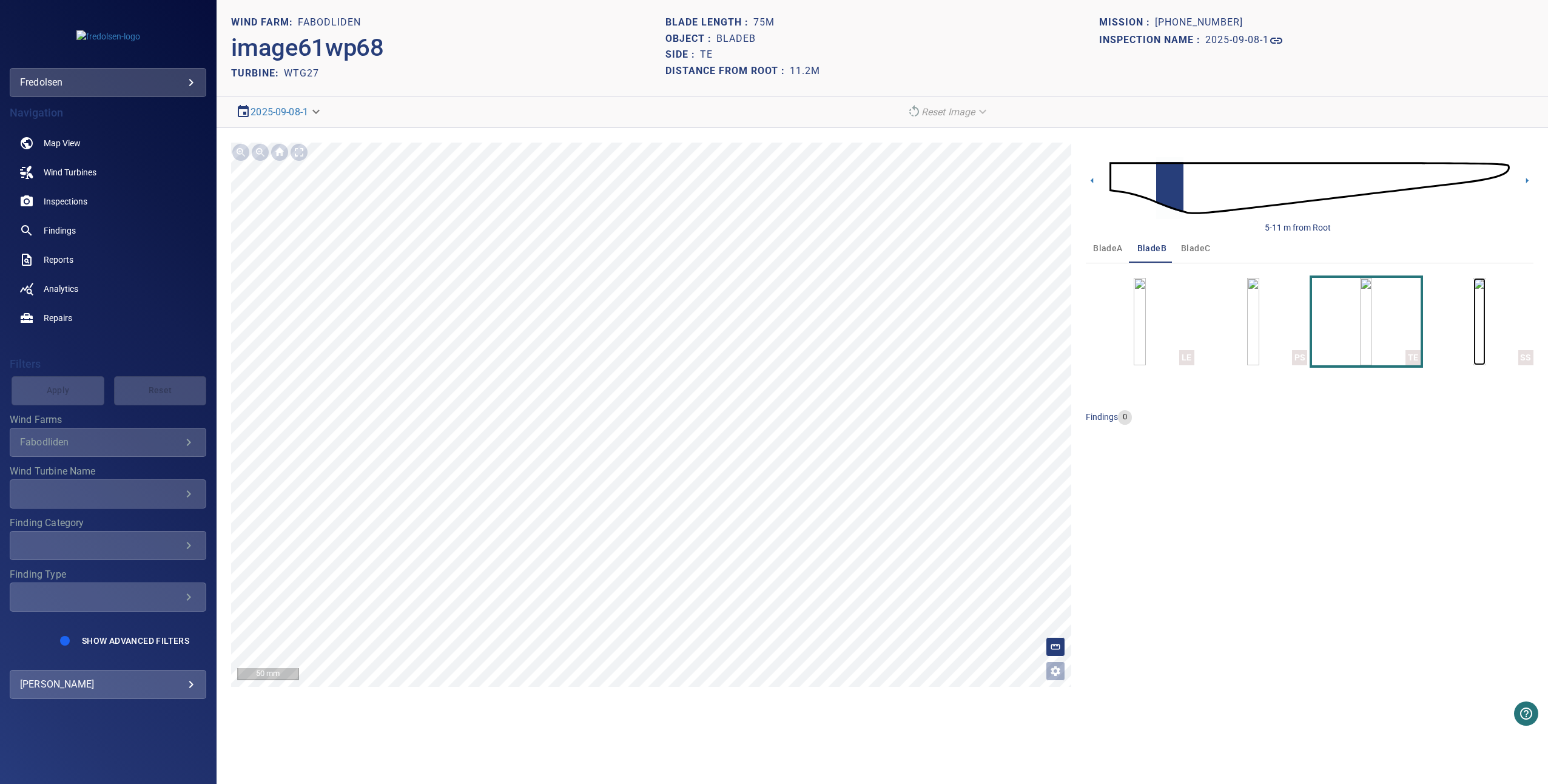
click at [1473, 319] on img "button" at bounding box center [1479, 321] width 12 height 88
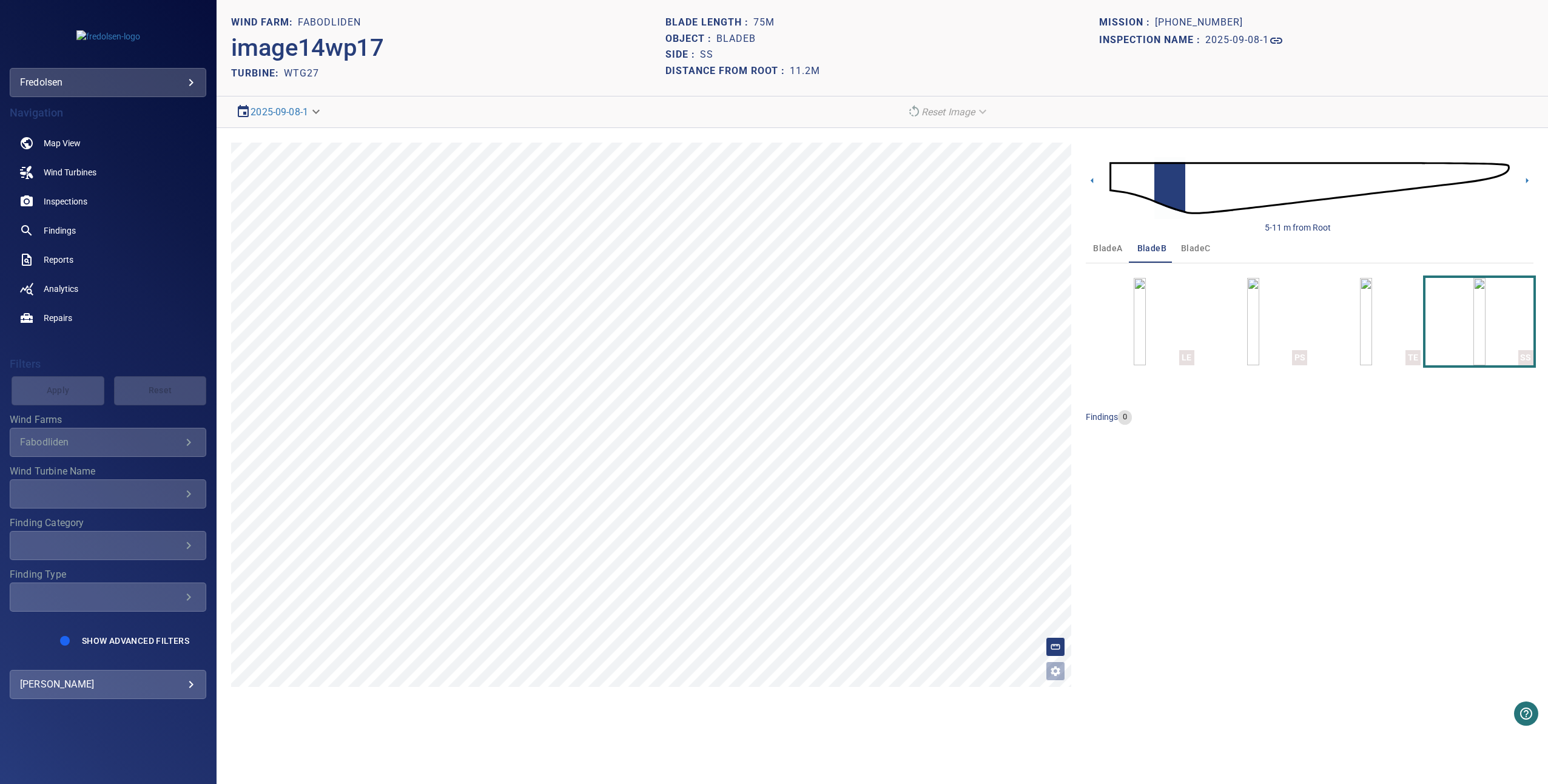
click at [1193, 251] on span "bladeC" at bounding box center [1196, 248] width 29 height 16
click at [1146, 304] on img "button" at bounding box center [1139, 321] width 12 height 88
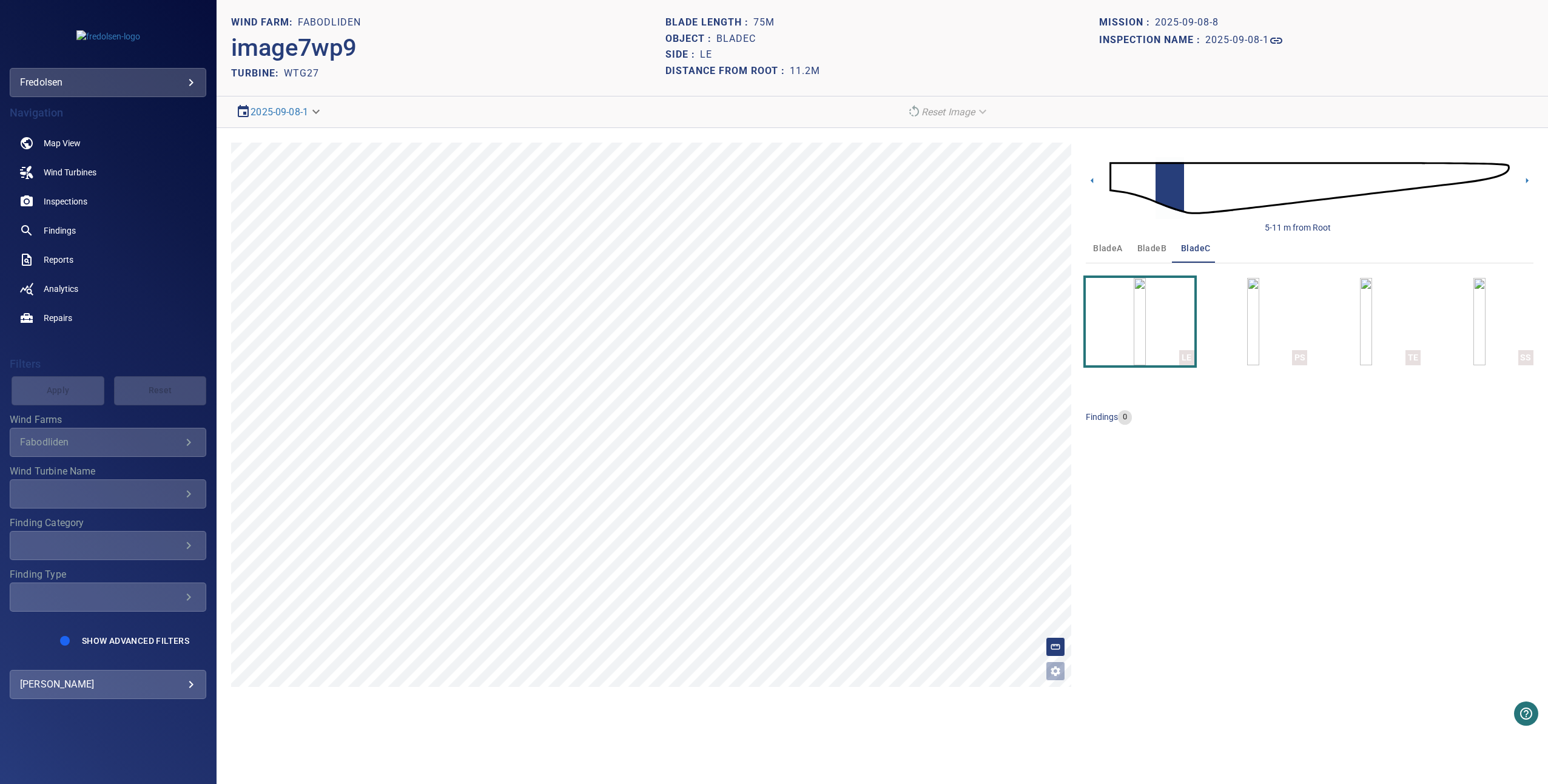
click at [1157, 240] on button "bladeB" at bounding box center [1152, 248] width 44 height 29
click at [1095, 177] on icon at bounding box center [1093, 181] width 13 height 13
click at [1134, 308] on img "button" at bounding box center [1139, 321] width 12 height 88
click at [1248, 319] on img "button" at bounding box center [1253, 321] width 12 height 88
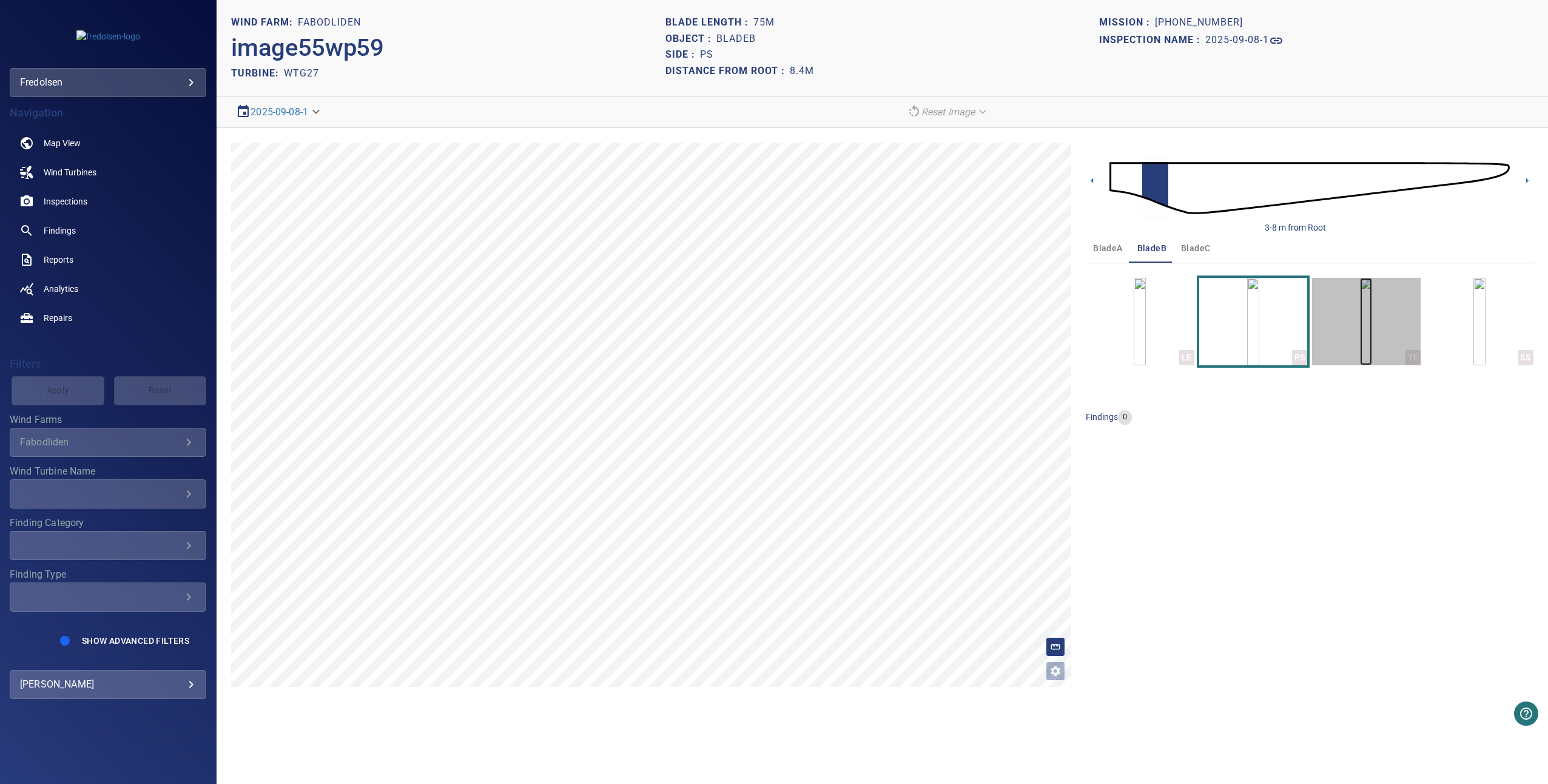
click at [1360, 329] on img "button" at bounding box center [1365, 321] width 12 height 88
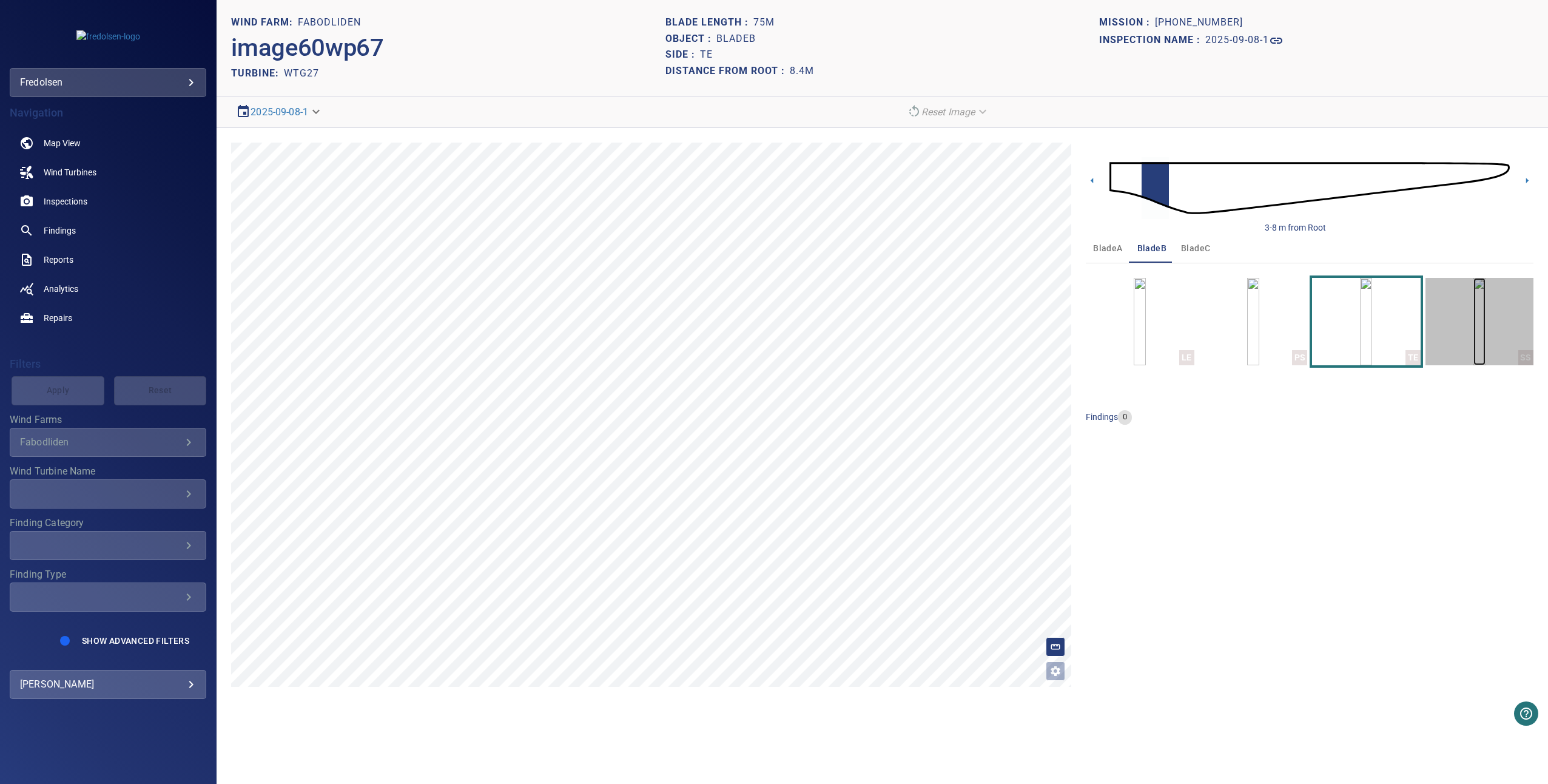
click at [1486, 355] on img "button" at bounding box center [1479, 321] width 12 height 88
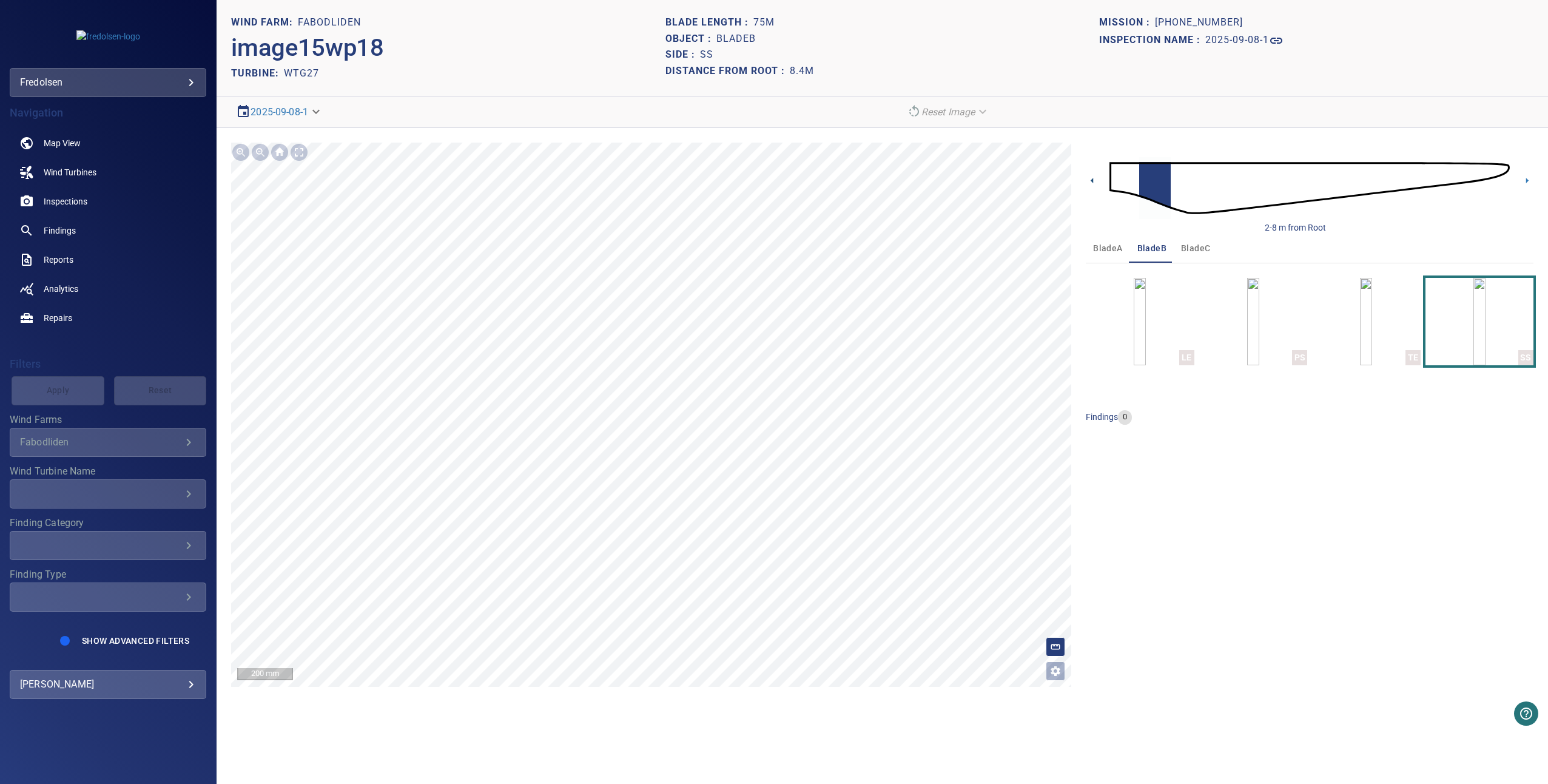
click at [1089, 179] on icon at bounding box center [1093, 181] width 13 height 13
click at [1360, 342] on img "button" at bounding box center [1365, 321] width 12 height 88
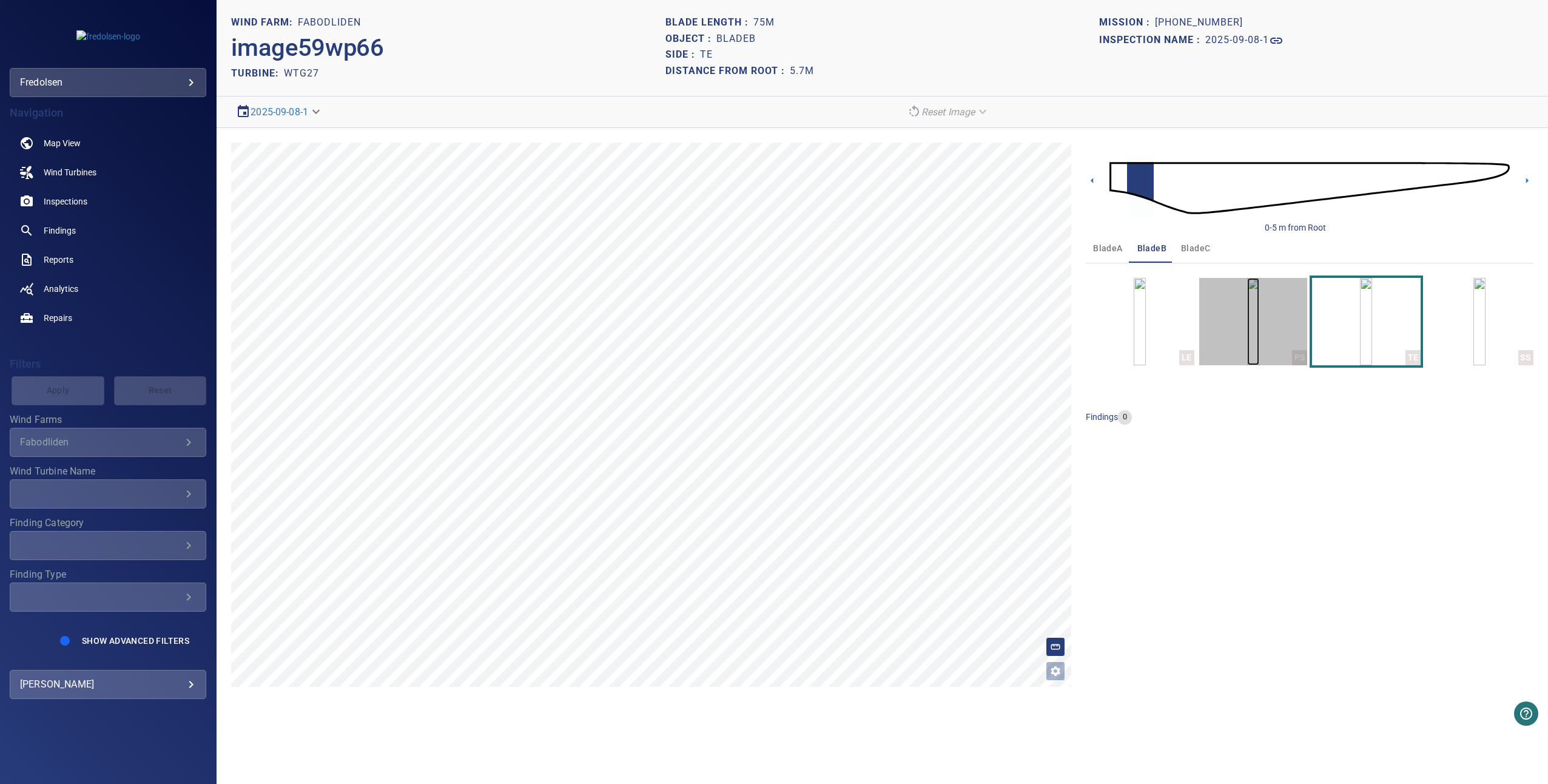
click at [1254, 326] on img "button" at bounding box center [1253, 321] width 12 height 88
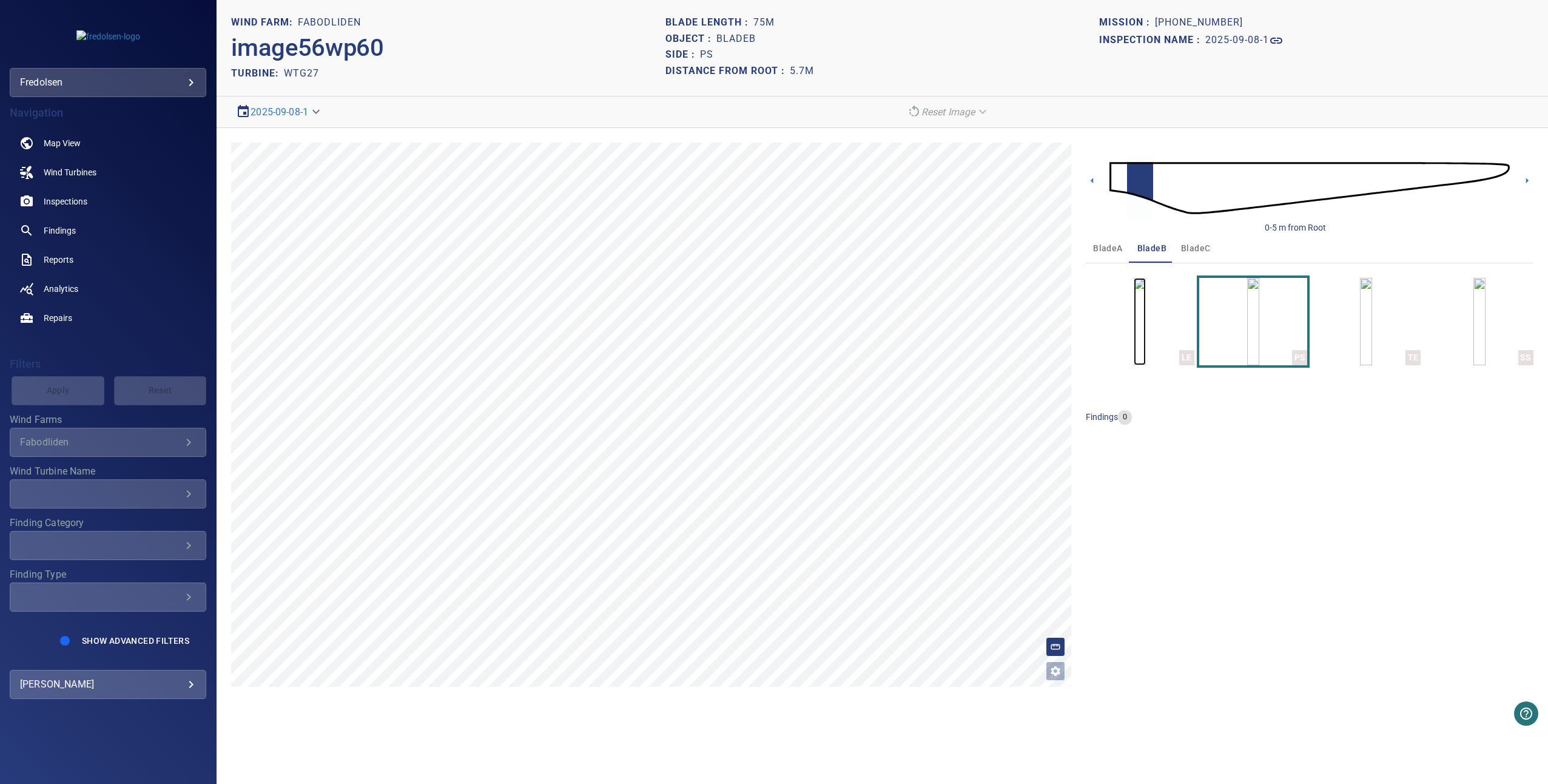
click at [1146, 314] on img "button" at bounding box center [1139, 321] width 12 height 88
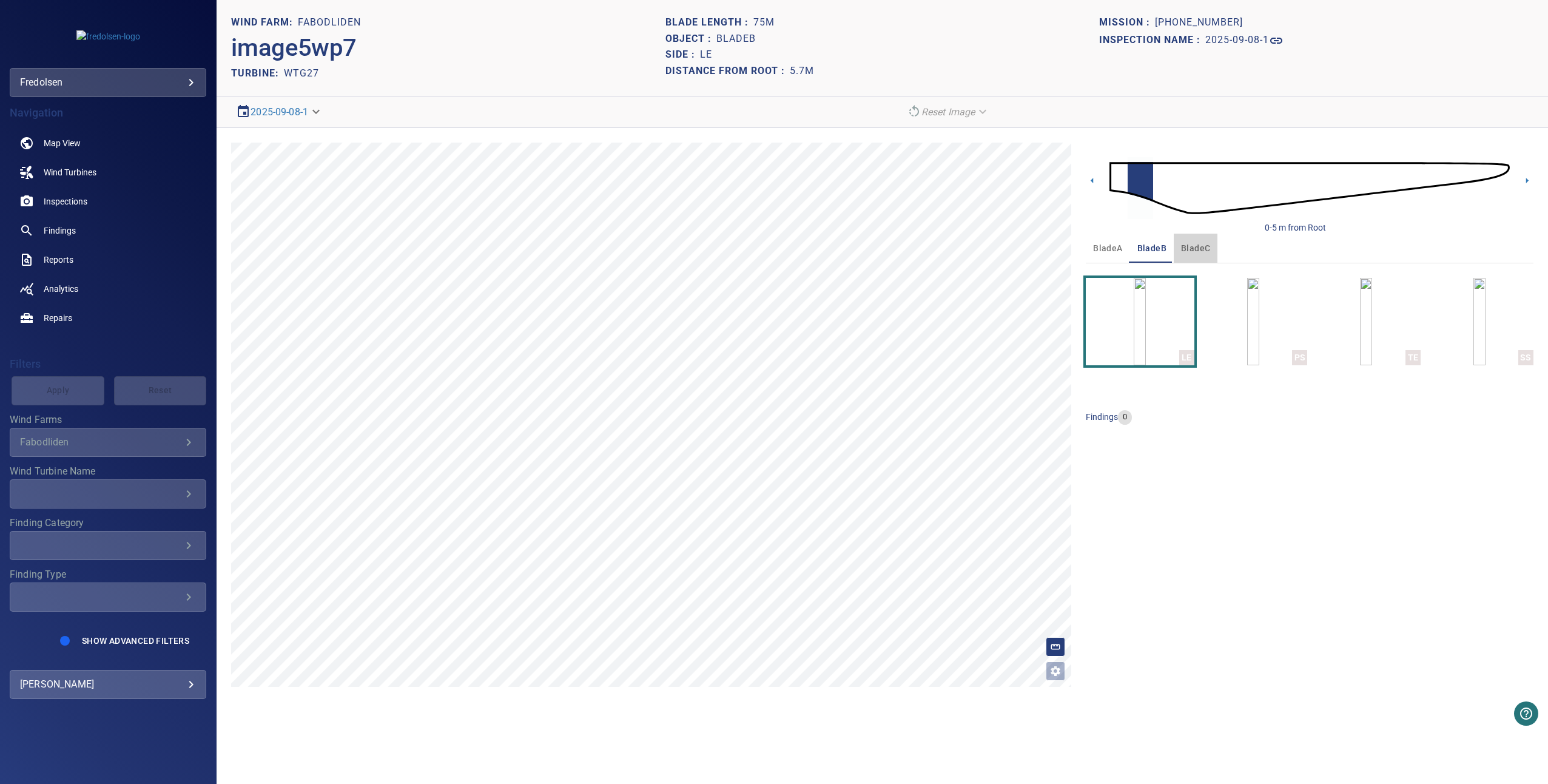
click at [1189, 243] on span "bladeC" at bounding box center [1196, 248] width 29 height 16
click at [1146, 303] on img "button" at bounding box center [1139, 321] width 12 height 88
click at [1248, 310] on img "button" at bounding box center [1253, 321] width 12 height 88
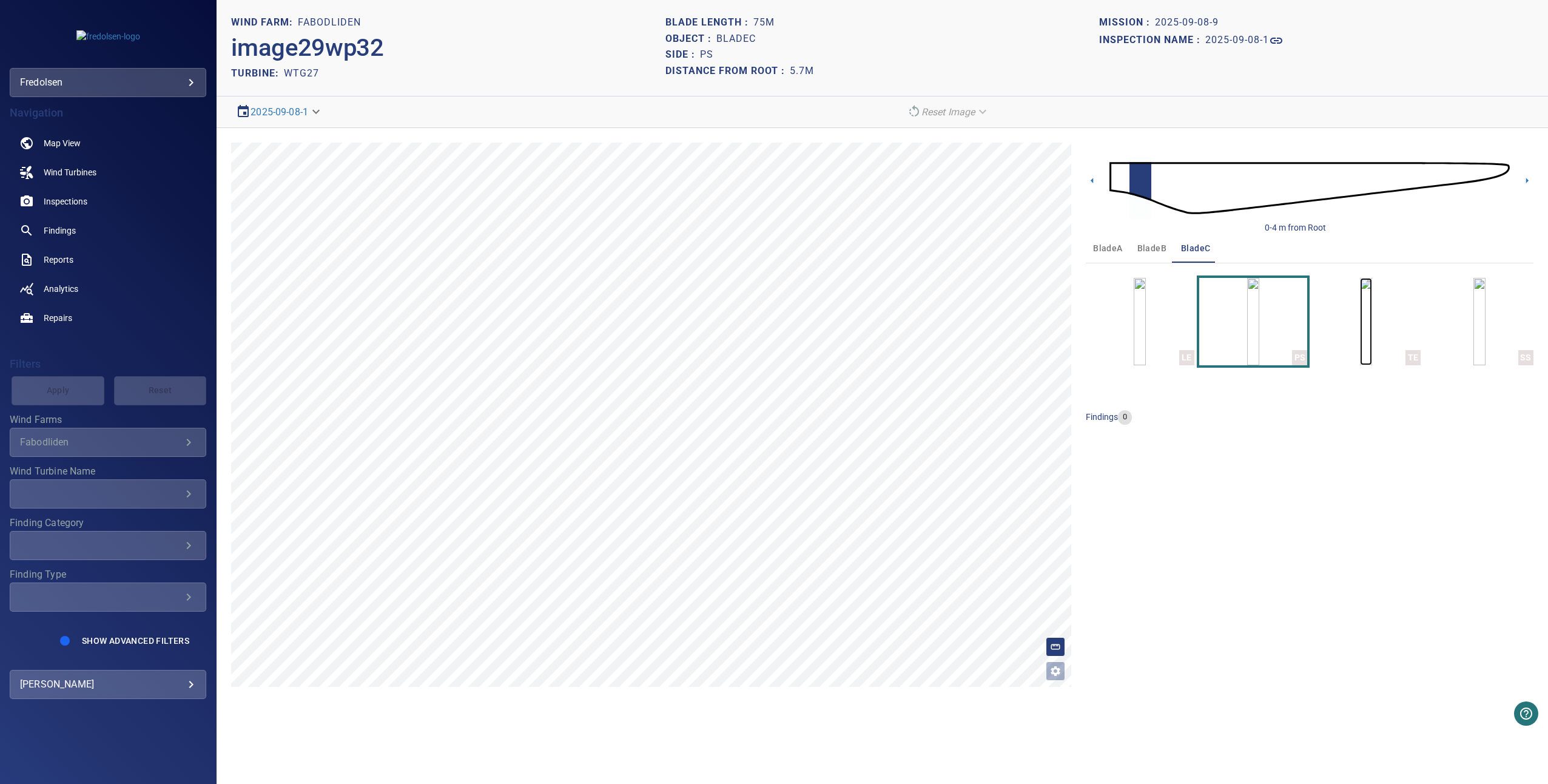
click at [1360, 312] on img "button" at bounding box center [1365, 321] width 12 height 88
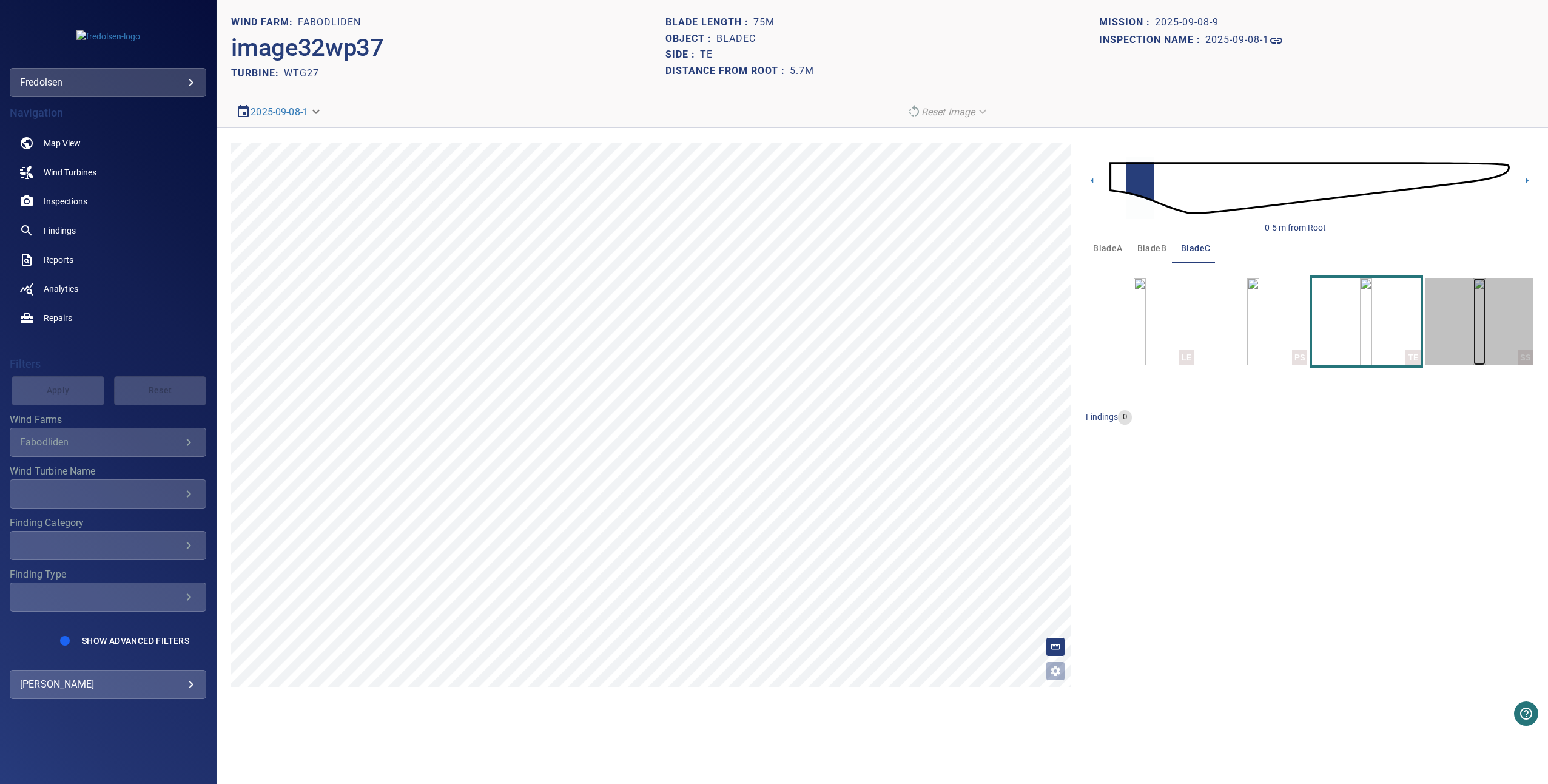
click at [1473, 322] on img "button" at bounding box center [1479, 321] width 12 height 88
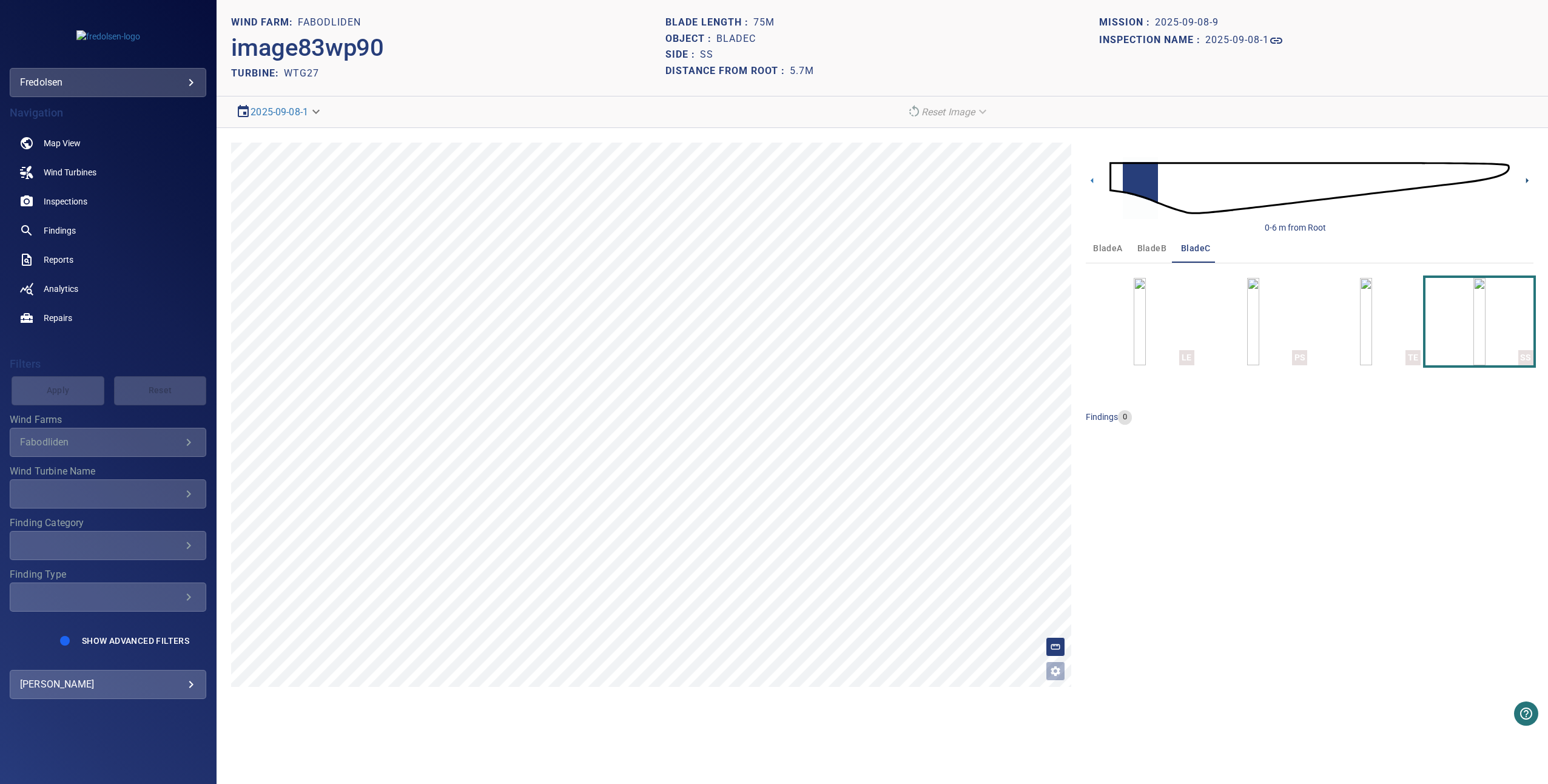
click at [1528, 178] on icon at bounding box center [1527, 181] width 13 height 13
click at [1360, 314] on img "button" at bounding box center [1365, 321] width 12 height 88
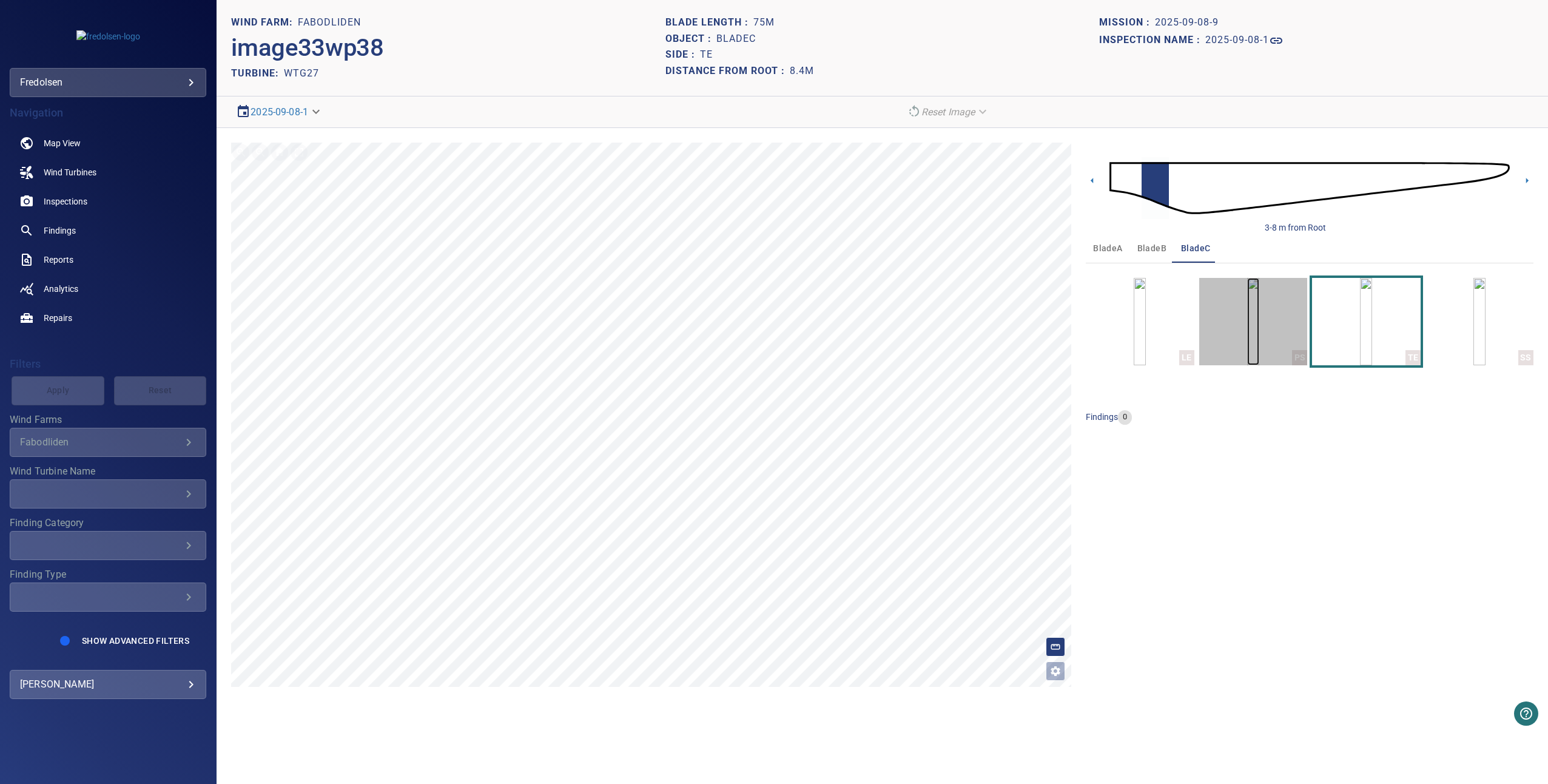
click at [1260, 302] on img "button" at bounding box center [1253, 321] width 12 height 88
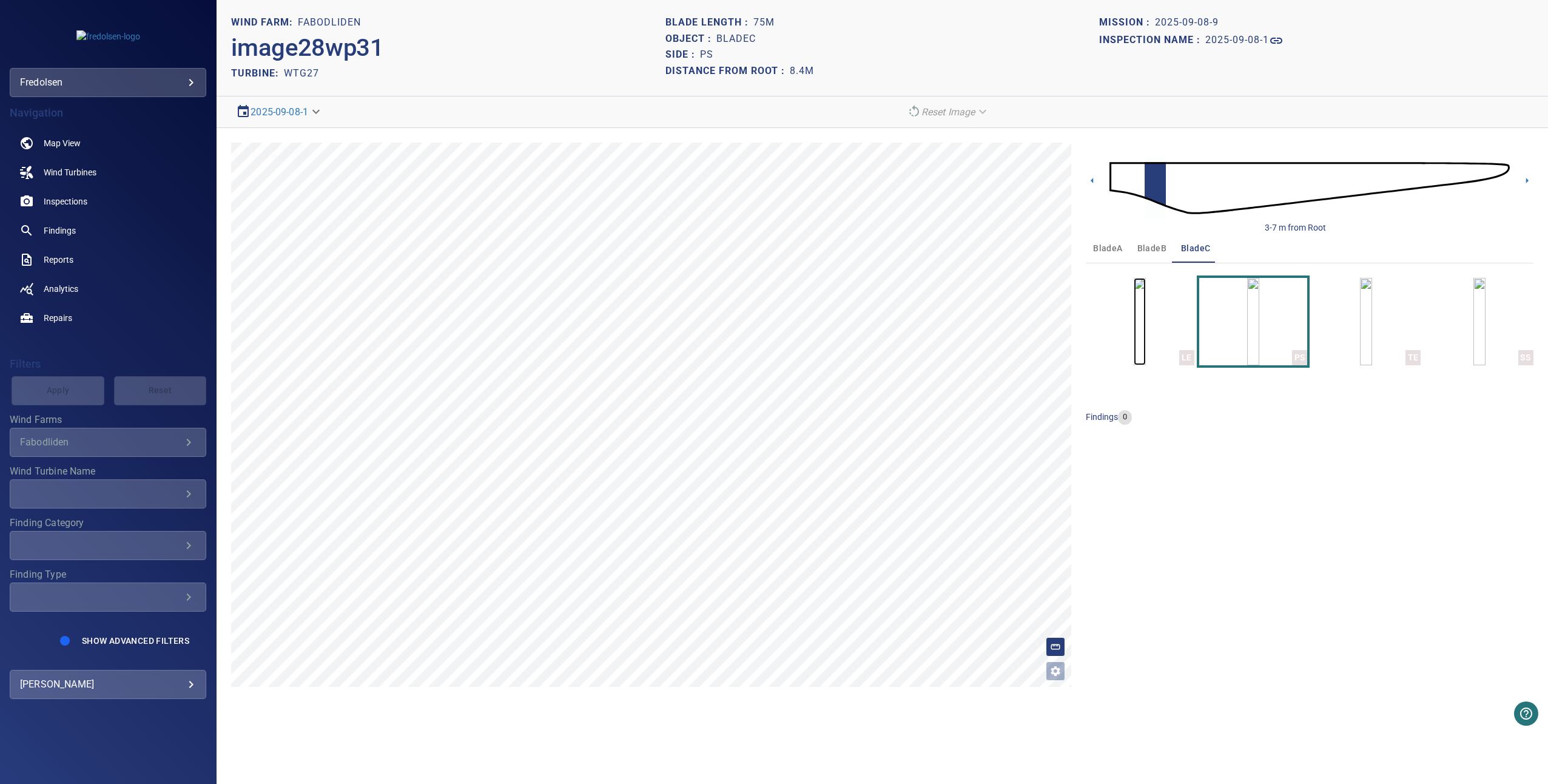
click at [1146, 294] on img "button" at bounding box center [1139, 321] width 12 height 88
